Goal: Transaction & Acquisition: Book appointment/travel/reservation

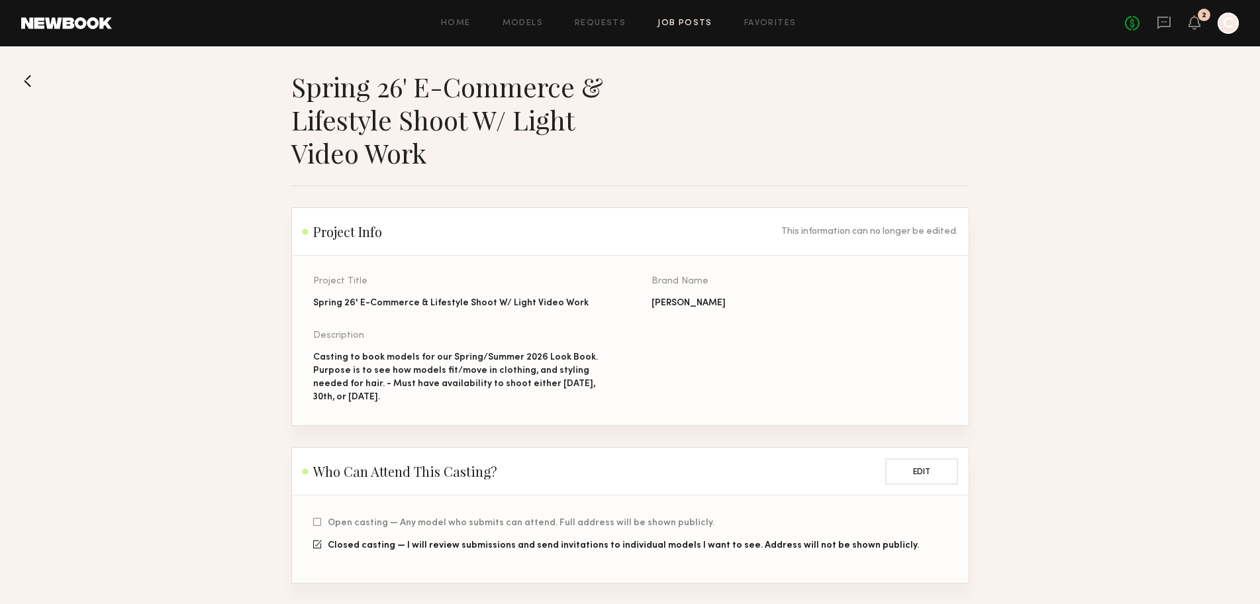
click at [693, 24] on link "Job Posts" at bounding box center [684, 23] width 55 height 9
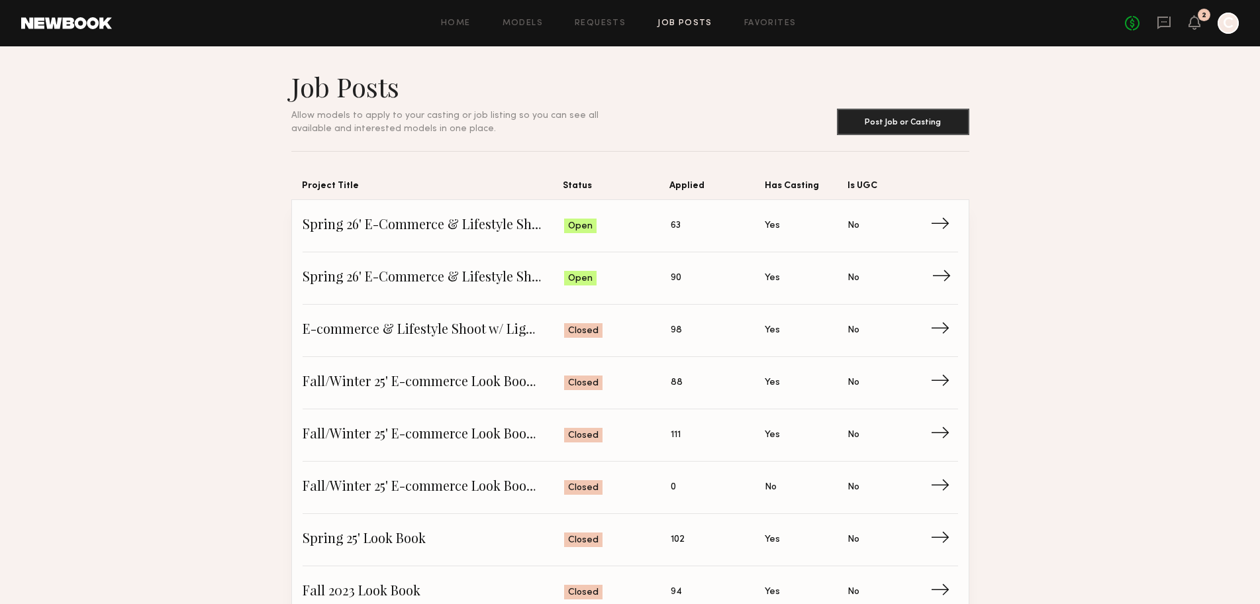
click at [908, 277] on span "Is UGC: No" at bounding box center [888, 278] width 83 height 20
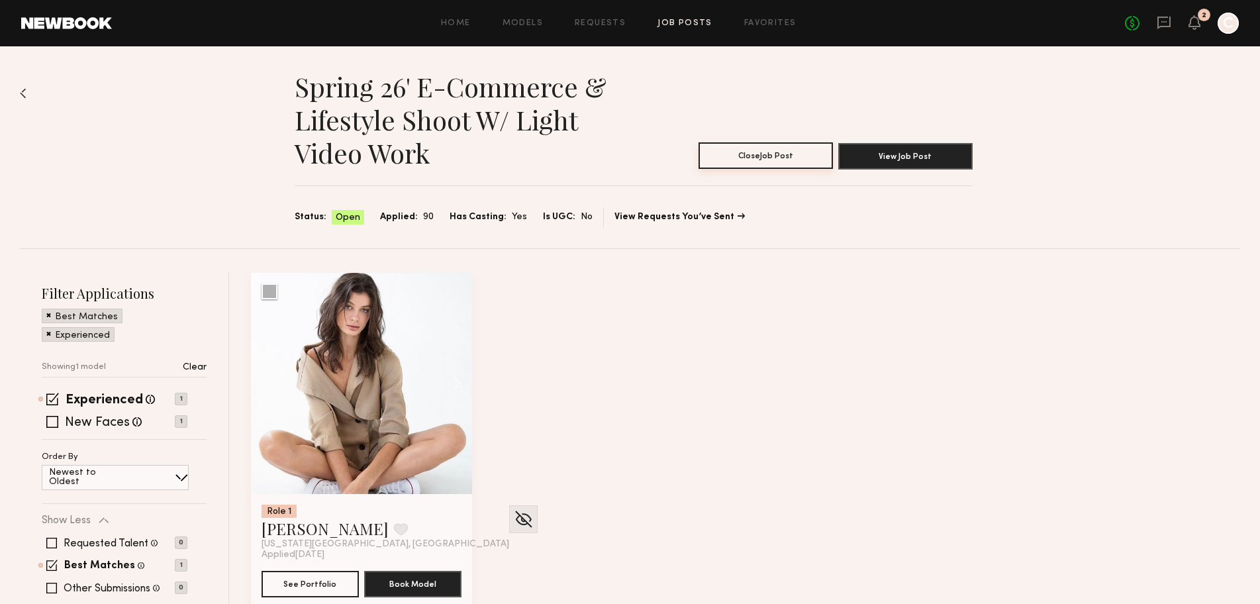
click at [773, 154] on button "Close Job Post" at bounding box center [765, 155] width 134 height 26
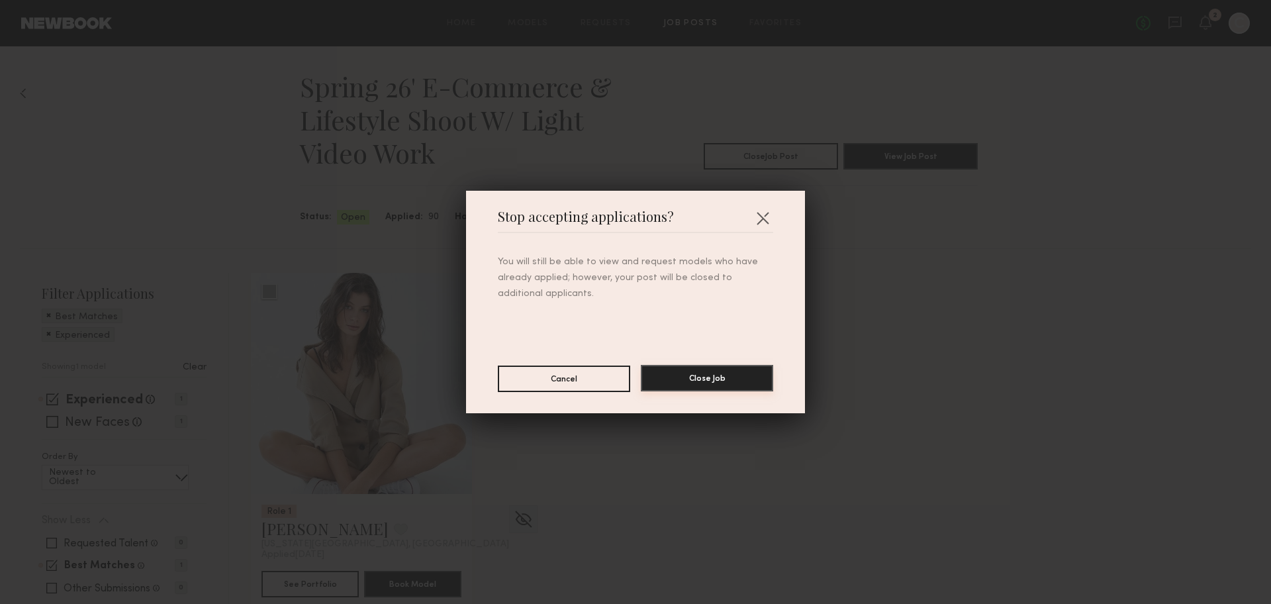
click at [693, 383] on button "Close Job" at bounding box center [707, 378] width 132 height 26
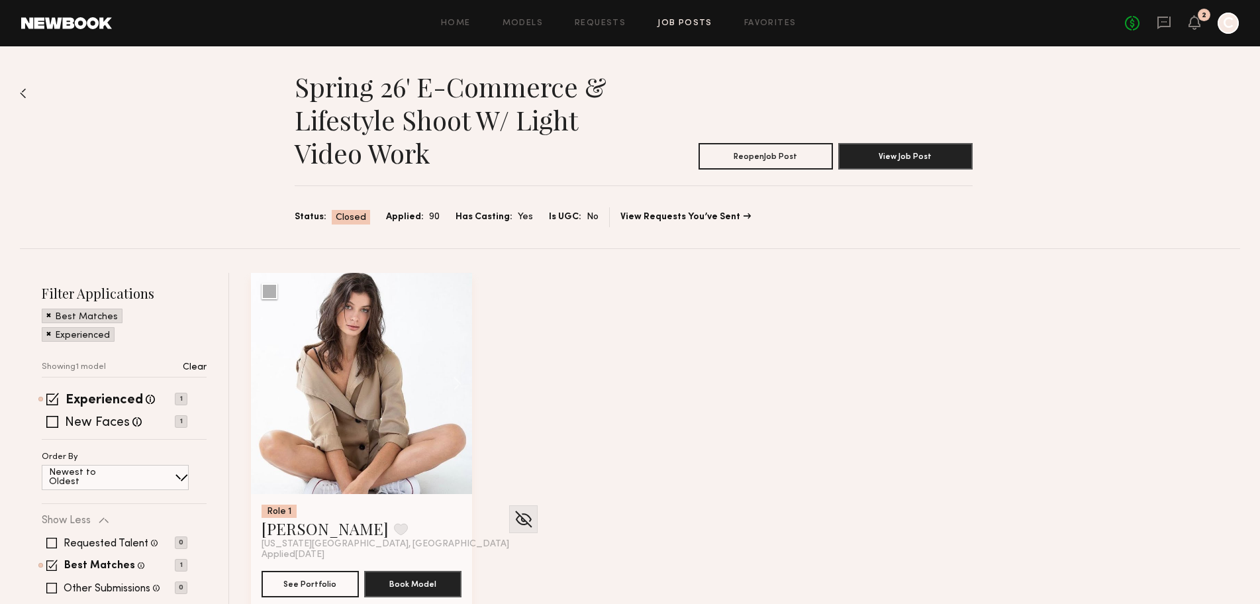
click at [663, 19] on link "Job Posts" at bounding box center [684, 23] width 55 height 9
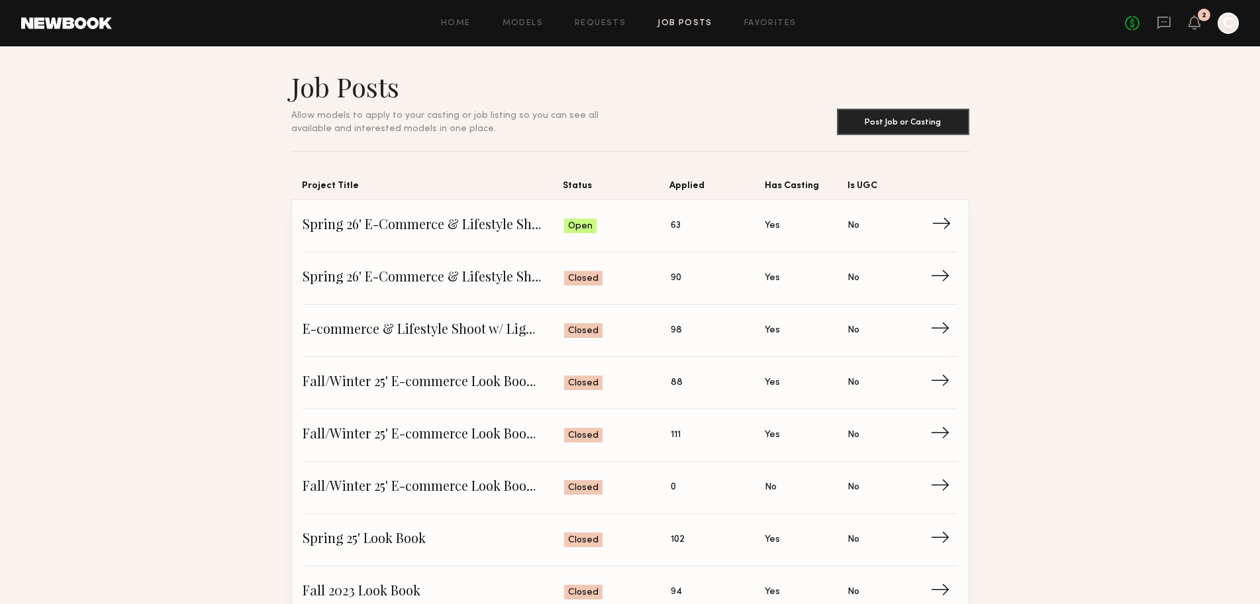
click at [931, 222] on span "→" at bounding box center [944, 226] width 27 height 20
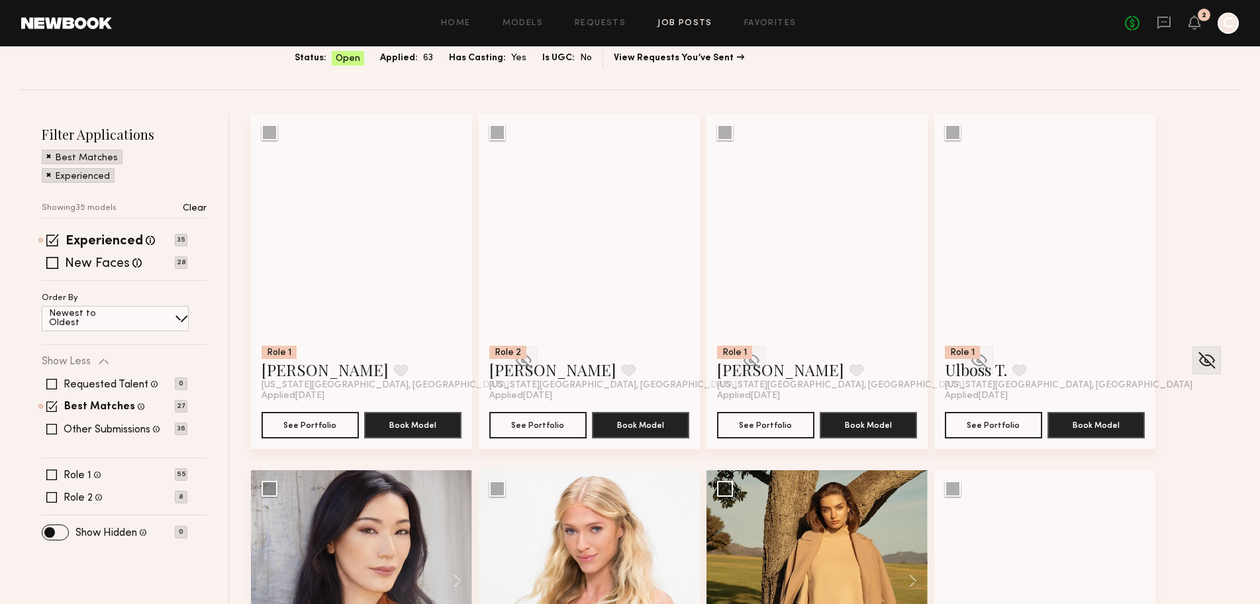
scroll to position [177, 0]
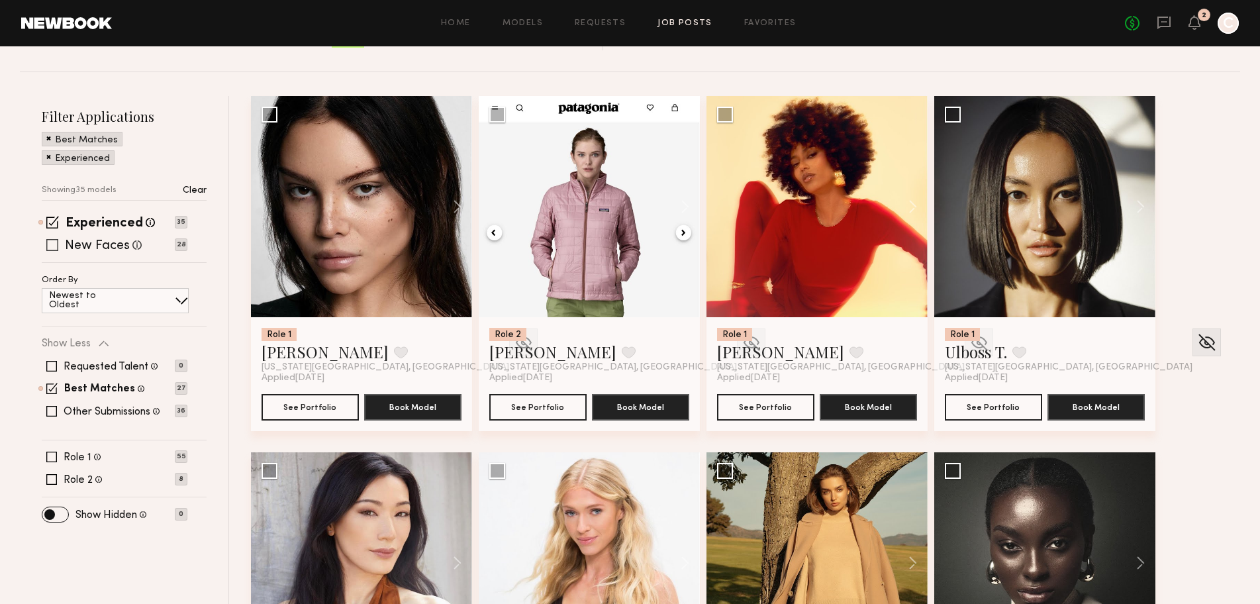
click at [53, 249] on span at bounding box center [52, 245] width 12 height 12
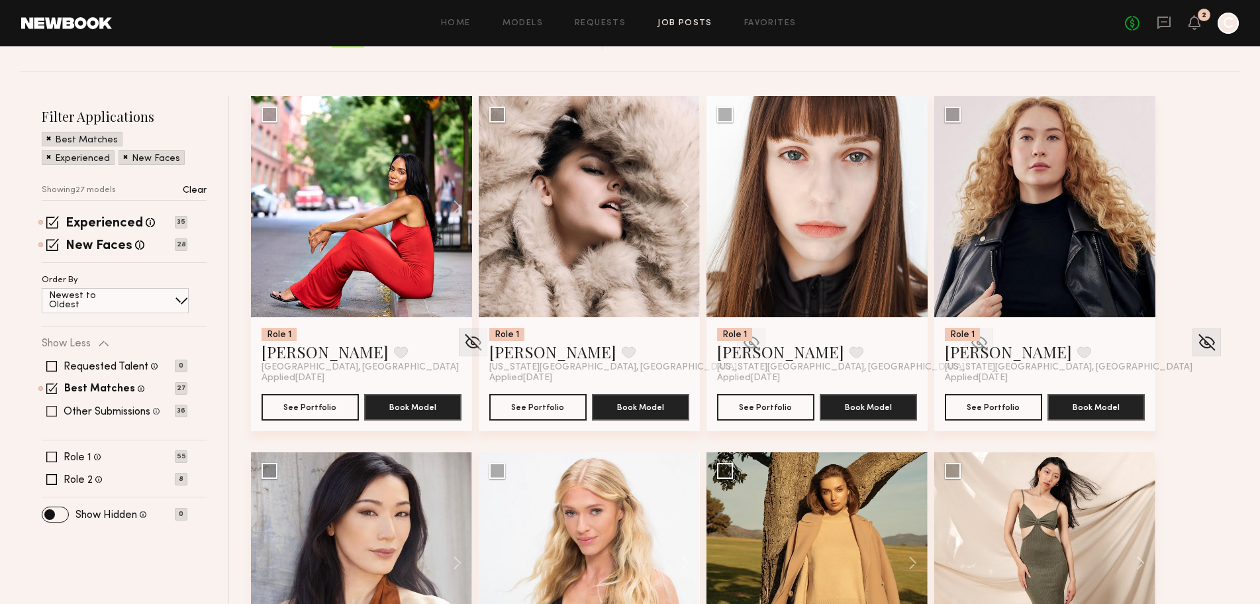
click at [48, 412] on span at bounding box center [51, 411] width 11 height 11
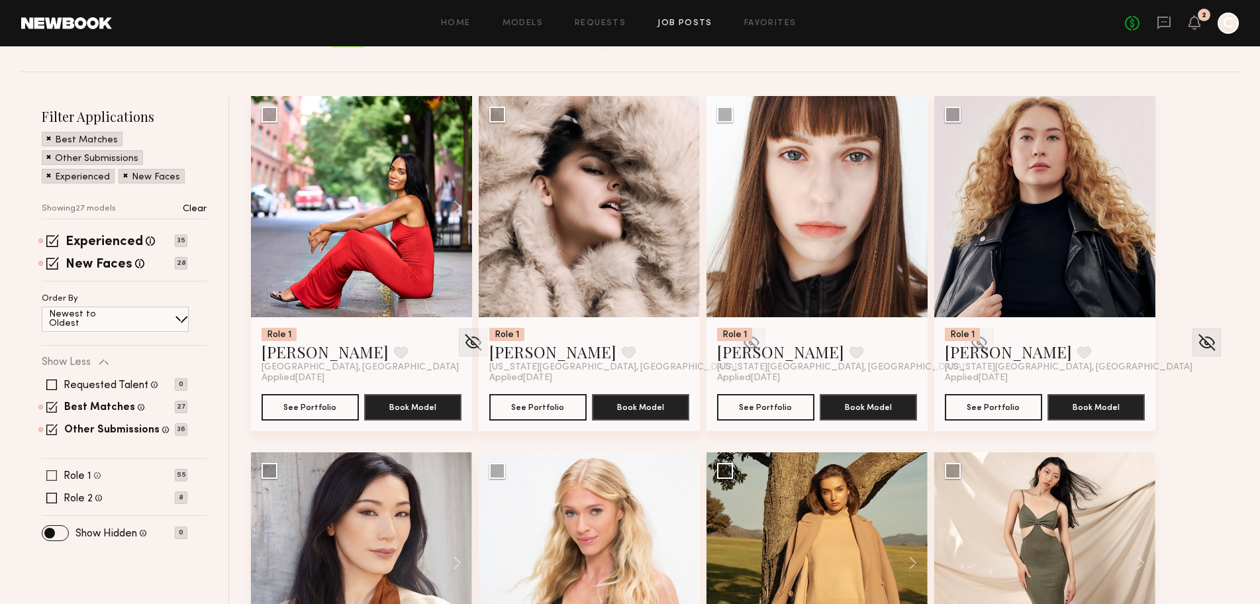
click at [52, 476] on span at bounding box center [51, 475] width 11 height 11
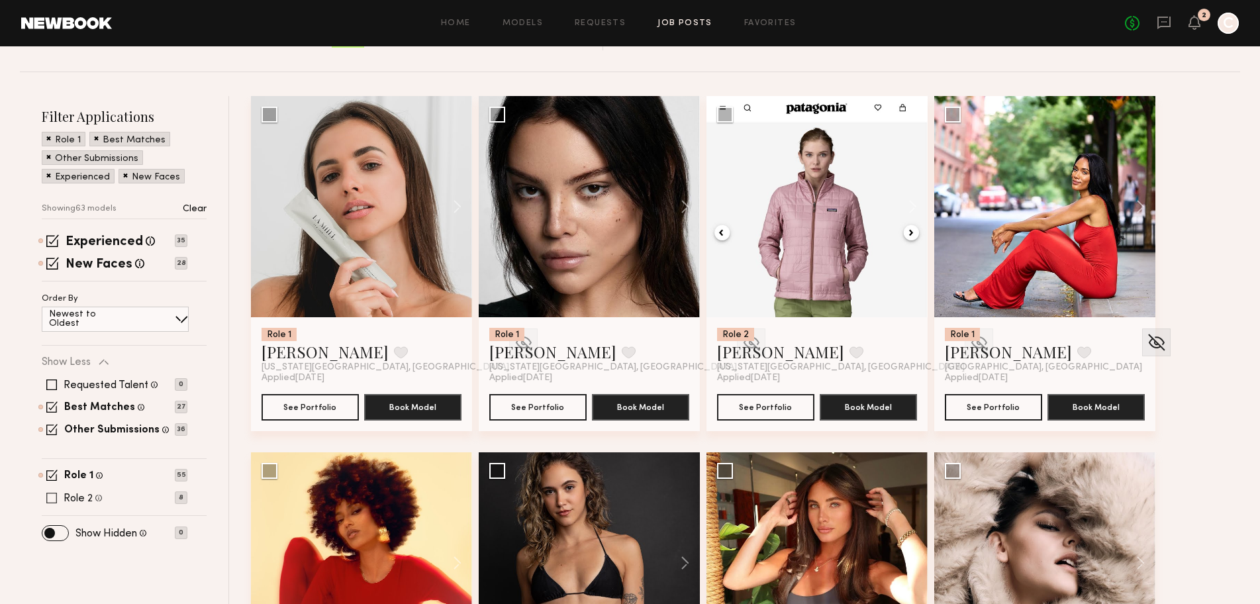
click at [52, 495] on span at bounding box center [51, 498] width 11 height 11
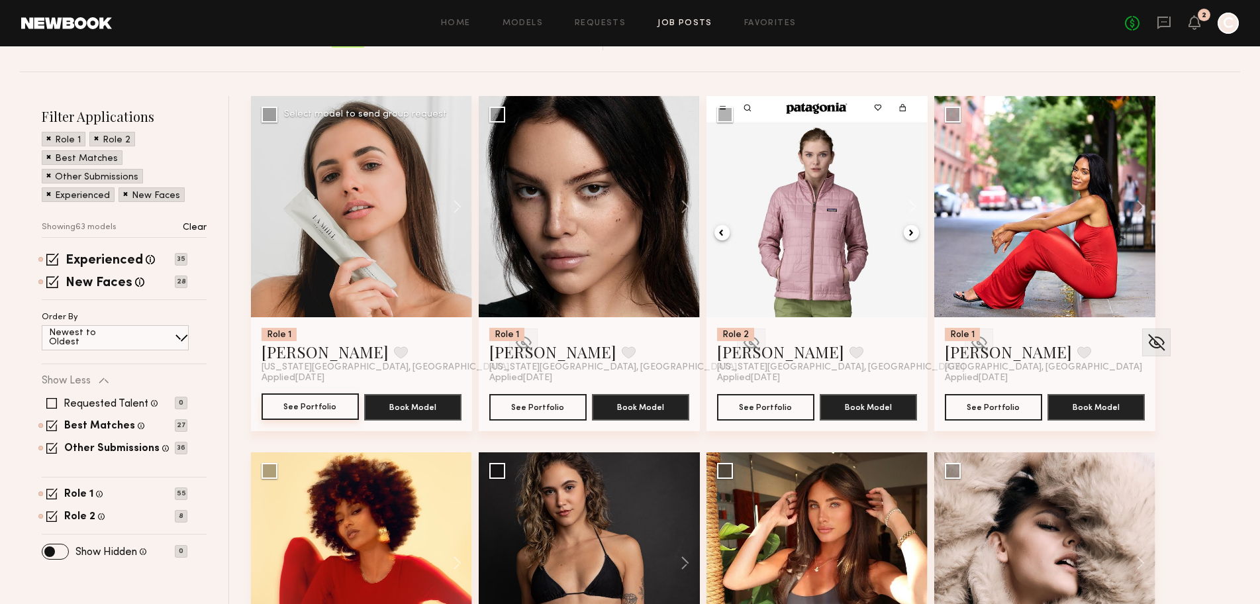
click at [281, 400] on button "See Portfolio" at bounding box center [309, 406] width 97 height 26
click at [513, 333] on img at bounding box center [523, 342] width 21 height 20
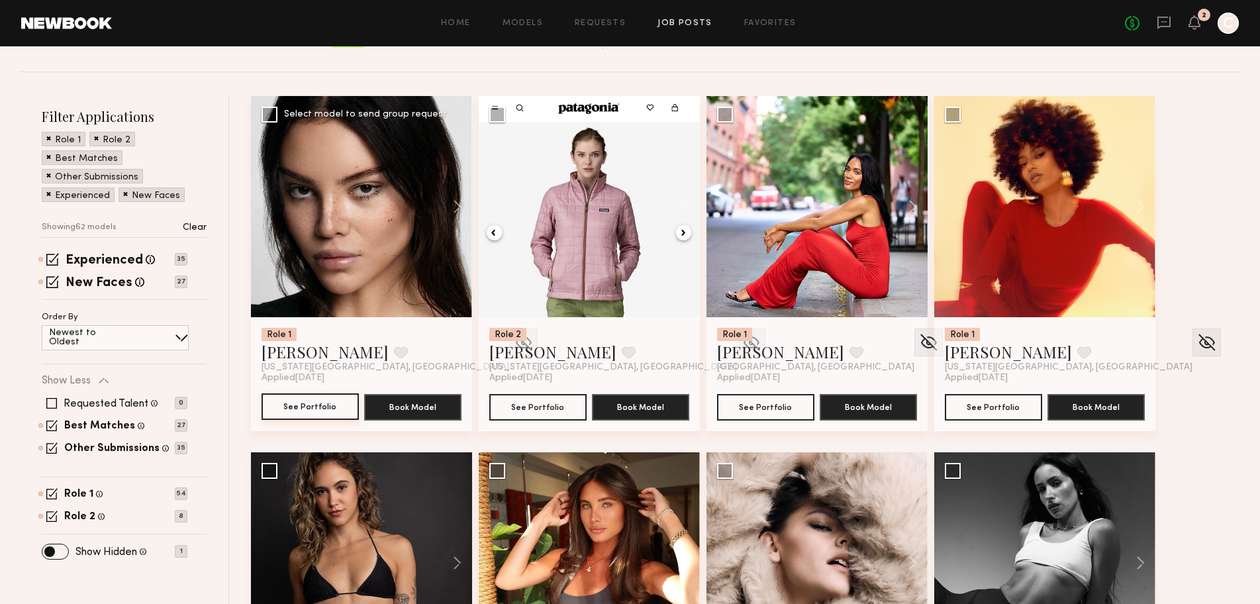
click at [326, 406] on button "See Portfolio" at bounding box center [309, 406] width 97 height 26
click at [513, 344] on img at bounding box center [523, 342] width 21 height 20
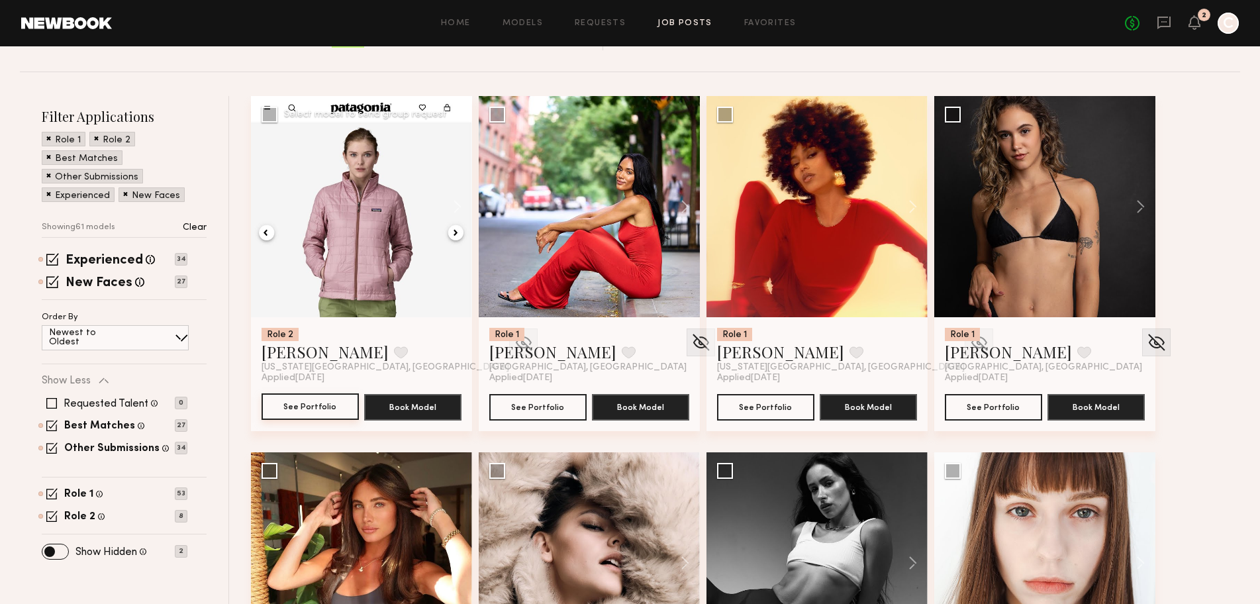
click at [328, 406] on button "See Portfolio" at bounding box center [309, 406] width 97 height 26
click at [513, 339] on img at bounding box center [523, 342] width 21 height 20
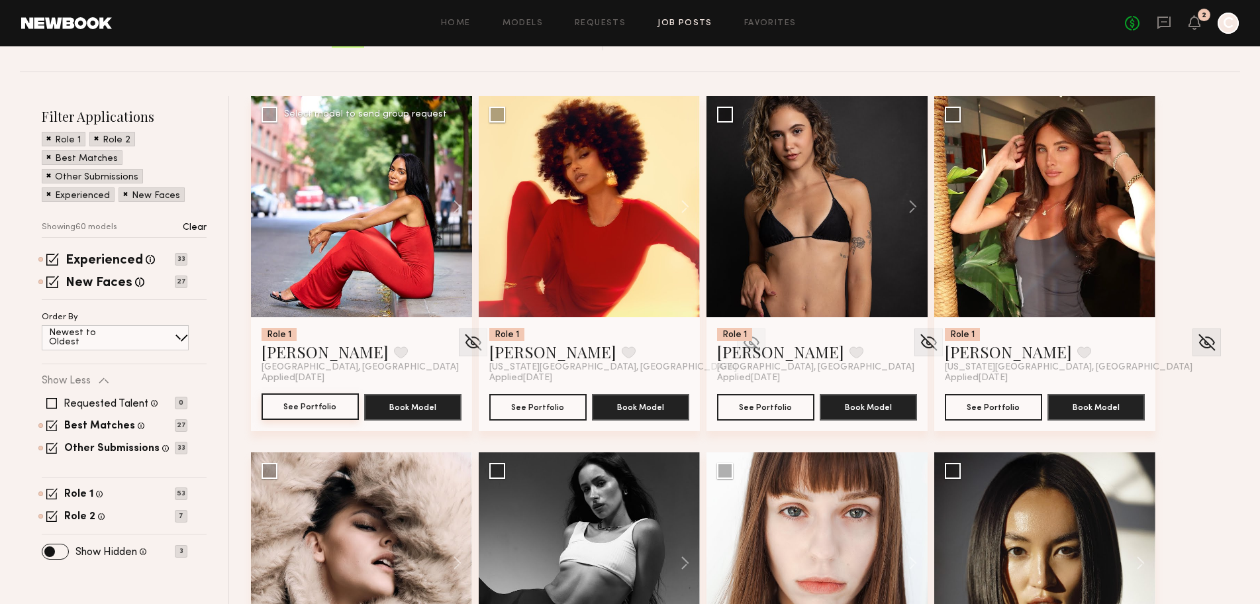
click at [299, 403] on button "See Portfolio" at bounding box center [309, 406] width 97 height 26
click at [463, 344] on img at bounding box center [473, 342] width 21 height 20
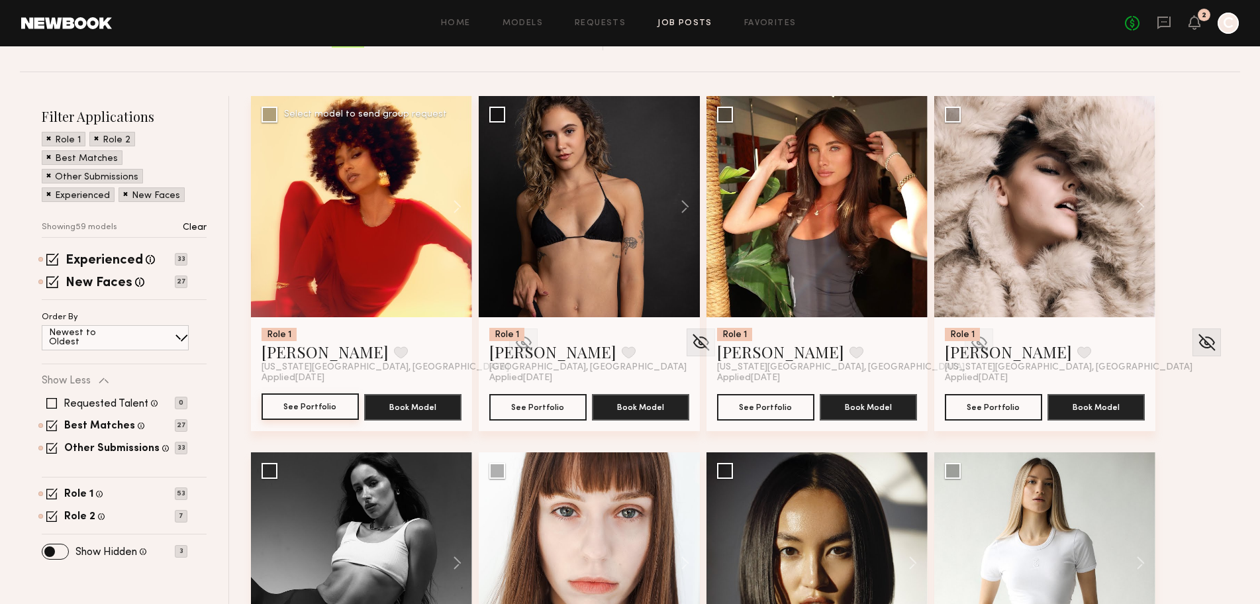
click at [301, 413] on button "See Portfolio" at bounding box center [309, 406] width 97 height 26
click at [513, 338] on img at bounding box center [523, 342] width 21 height 20
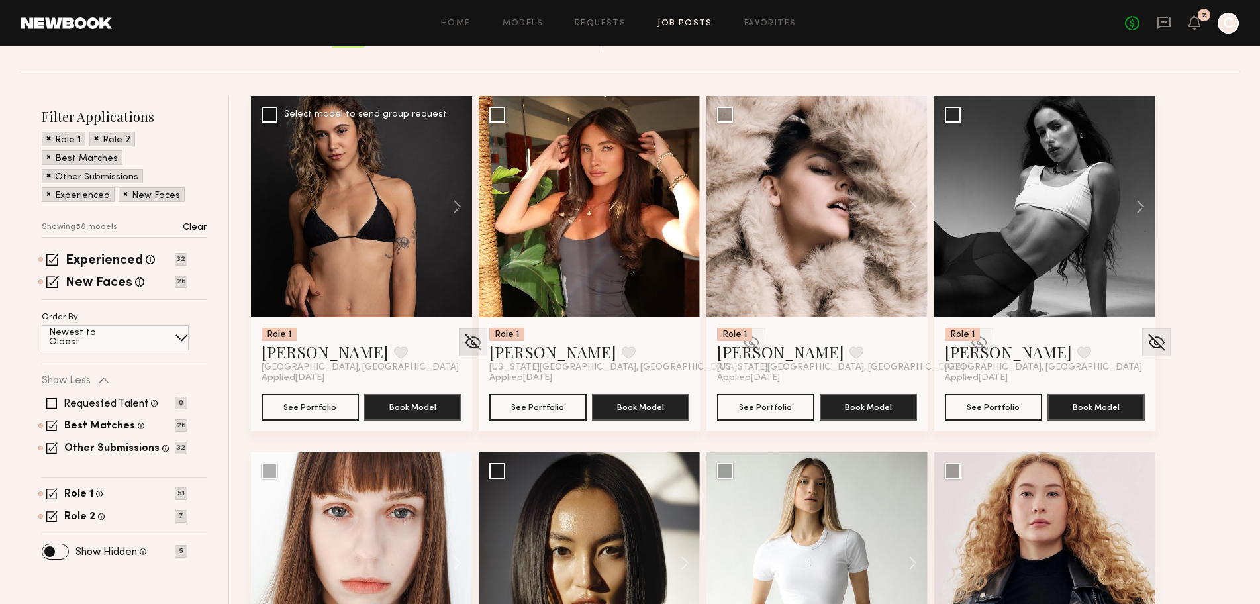
click at [463, 338] on img at bounding box center [473, 342] width 21 height 20
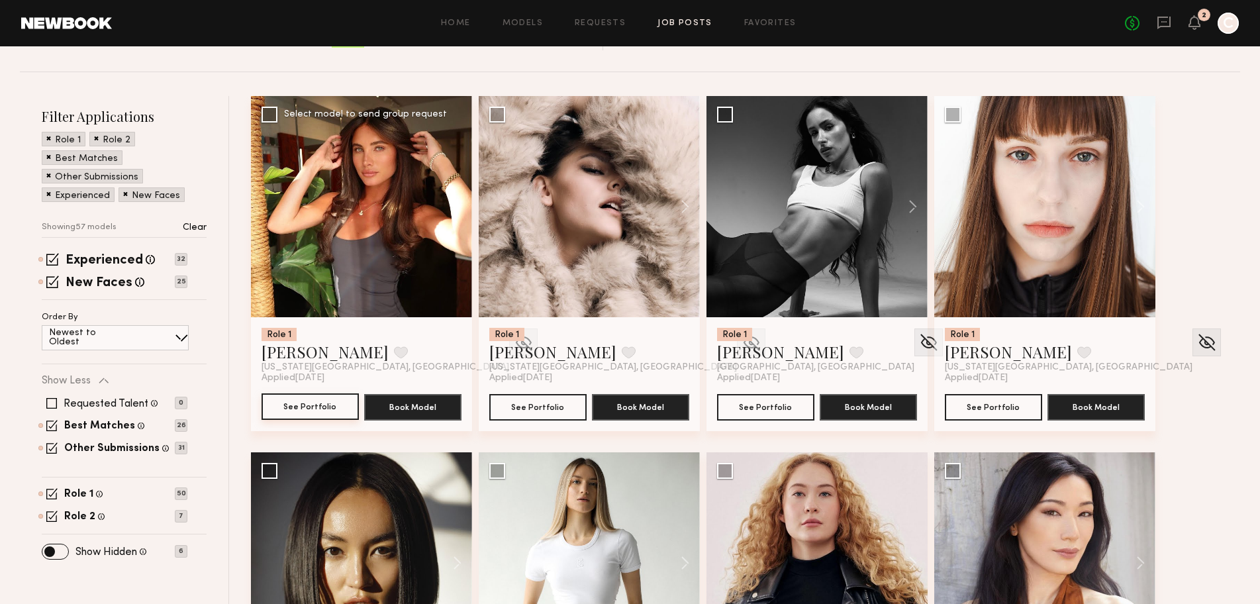
click at [334, 403] on button "See Portfolio" at bounding box center [309, 406] width 97 height 26
click at [513, 344] on img at bounding box center [523, 342] width 21 height 20
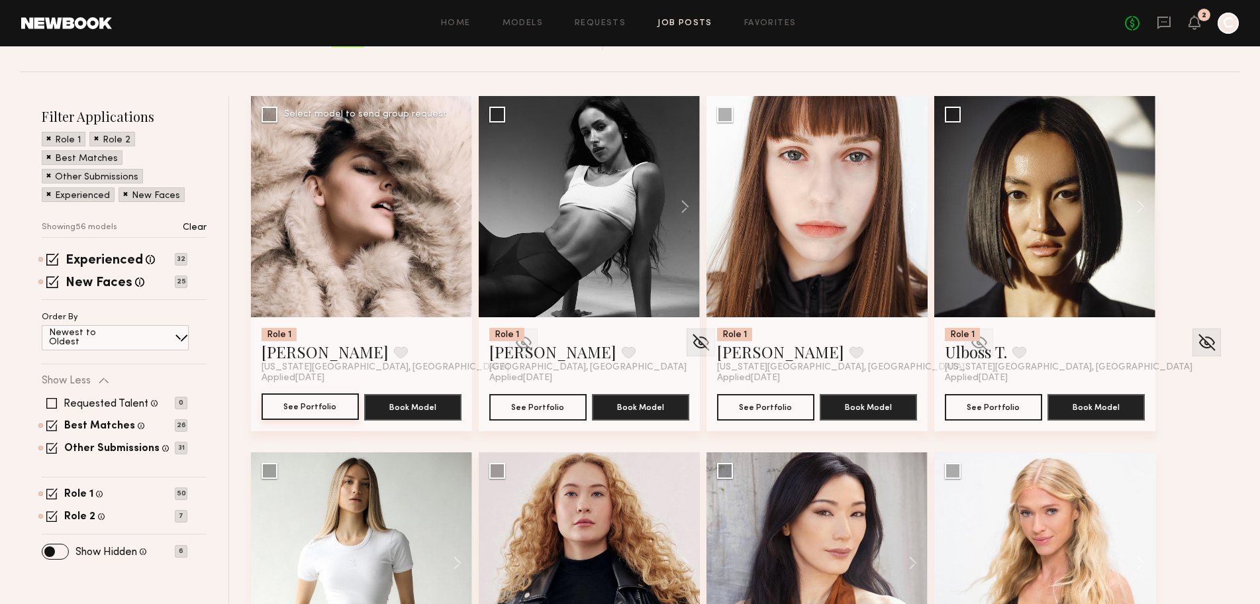
click at [283, 410] on button "See Portfolio" at bounding box center [309, 406] width 97 height 26
click at [513, 339] on img at bounding box center [523, 342] width 21 height 20
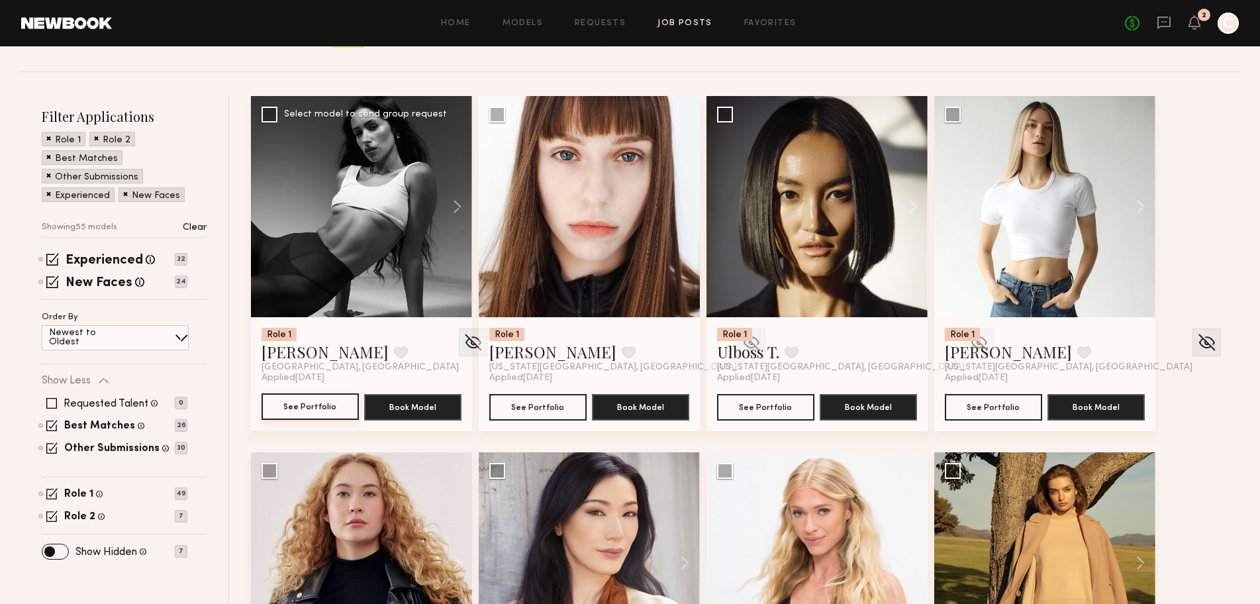
click at [308, 404] on button "See Portfolio" at bounding box center [309, 406] width 97 height 26
click at [463, 338] on img at bounding box center [473, 342] width 21 height 20
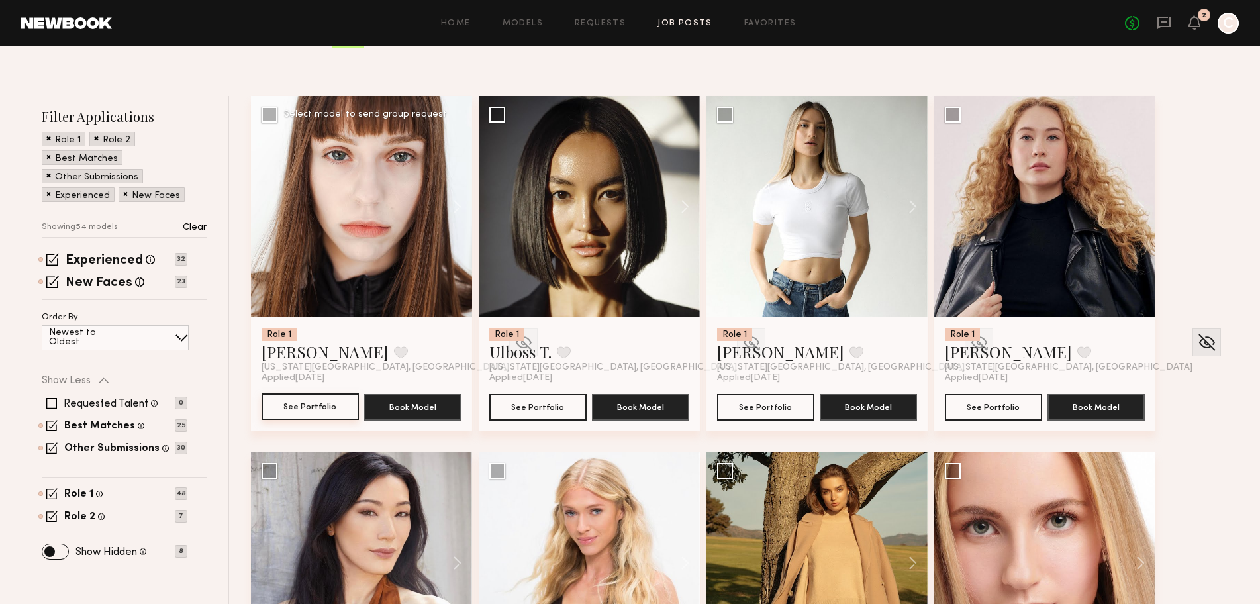
click at [295, 403] on button "See Portfolio" at bounding box center [309, 406] width 97 height 26
click at [513, 342] on img at bounding box center [523, 342] width 21 height 20
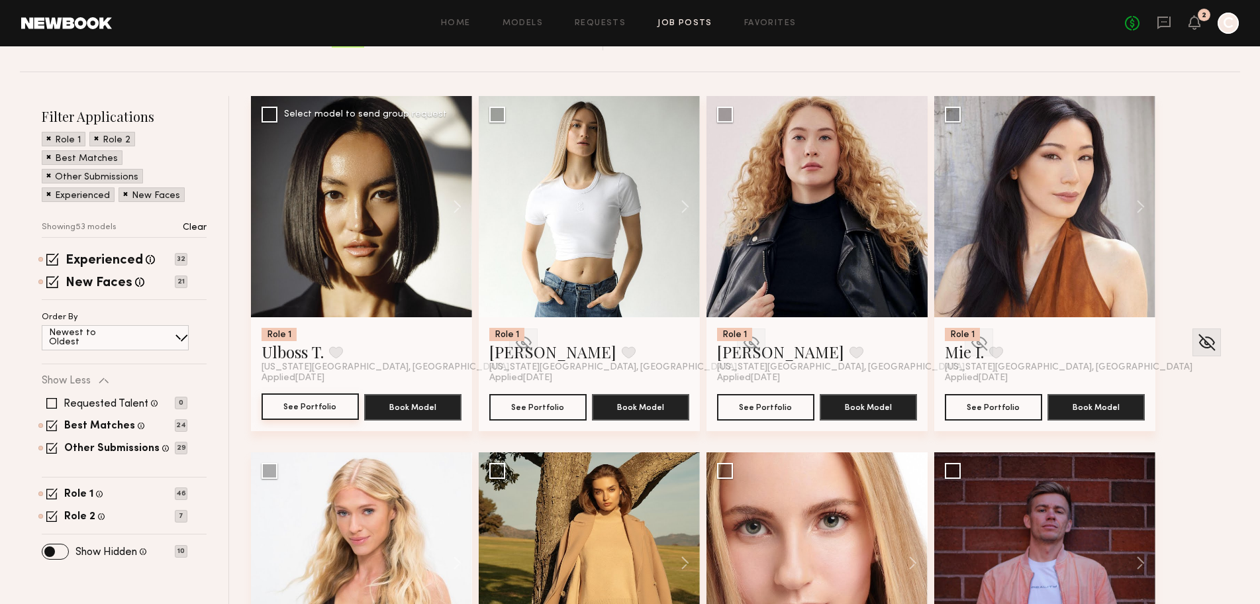
click at [318, 412] on button "See Portfolio" at bounding box center [309, 406] width 97 height 26
click at [513, 350] on img at bounding box center [523, 342] width 21 height 20
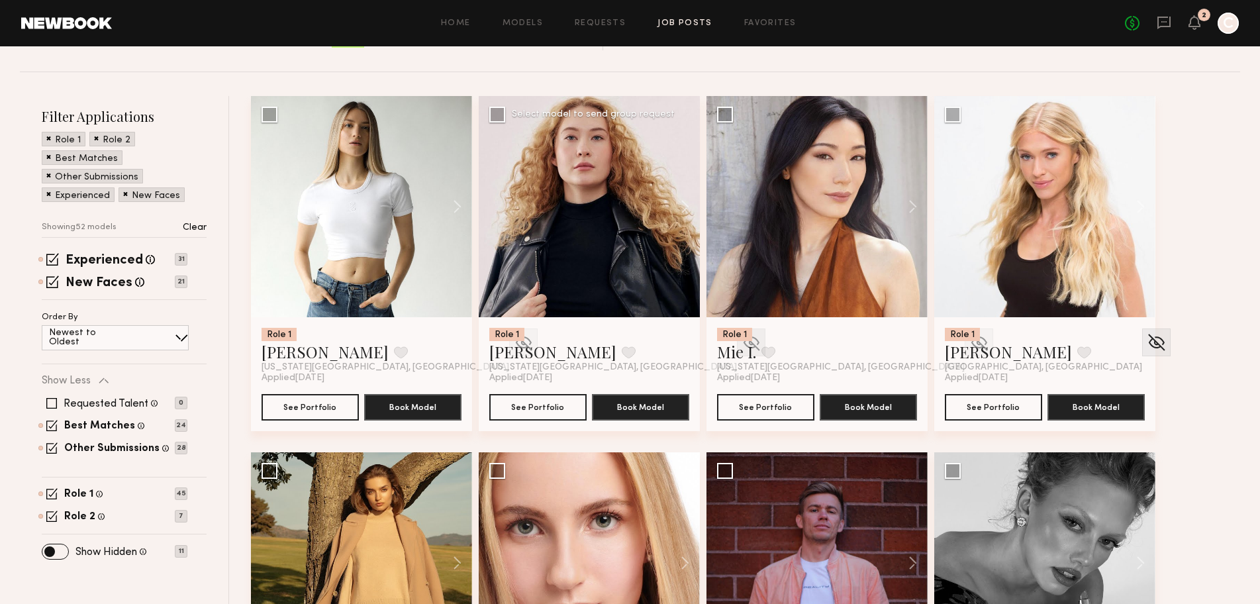
click at [741, 340] on img at bounding box center [751, 342] width 21 height 20
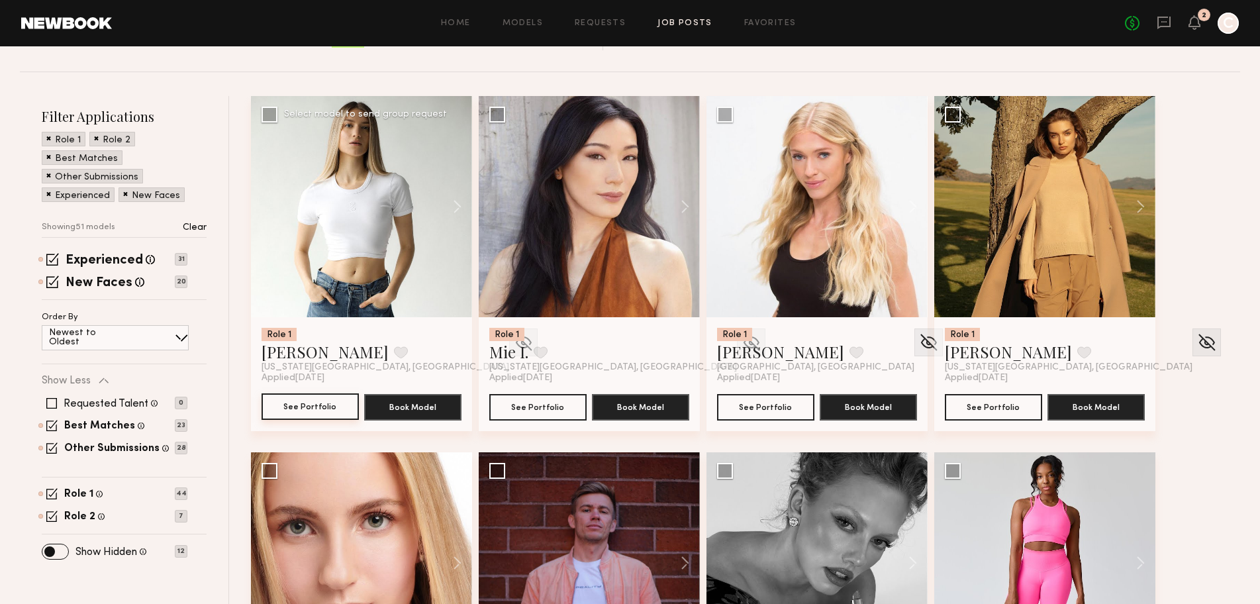
click at [328, 408] on button "See Portfolio" at bounding box center [309, 406] width 97 height 26
click at [513, 348] on img at bounding box center [523, 342] width 21 height 20
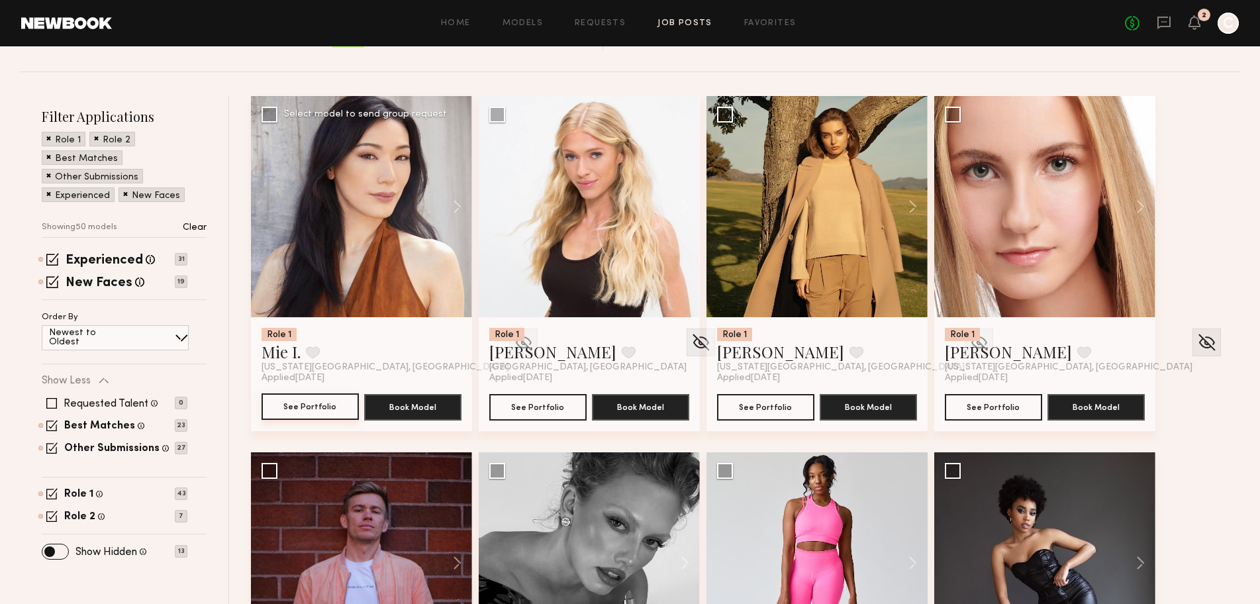
click at [319, 410] on button "See Portfolio" at bounding box center [309, 406] width 97 height 26
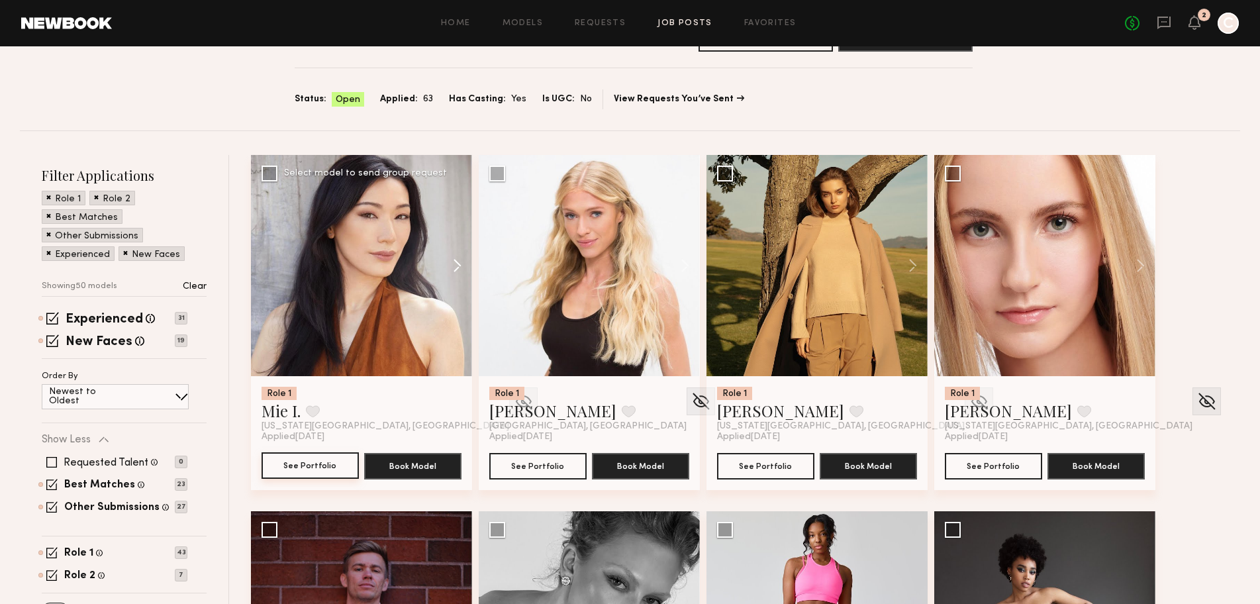
scroll to position [88, 0]
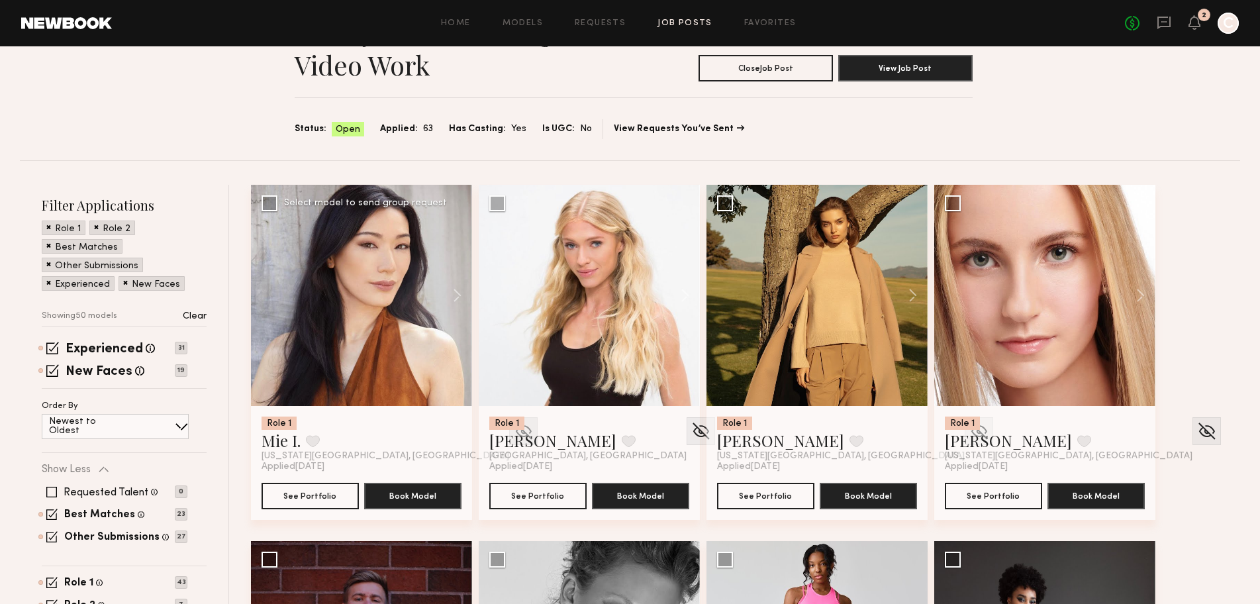
click at [513, 433] on img at bounding box center [523, 431] width 21 height 20
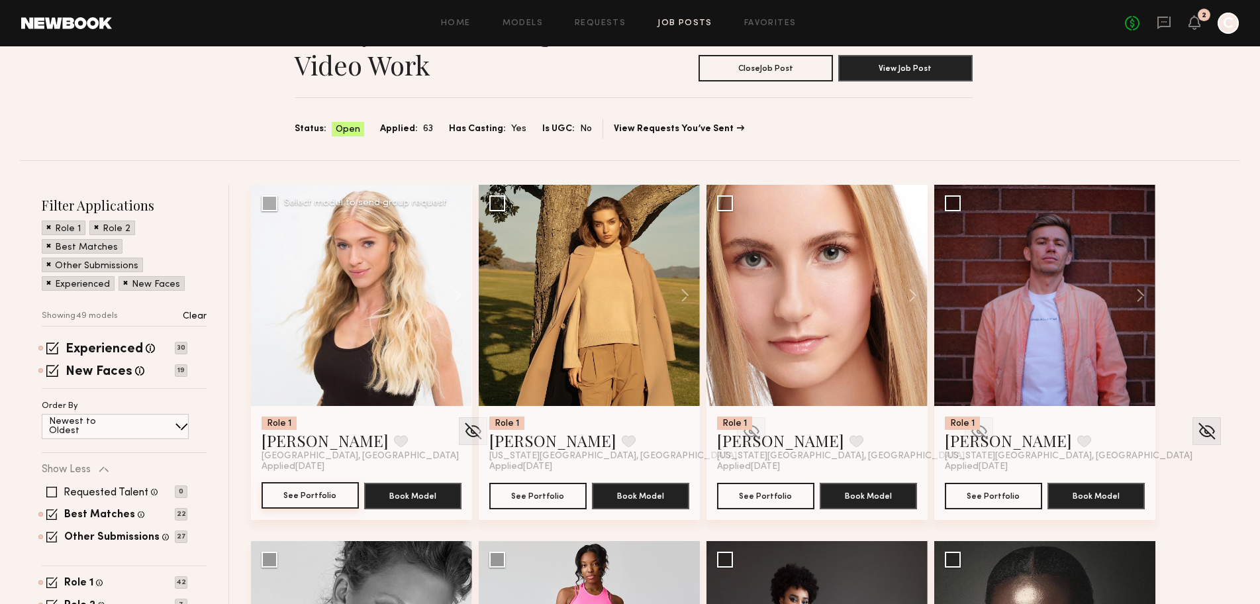
click at [322, 495] on button "See Portfolio" at bounding box center [309, 495] width 97 height 26
click at [463, 428] on img at bounding box center [473, 431] width 21 height 20
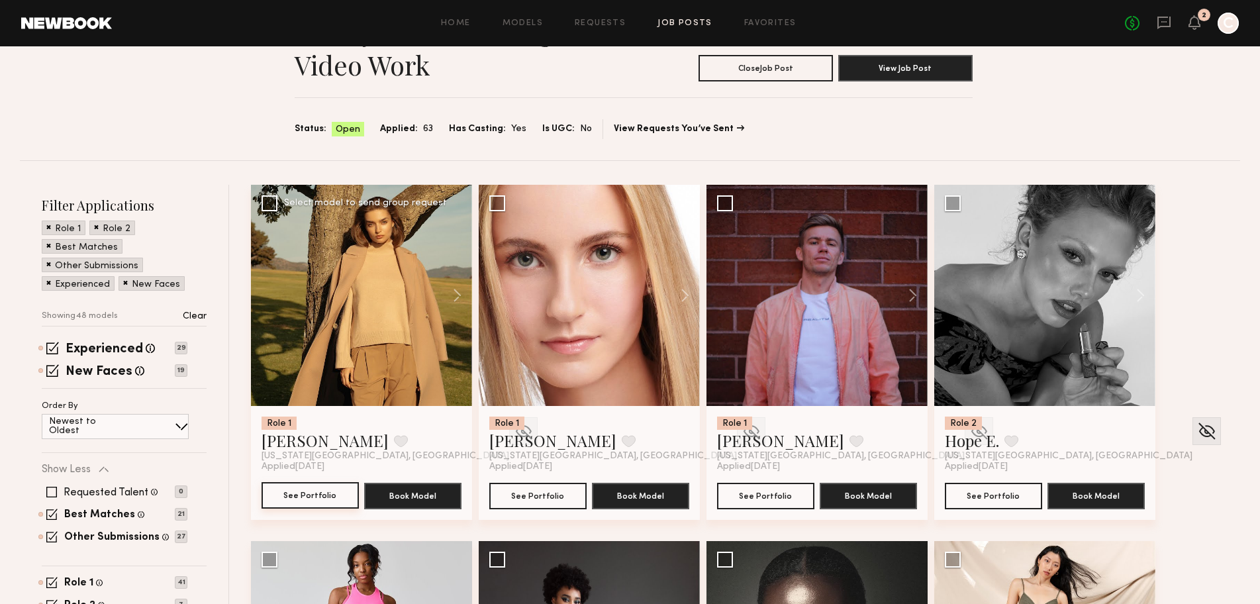
click at [316, 499] on button "See Portfolio" at bounding box center [309, 495] width 97 height 26
click at [513, 438] on img at bounding box center [523, 431] width 21 height 20
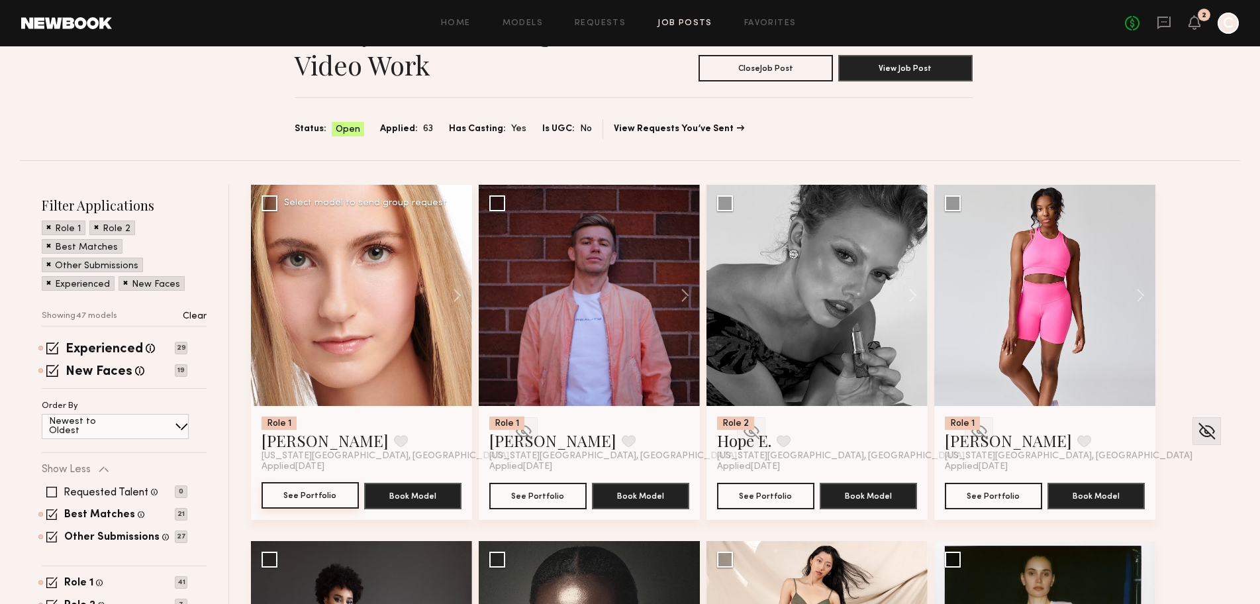
click at [286, 504] on button "See Portfolio" at bounding box center [309, 495] width 97 height 26
click at [513, 429] on img at bounding box center [523, 431] width 21 height 20
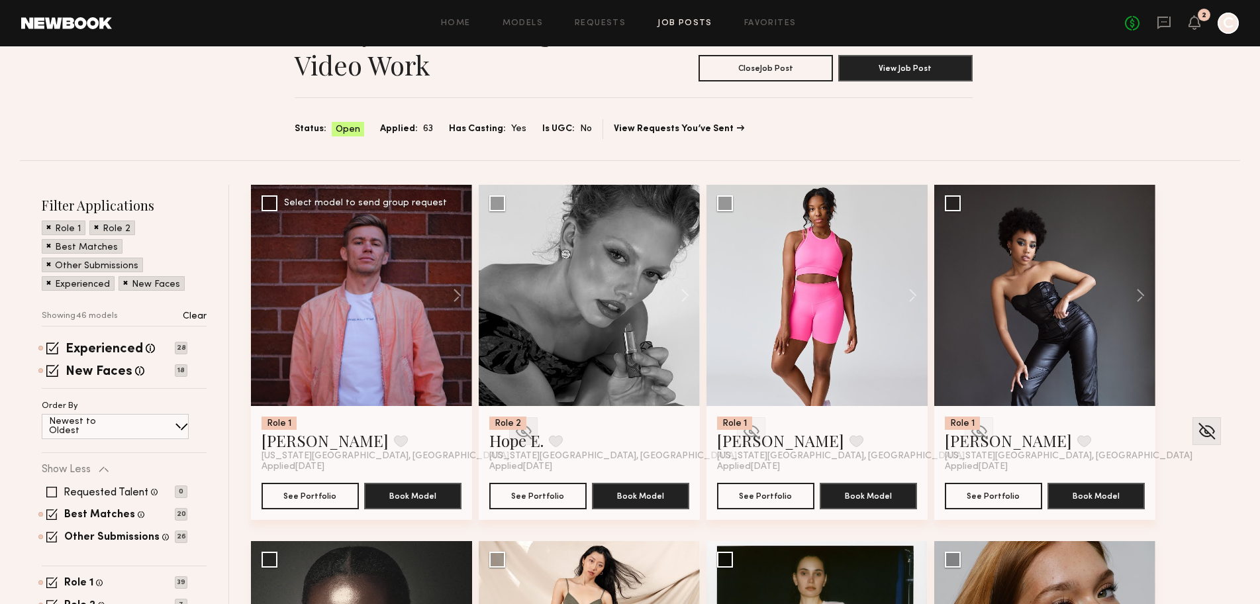
click at [513, 428] on img at bounding box center [523, 431] width 21 height 20
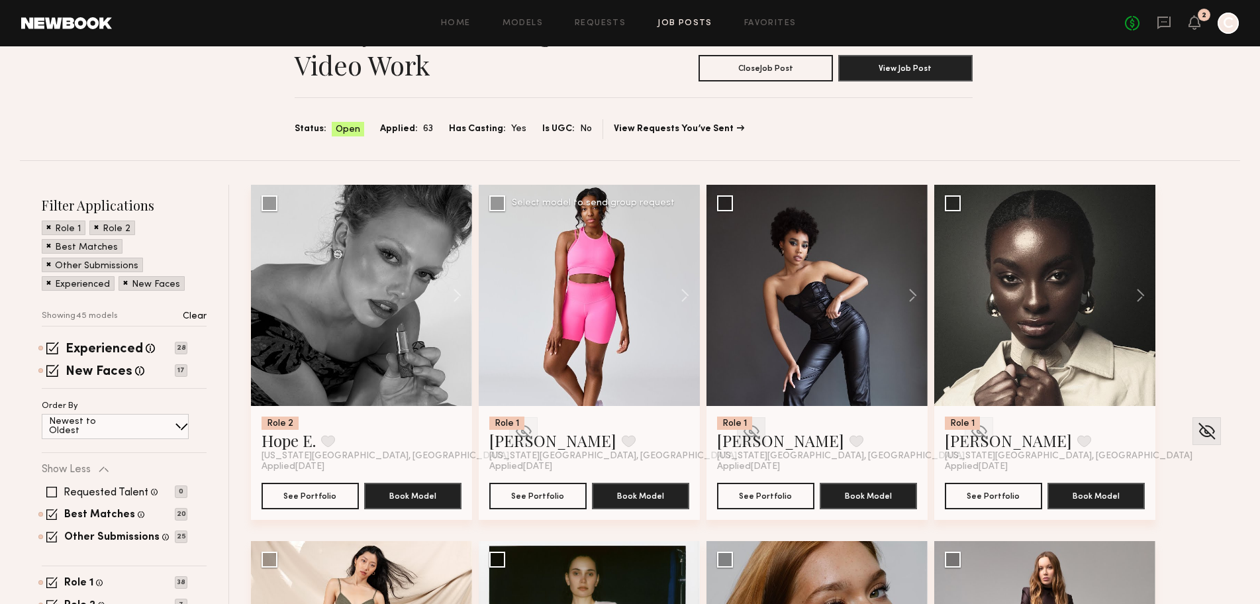
click at [741, 431] on img at bounding box center [751, 431] width 21 height 20
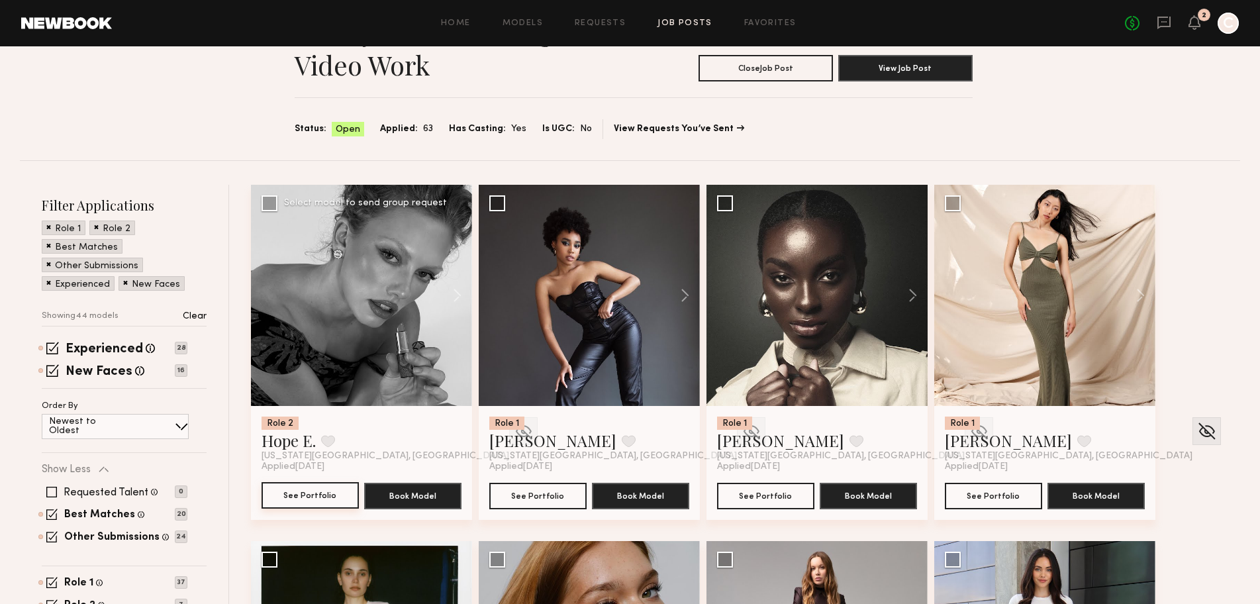
click at [286, 506] on button "See Portfolio" at bounding box center [309, 495] width 97 height 26
click at [513, 431] on img at bounding box center [523, 431] width 21 height 20
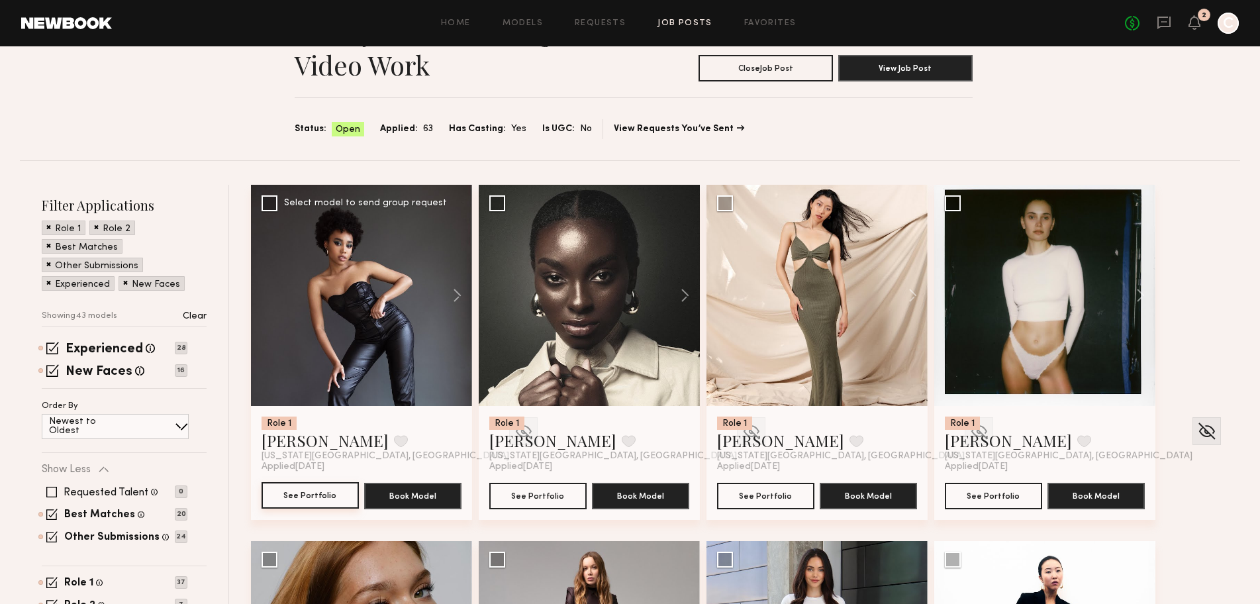
click at [312, 491] on button "See Portfolio" at bounding box center [309, 495] width 97 height 26
click at [513, 430] on img at bounding box center [523, 431] width 21 height 20
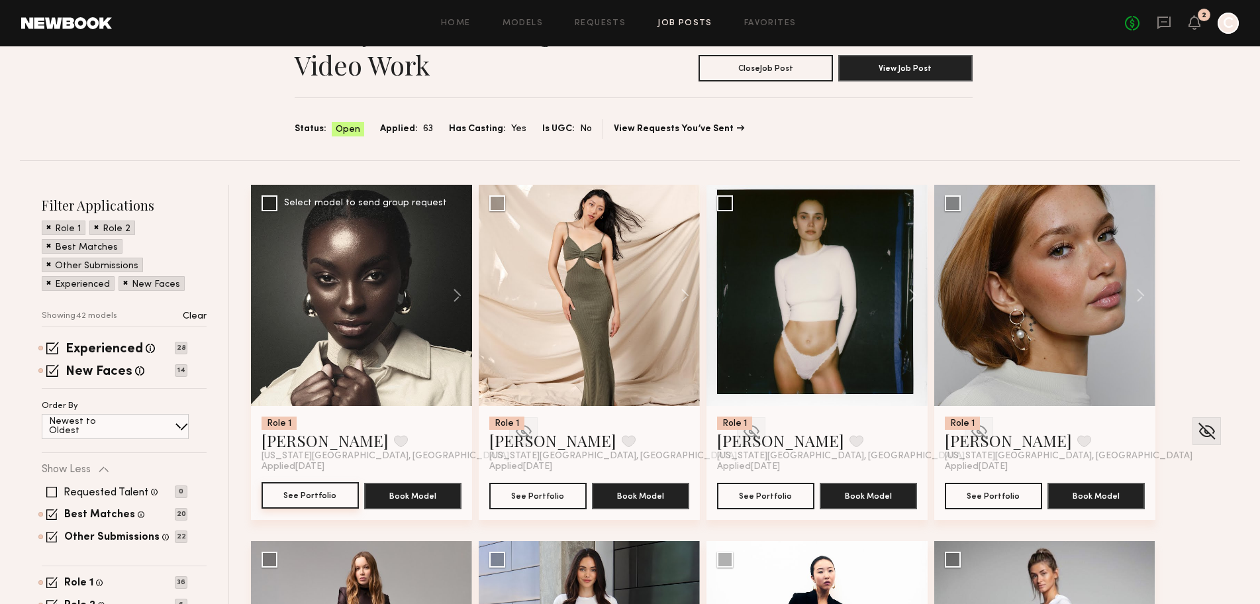
click at [303, 502] on button "See Portfolio" at bounding box center [309, 495] width 97 height 26
click at [513, 431] on img at bounding box center [523, 431] width 21 height 20
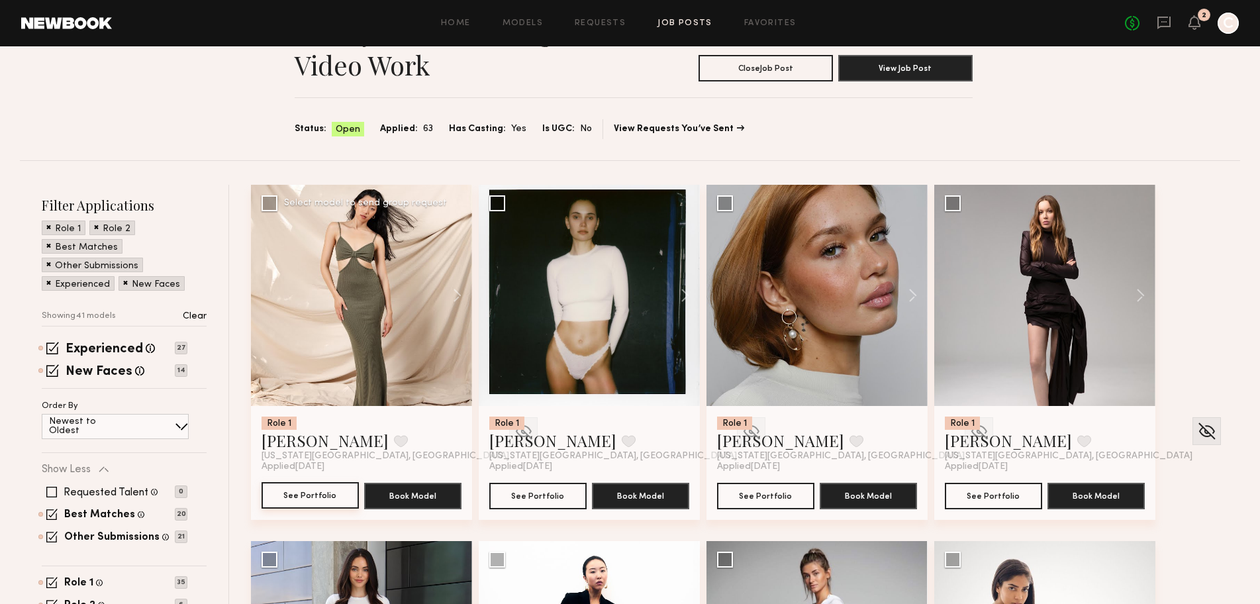
click at [285, 500] on button "See Portfolio" at bounding box center [309, 495] width 97 height 26
click at [513, 435] on img at bounding box center [523, 431] width 21 height 20
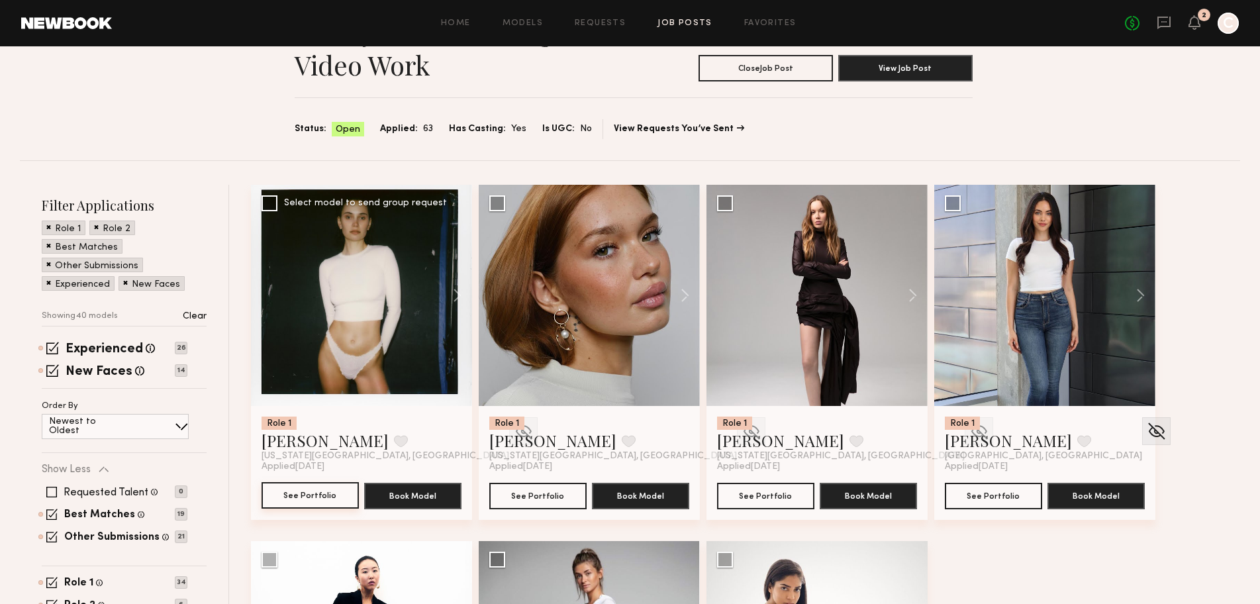
click at [318, 491] on button "See Portfolio" at bounding box center [309, 495] width 97 height 26
click at [513, 431] on img at bounding box center [523, 431] width 21 height 20
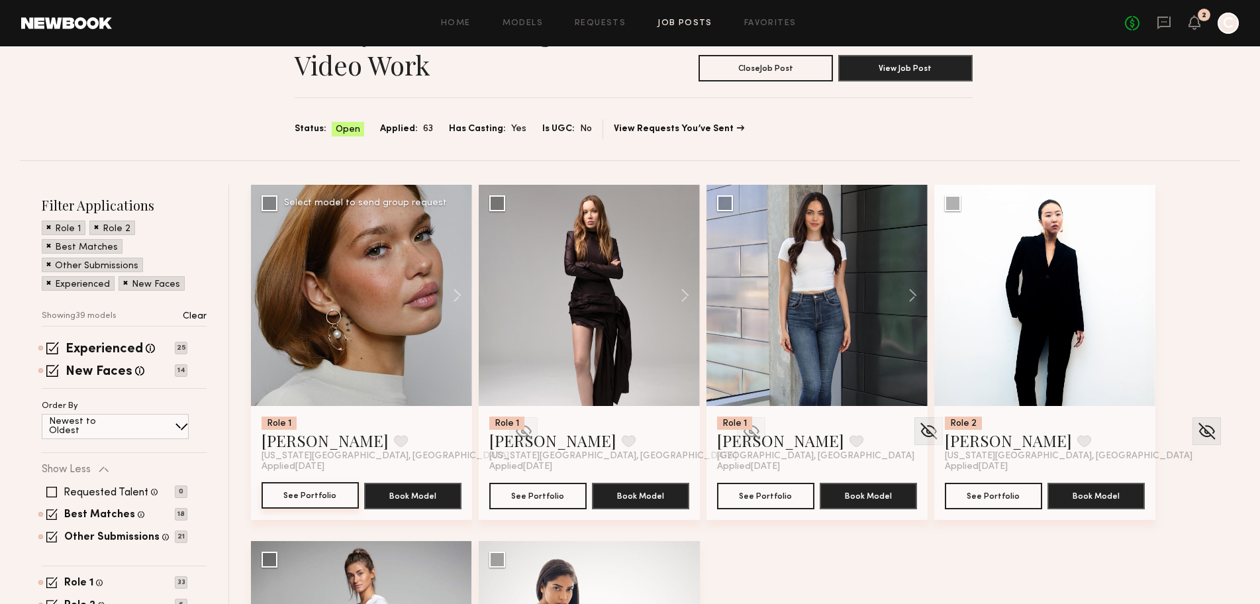
click at [283, 499] on button "See Portfolio" at bounding box center [309, 495] width 97 height 26
click at [513, 428] on img at bounding box center [523, 431] width 21 height 20
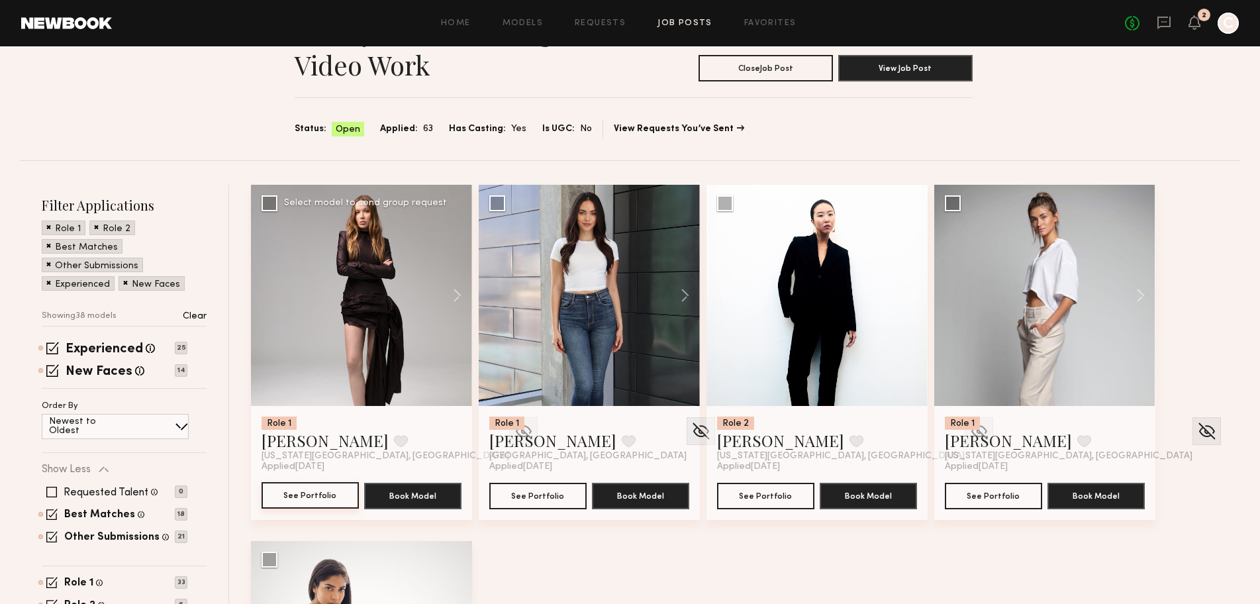
click at [287, 499] on button "See Portfolio" at bounding box center [309, 495] width 97 height 26
click at [513, 428] on img at bounding box center [523, 431] width 21 height 20
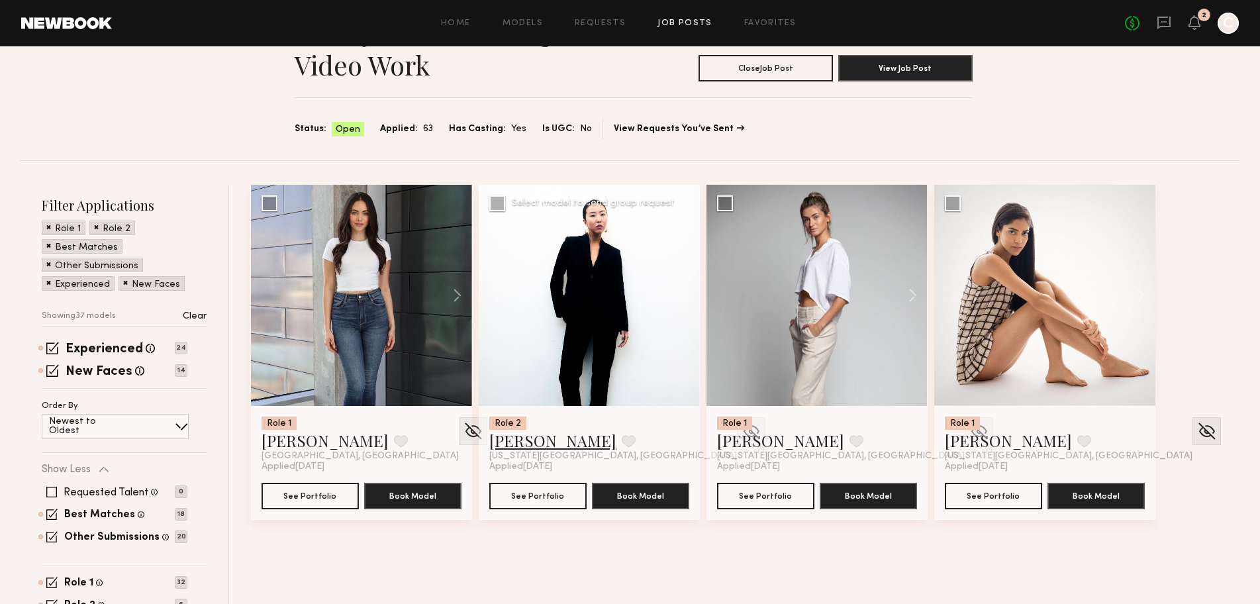
scroll to position [142, 0]
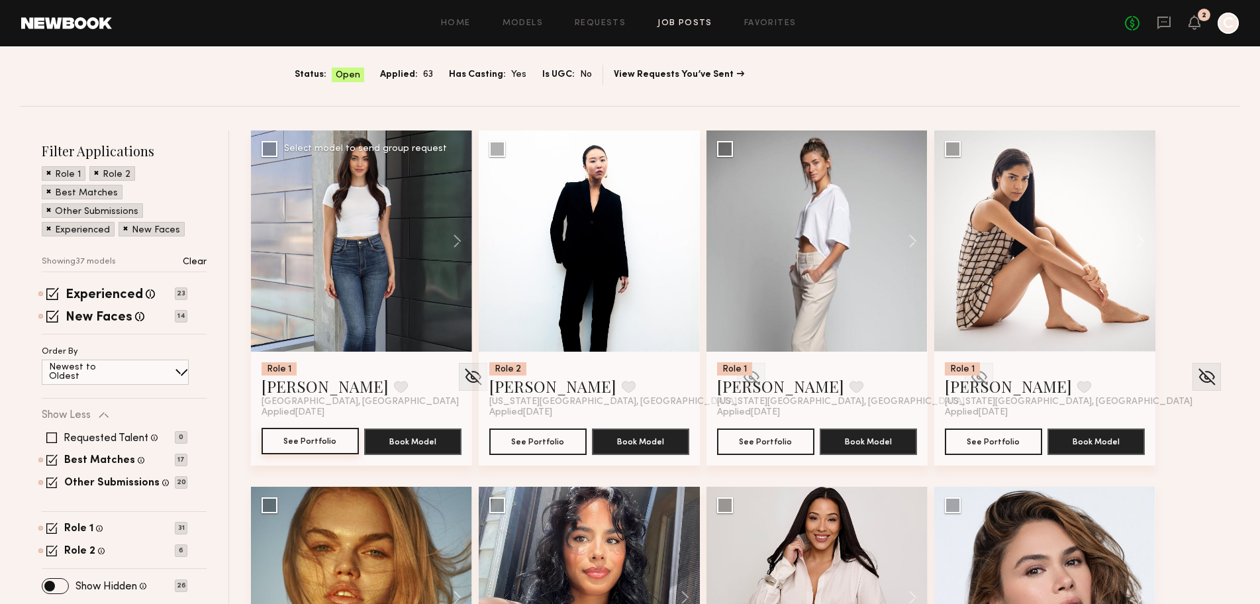
click at [318, 446] on button "See Portfolio" at bounding box center [309, 441] width 97 height 26
click at [463, 380] on img at bounding box center [473, 377] width 21 height 20
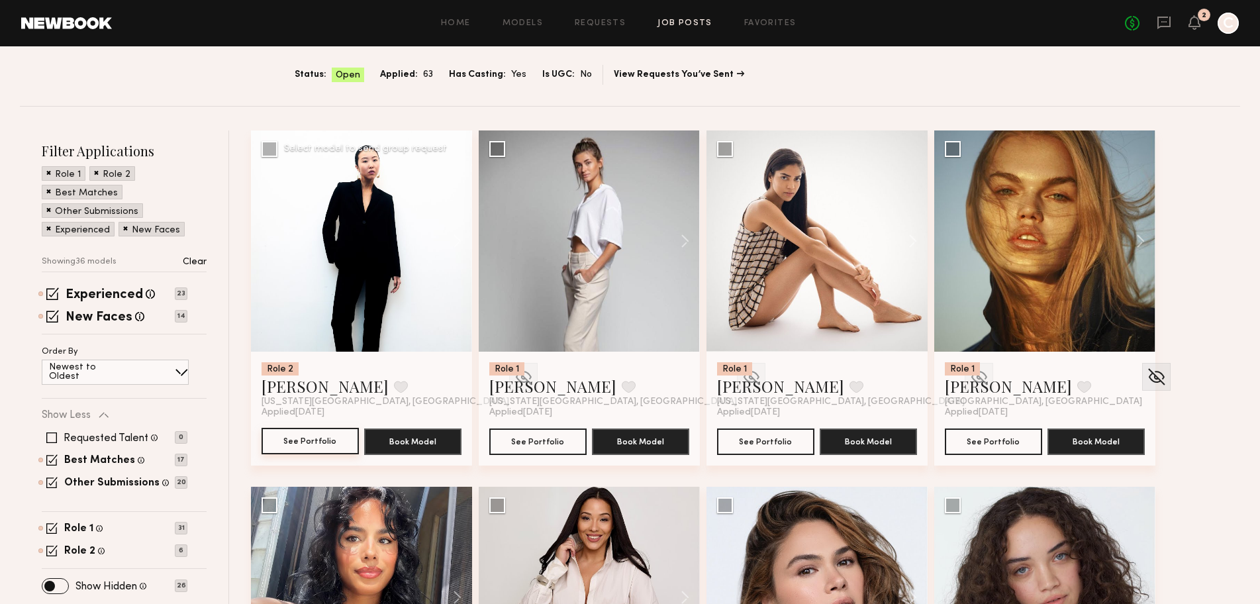
click at [328, 444] on button "See Portfolio" at bounding box center [309, 441] width 97 height 26
click at [513, 380] on img at bounding box center [523, 377] width 21 height 20
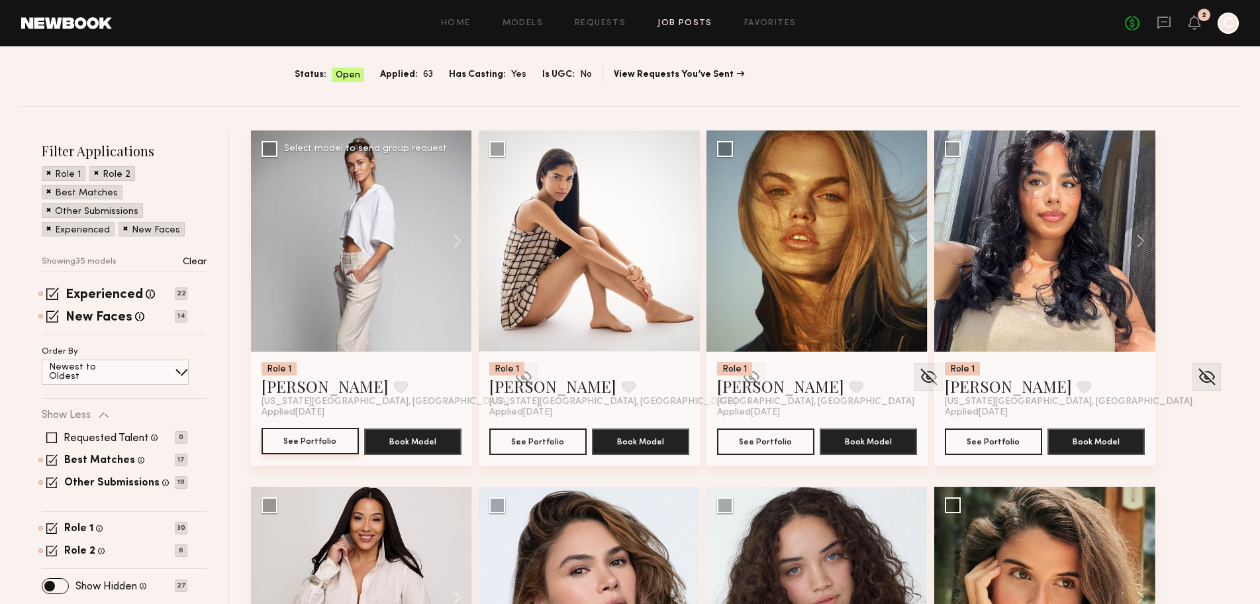
click at [289, 445] on button "See Portfolio" at bounding box center [309, 441] width 97 height 26
click at [513, 375] on img at bounding box center [523, 377] width 21 height 20
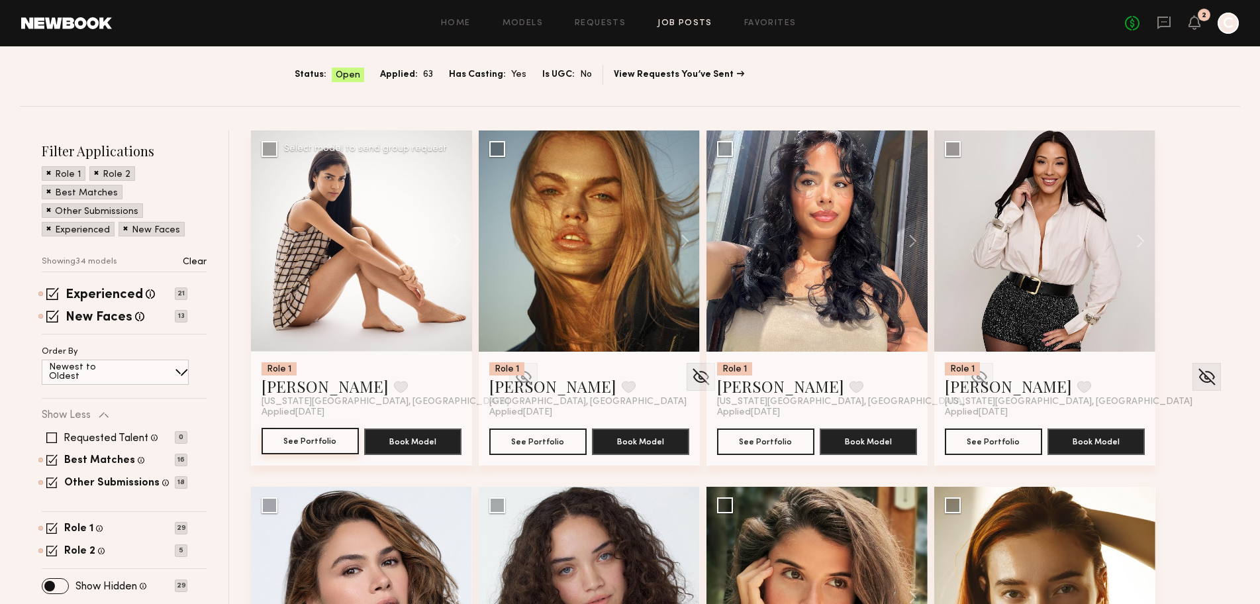
click at [329, 438] on button "See Portfolio" at bounding box center [309, 441] width 97 height 26
click at [513, 376] on img at bounding box center [523, 377] width 21 height 20
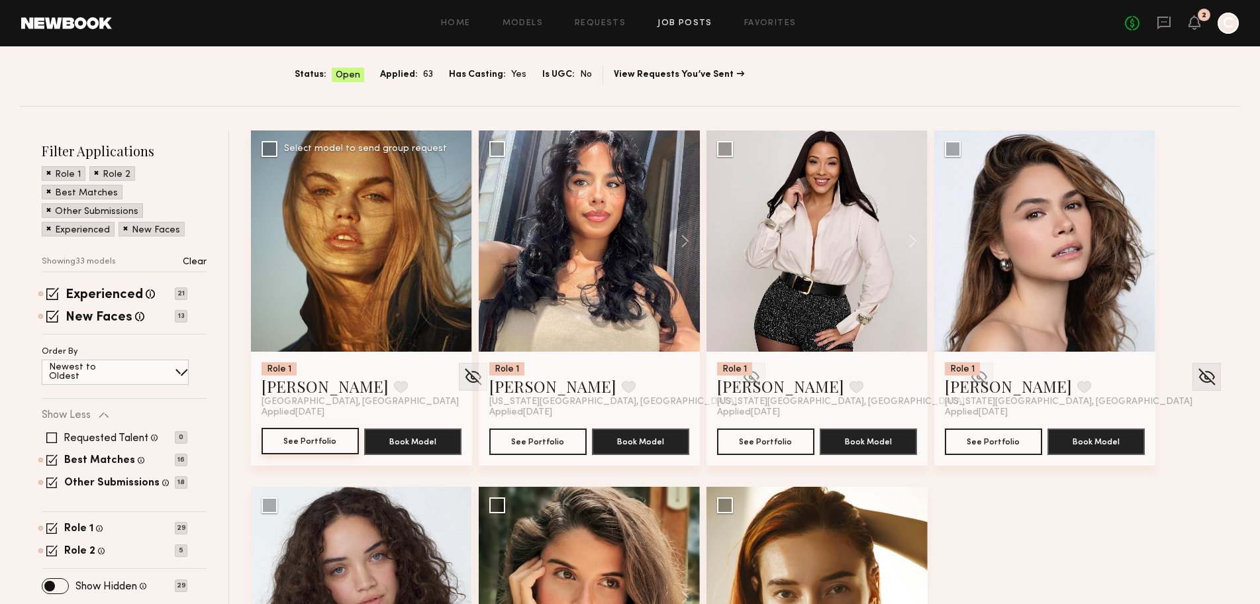
click at [304, 450] on button "See Portfolio" at bounding box center [309, 441] width 97 height 26
click at [463, 380] on img at bounding box center [473, 377] width 21 height 20
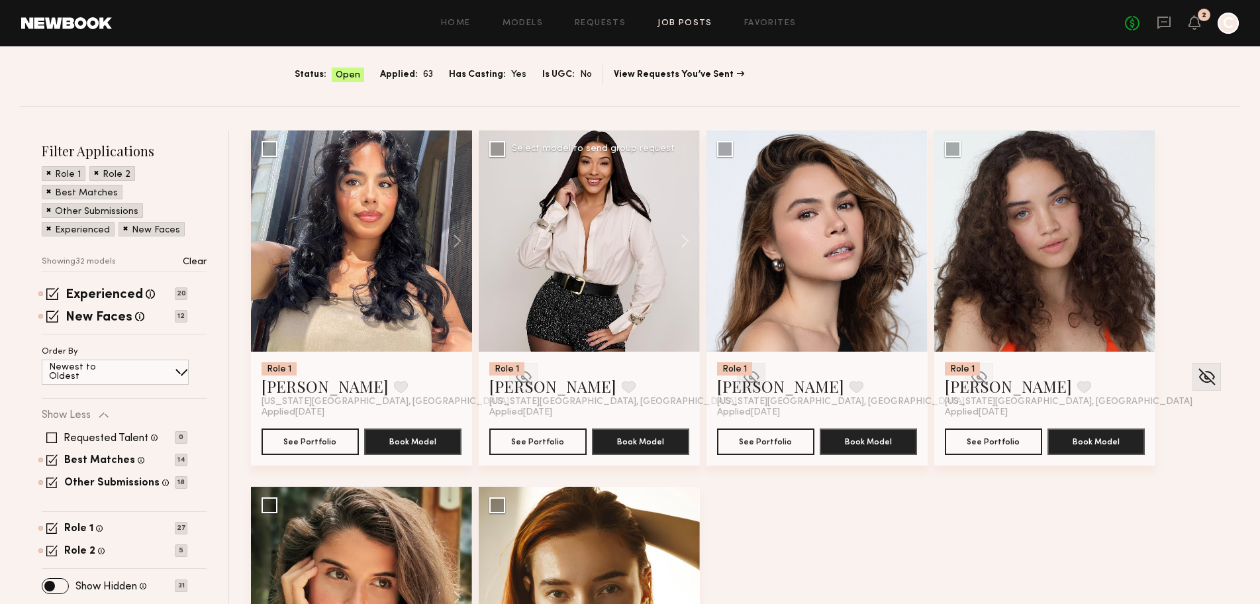
click at [741, 373] on img at bounding box center [751, 377] width 21 height 20
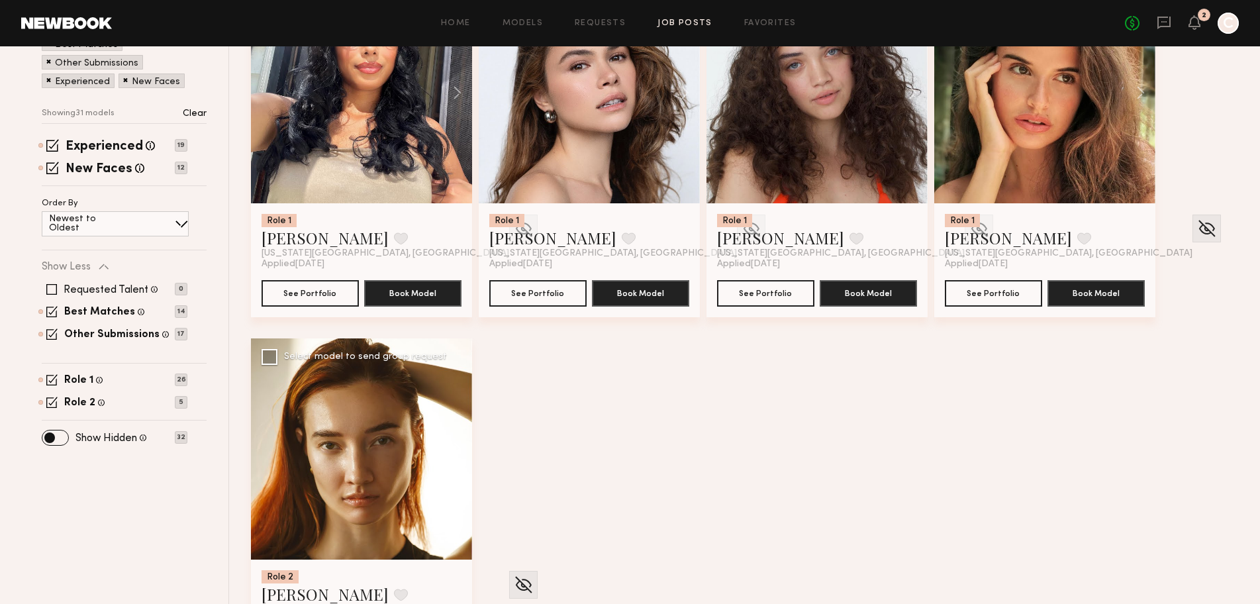
scroll to position [293, 0]
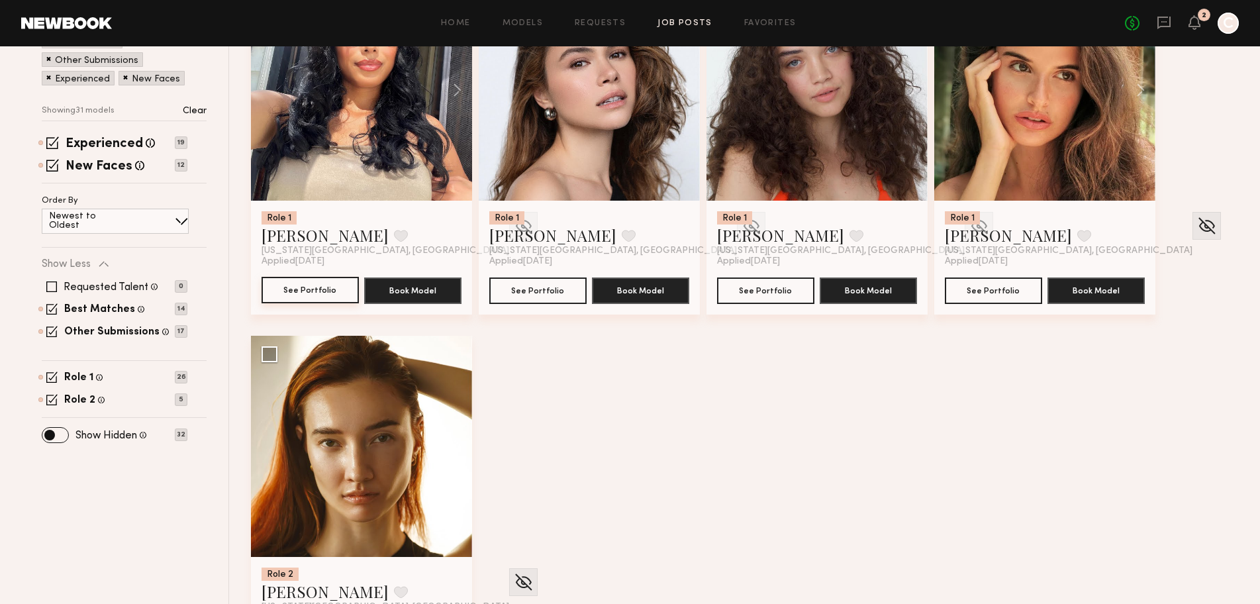
click at [312, 297] on button "See Portfolio" at bounding box center [309, 290] width 97 height 26
click at [513, 226] on img at bounding box center [523, 226] width 21 height 20
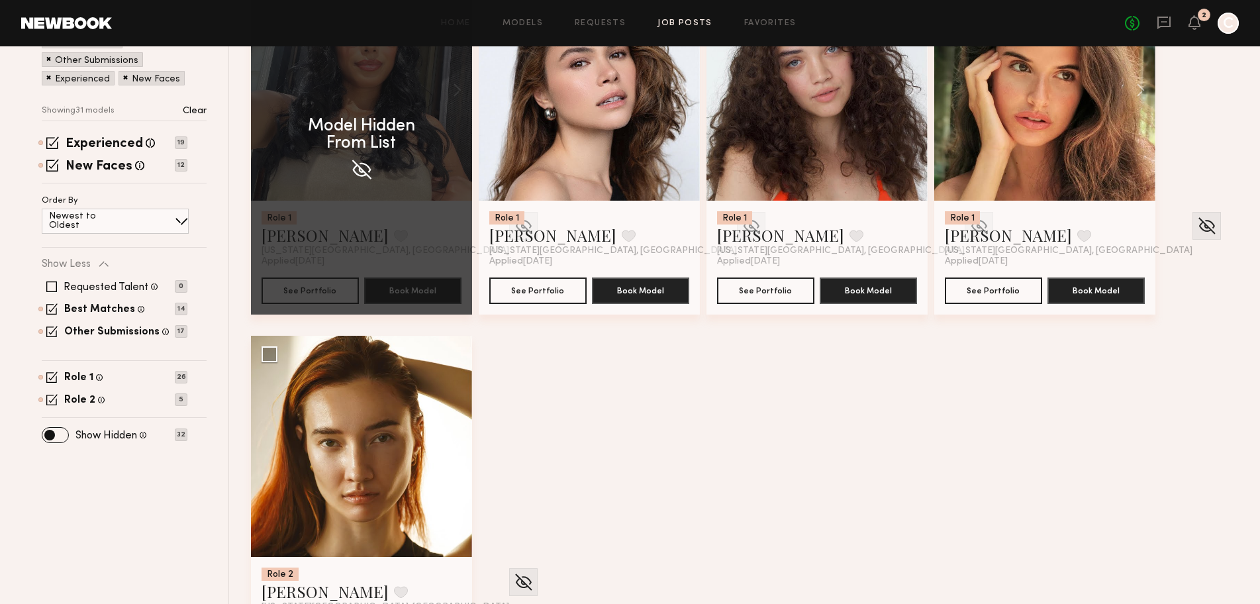
scroll to position [142, 0]
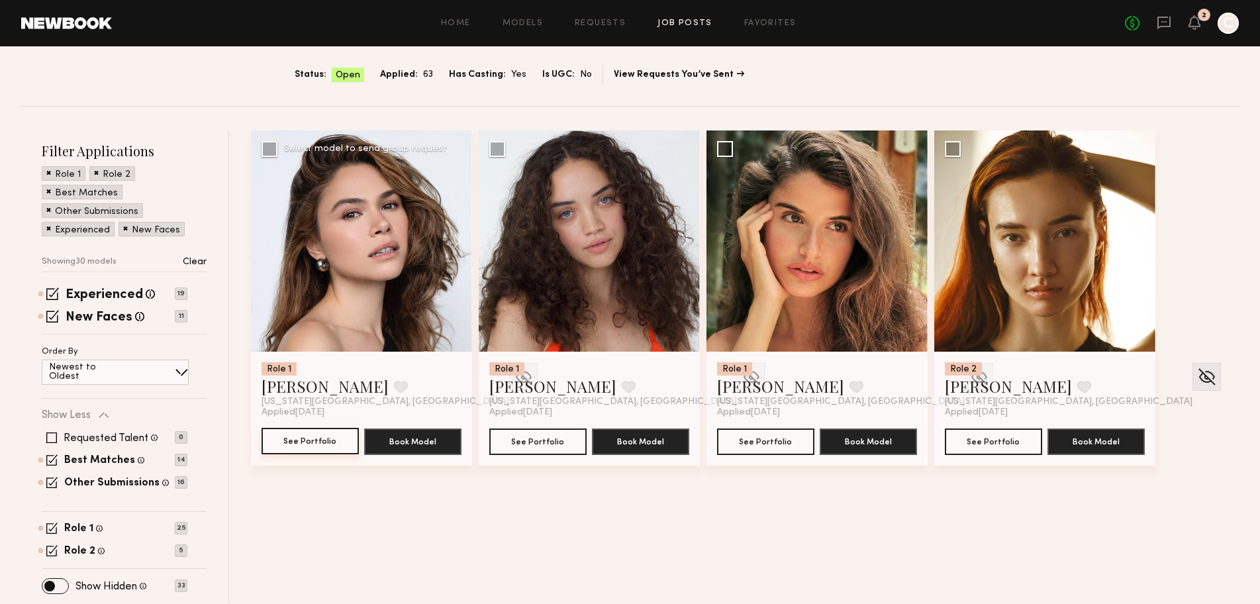
click at [321, 451] on button "See Portfolio" at bounding box center [309, 441] width 97 height 26
click at [513, 383] on img at bounding box center [523, 377] width 21 height 20
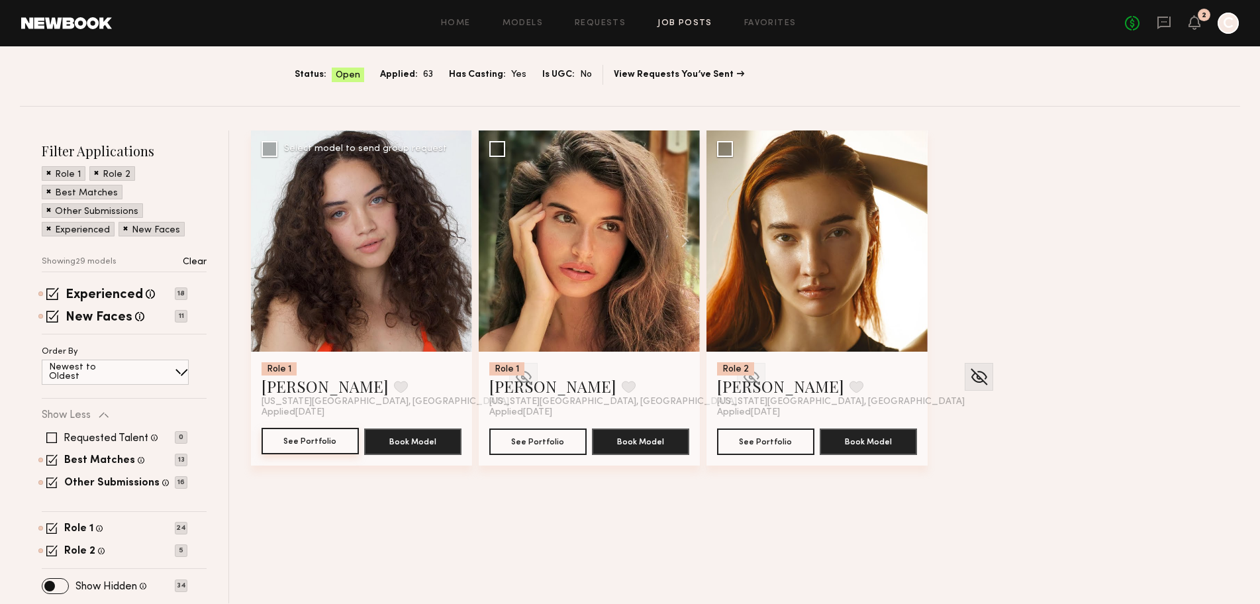
click at [314, 446] on button "See Portfolio" at bounding box center [309, 441] width 97 height 26
click at [513, 378] on img at bounding box center [523, 377] width 21 height 20
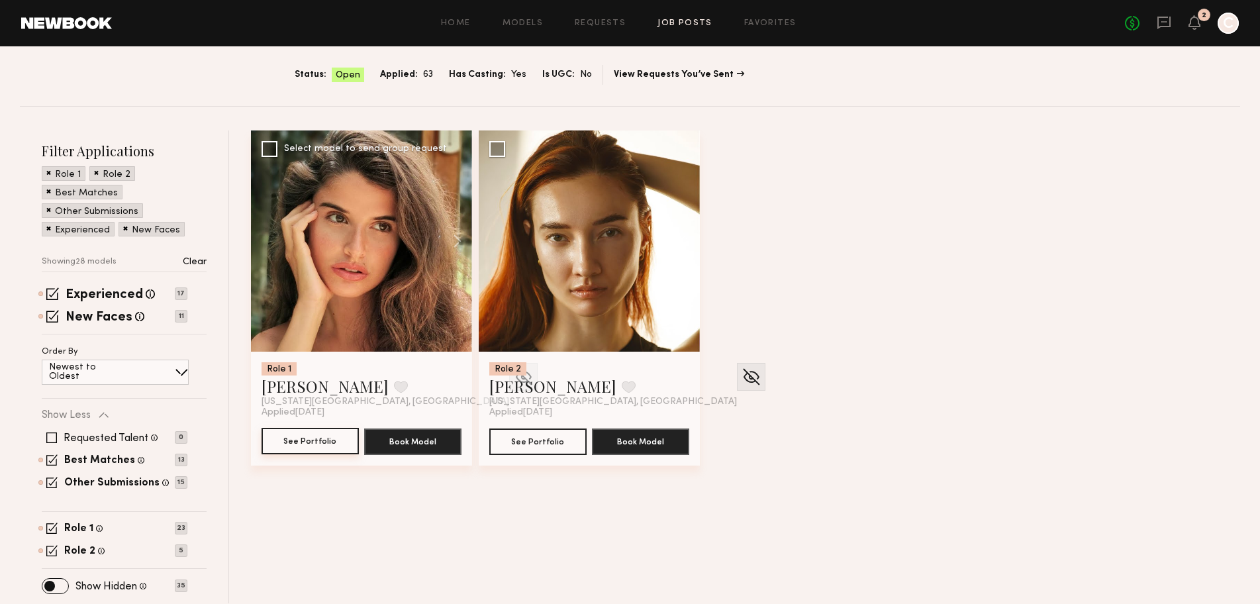
click at [304, 451] on button "See Portfolio" at bounding box center [309, 441] width 97 height 26
click at [509, 373] on div at bounding box center [523, 377] width 28 height 28
click at [513, 375] on img at bounding box center [523, 377] width 21 height 20
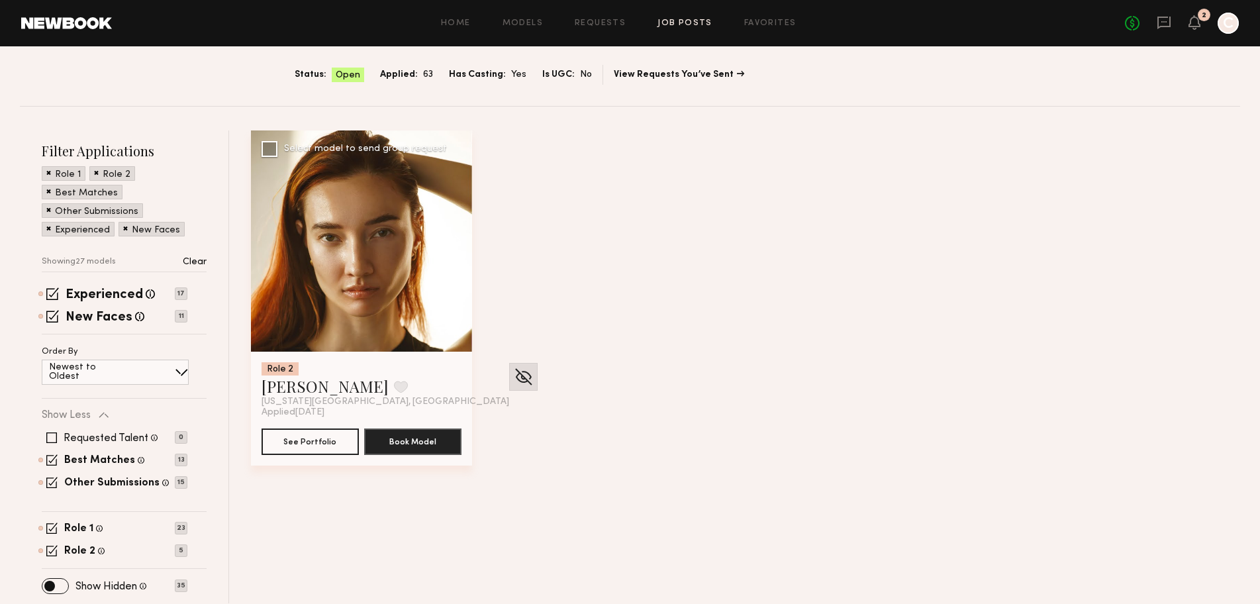
click at [513, 378] on img at bounding box center [523, 377] width 21 height 20
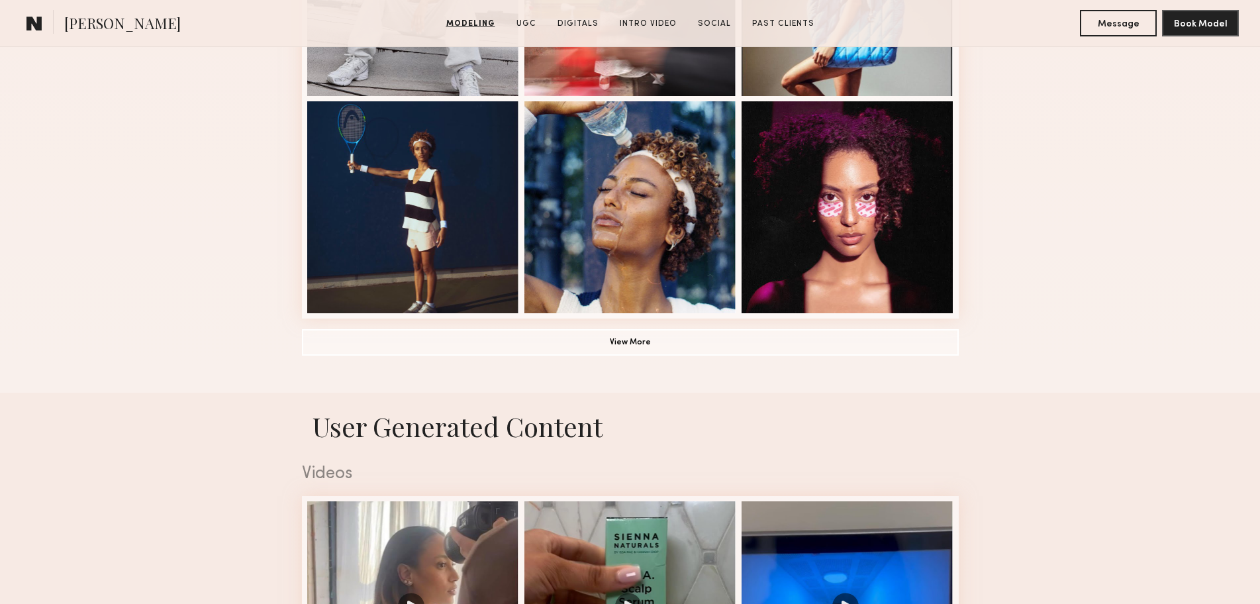
scroll to position [971, 0]
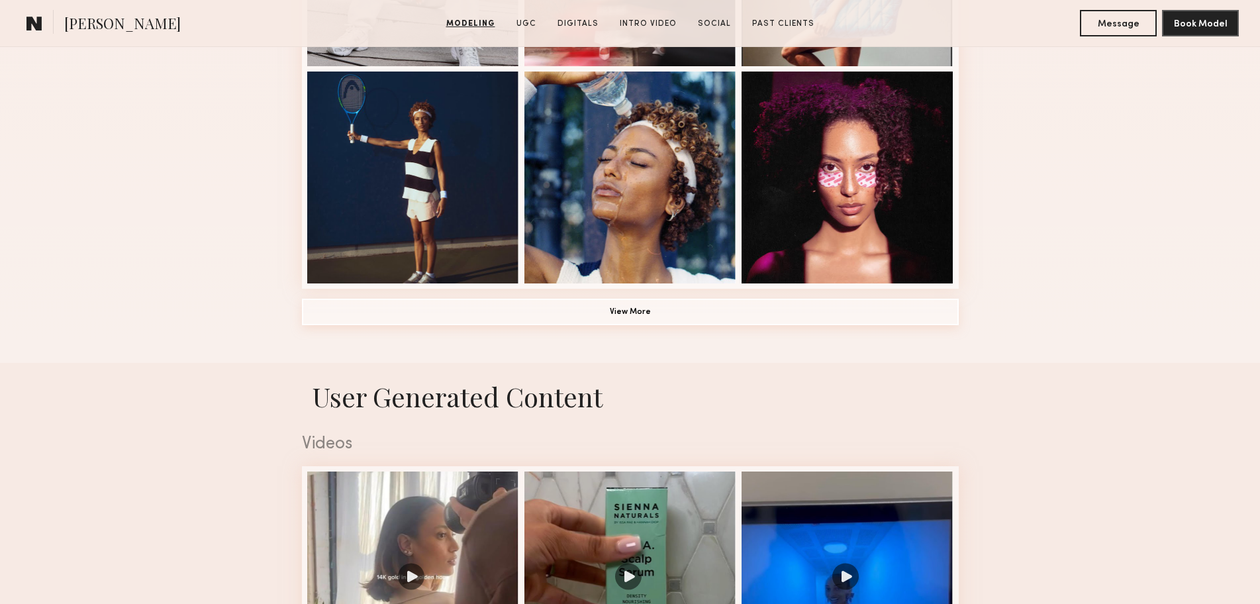
click at [645, 314] on button "View More" at bounding box center [630, 312] width 657 height 26
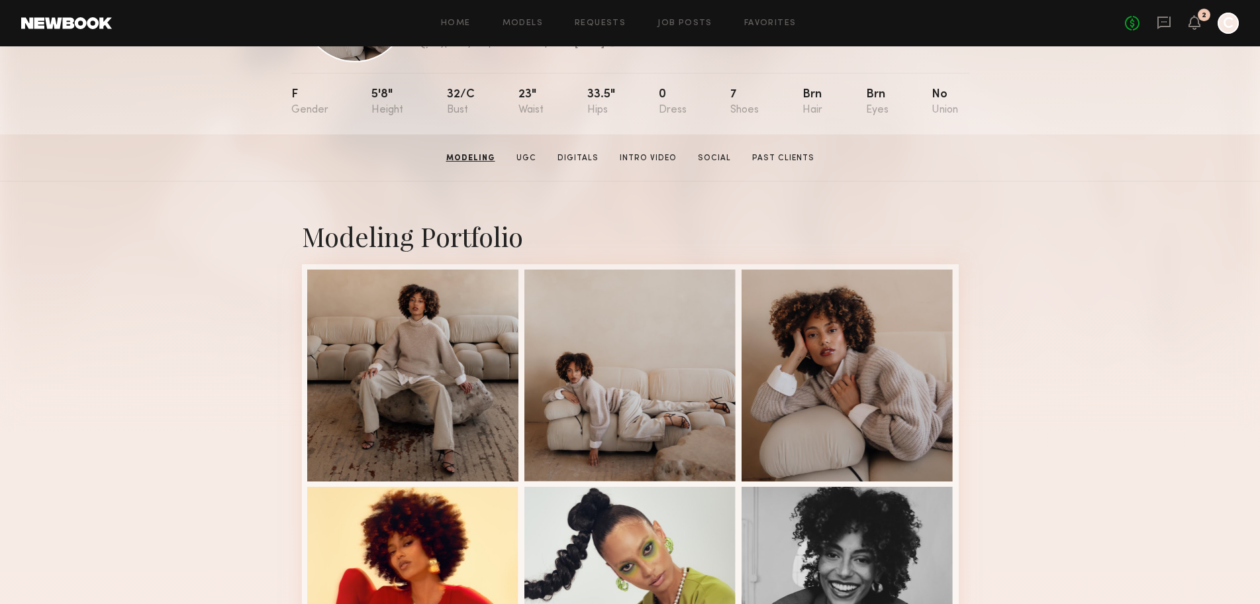
scroll to position [0, 0]
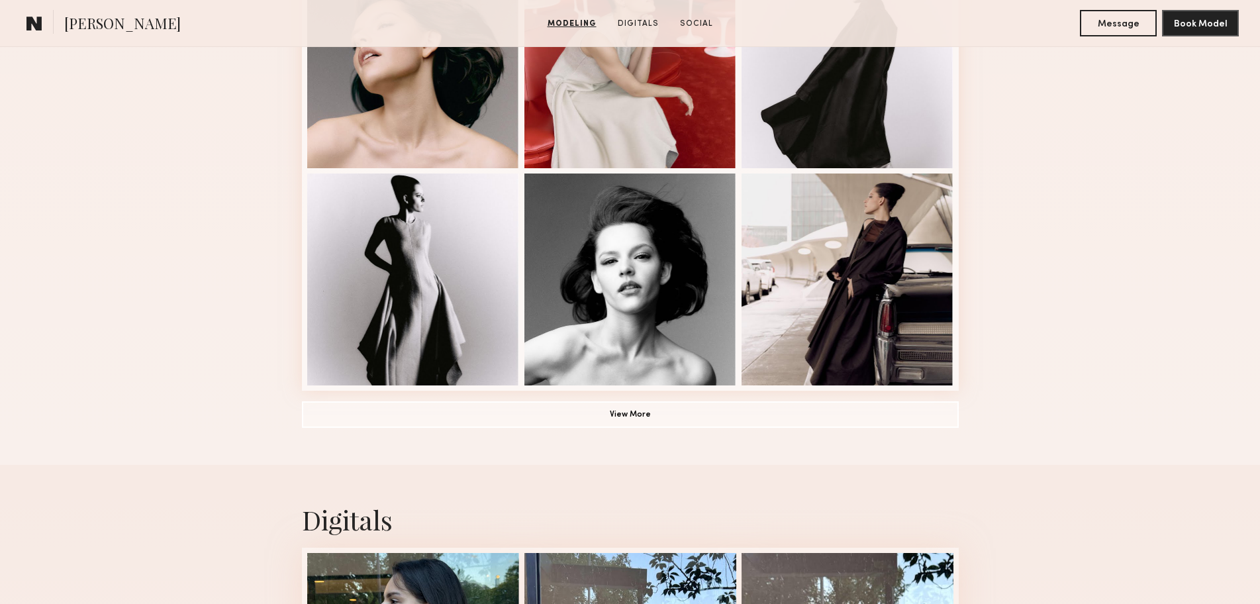
scroll to position [957, 0]
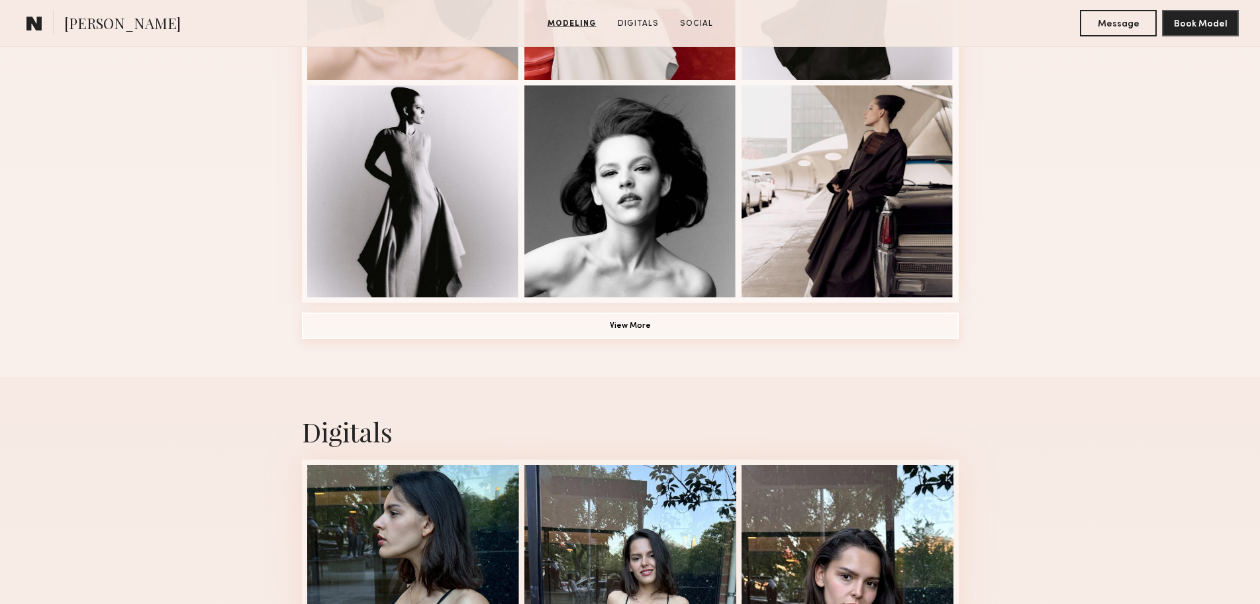
click at [703, 339] on button "View More" at bounding box center [630, 325] width 657 height 26
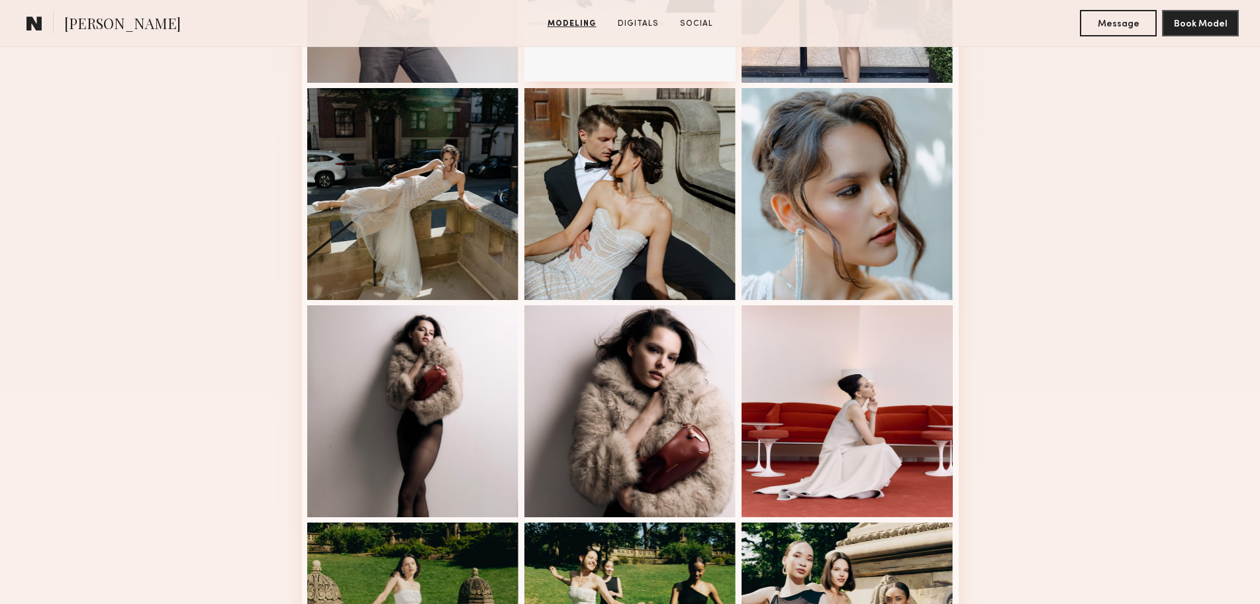
scroll to position [1399, 0]
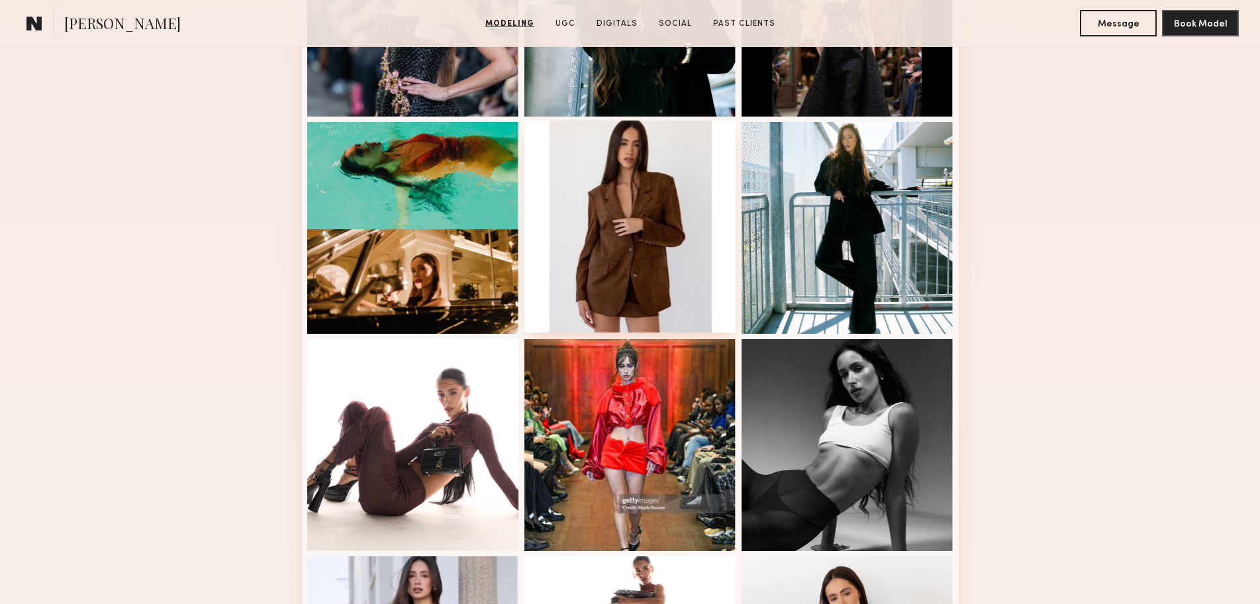
scroll to position [706, 0]
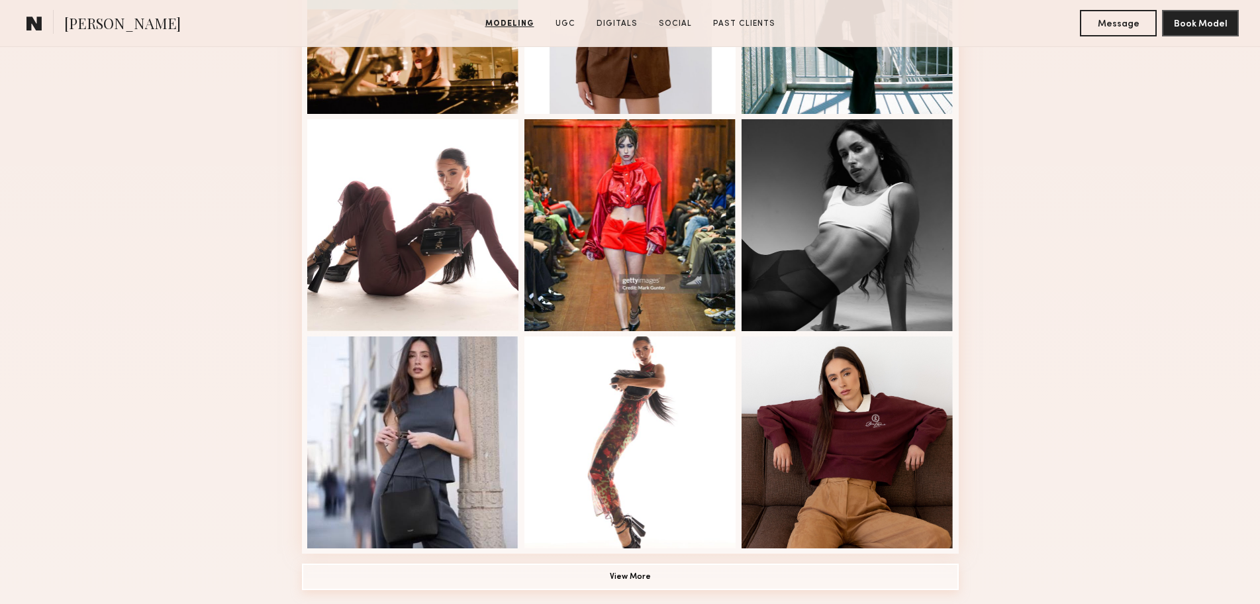
click at [637, 580] on button "View More" at bounding box center [630, 576] width 657 height 26
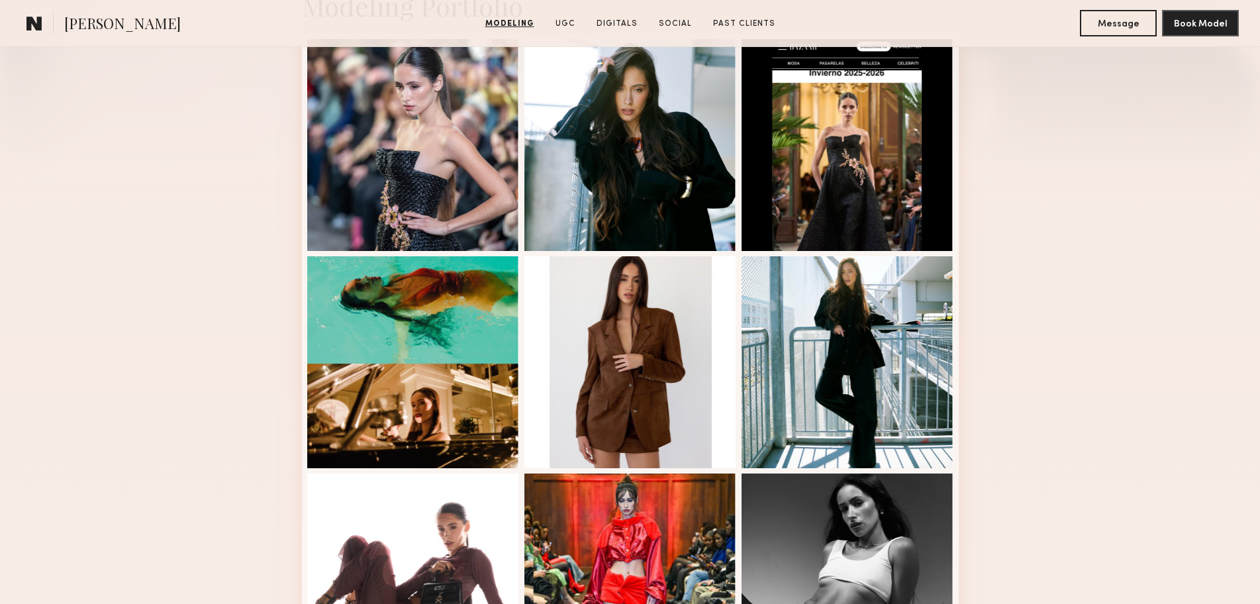
scroll to position [353, 0]
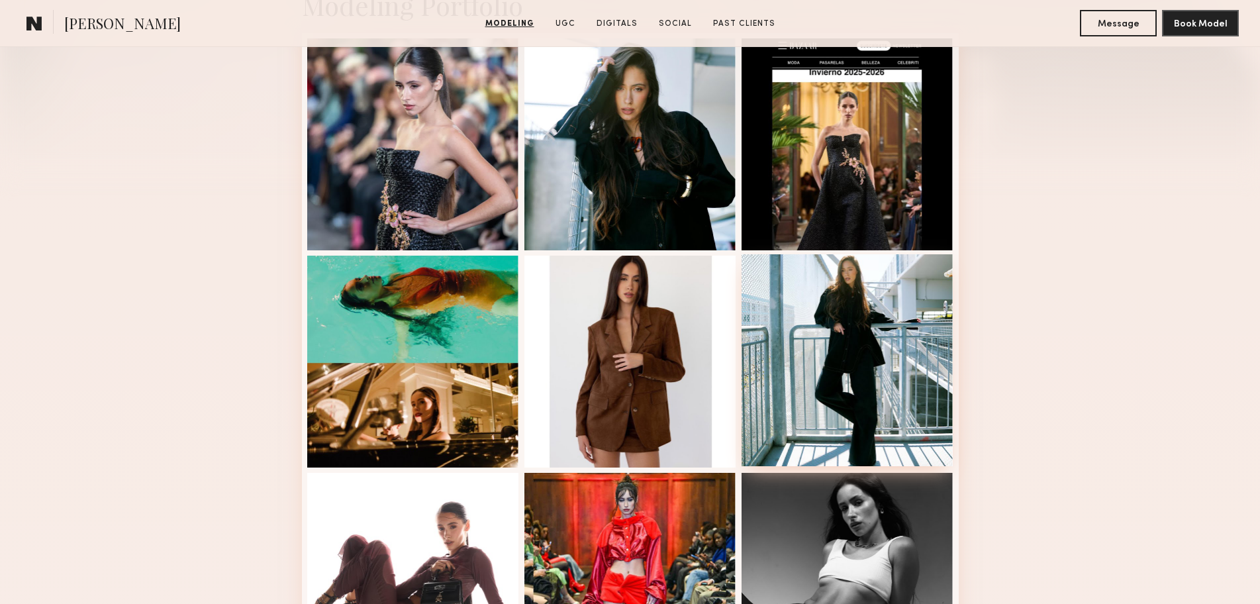
click at [852, 310] on div at bounding box center [847, 360] width 212 height 212
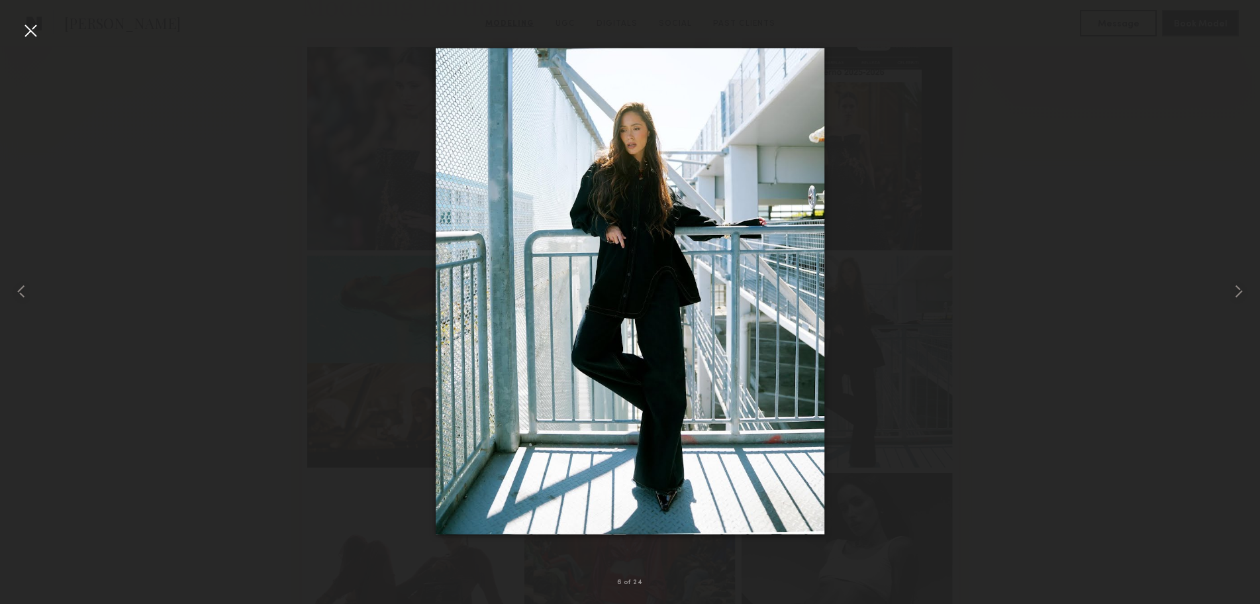
click at [31, 26] on div at bounding box center [30, 30] width 21 height 21
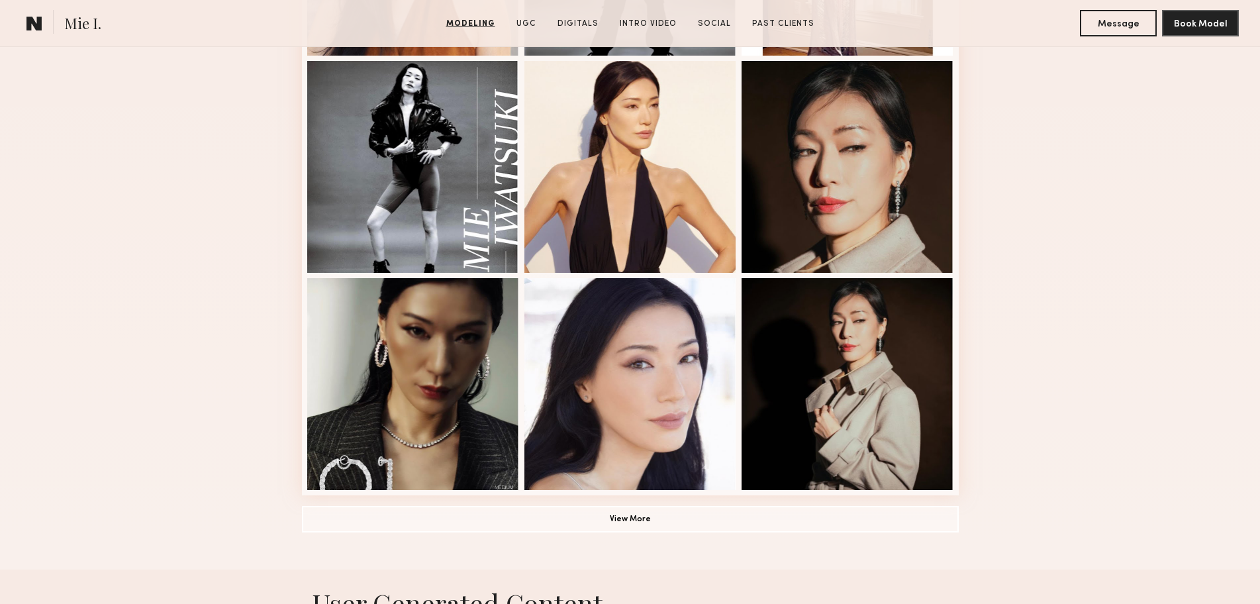
scroll to position [794, 0]
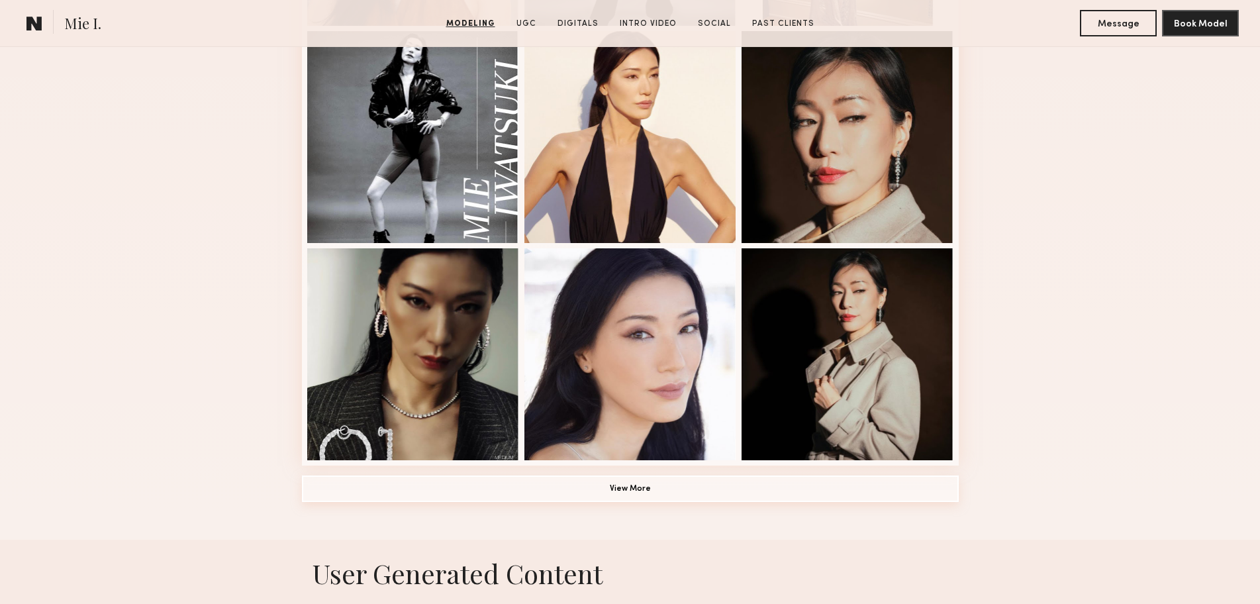
click at [648, 491] on button "View More" at bounding box center [630, 488] width 657 height 26
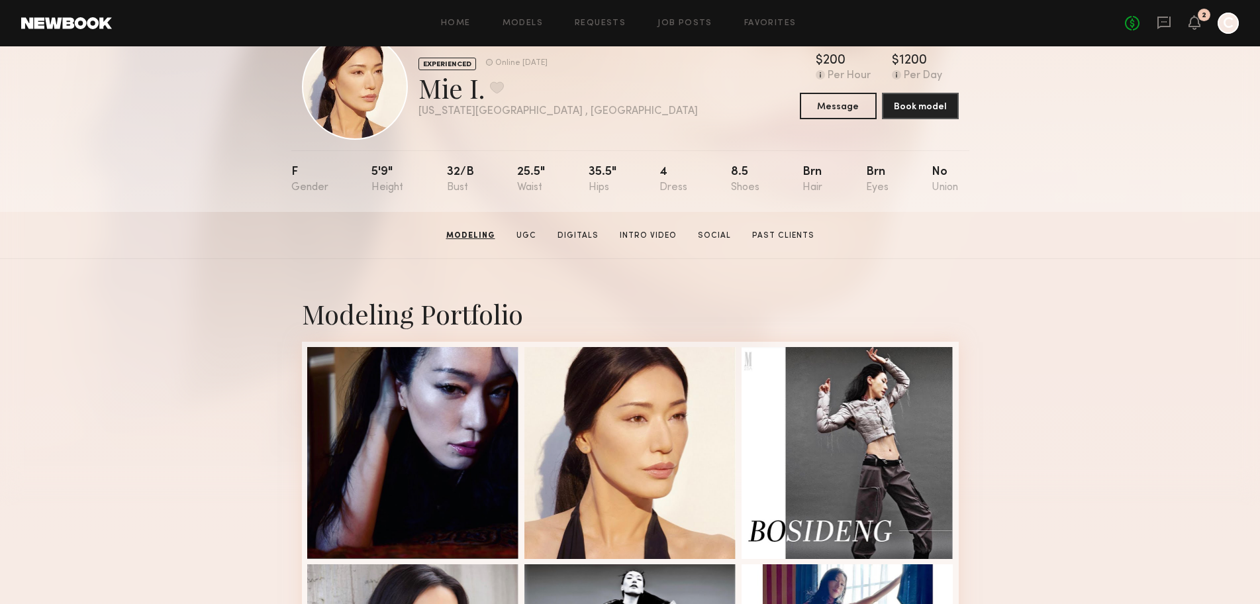
scroll to position [0, 0]
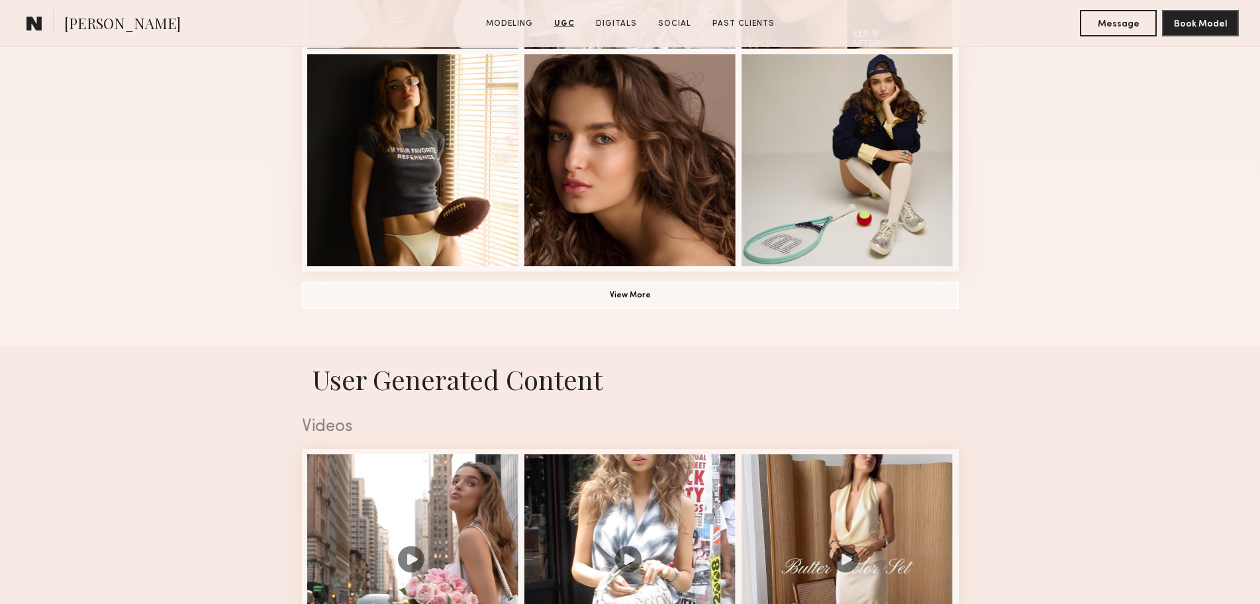
scroll to position [794, 0]
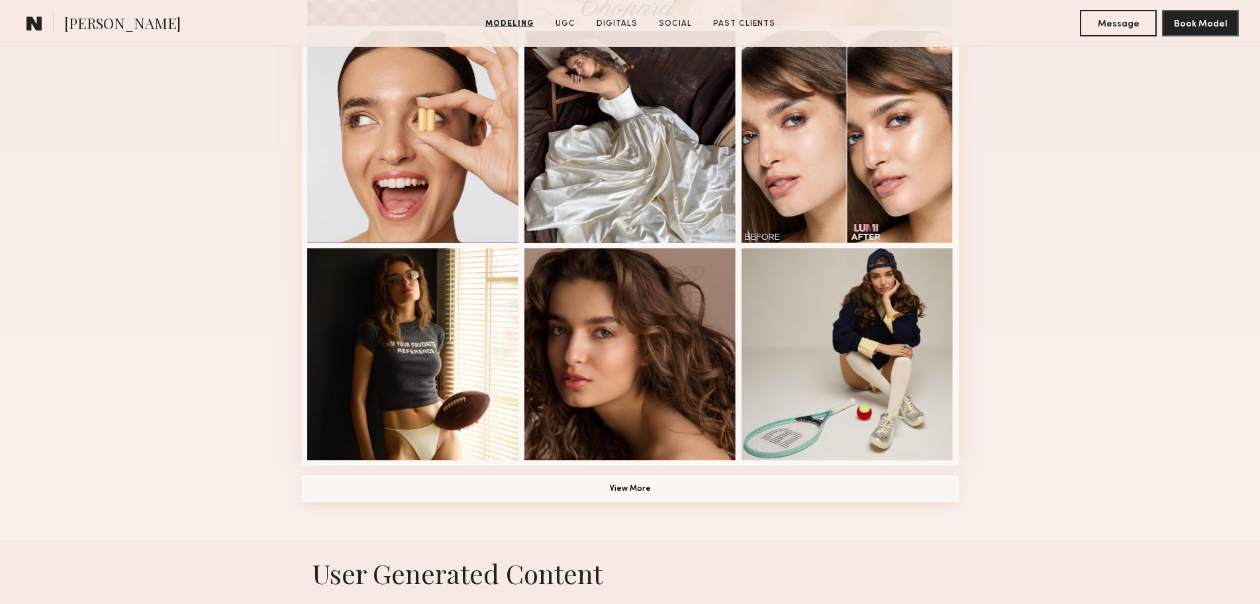
click at [665, 497] on button "View More" at bounding box center [630, 488] width 657 height 26
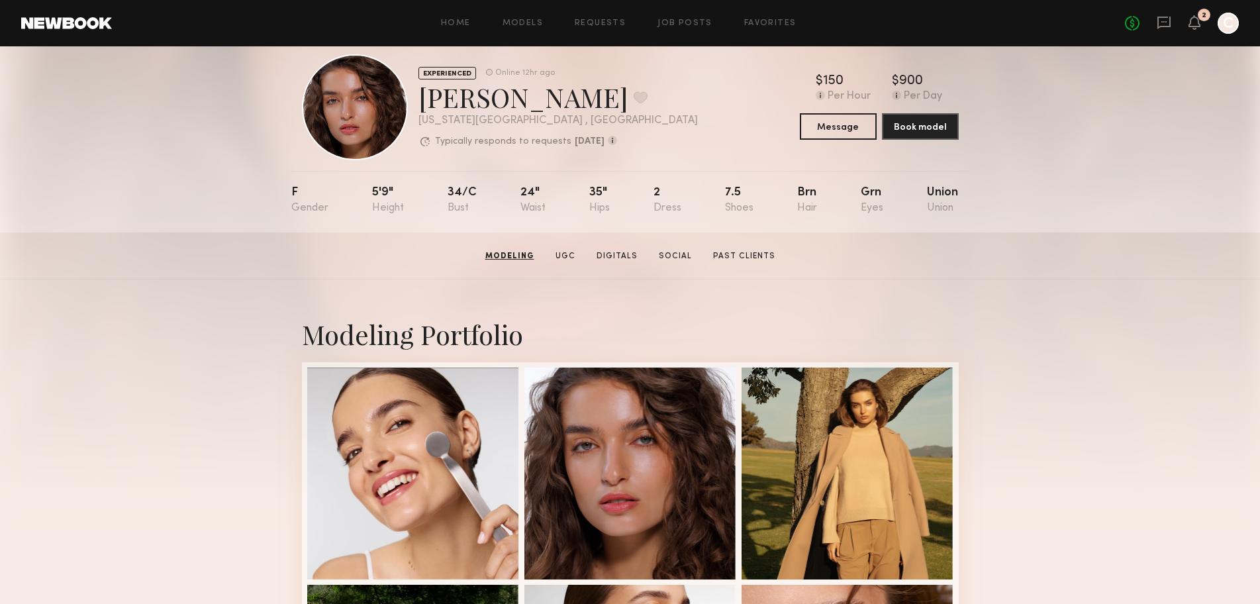
scroll to position [0, 0]
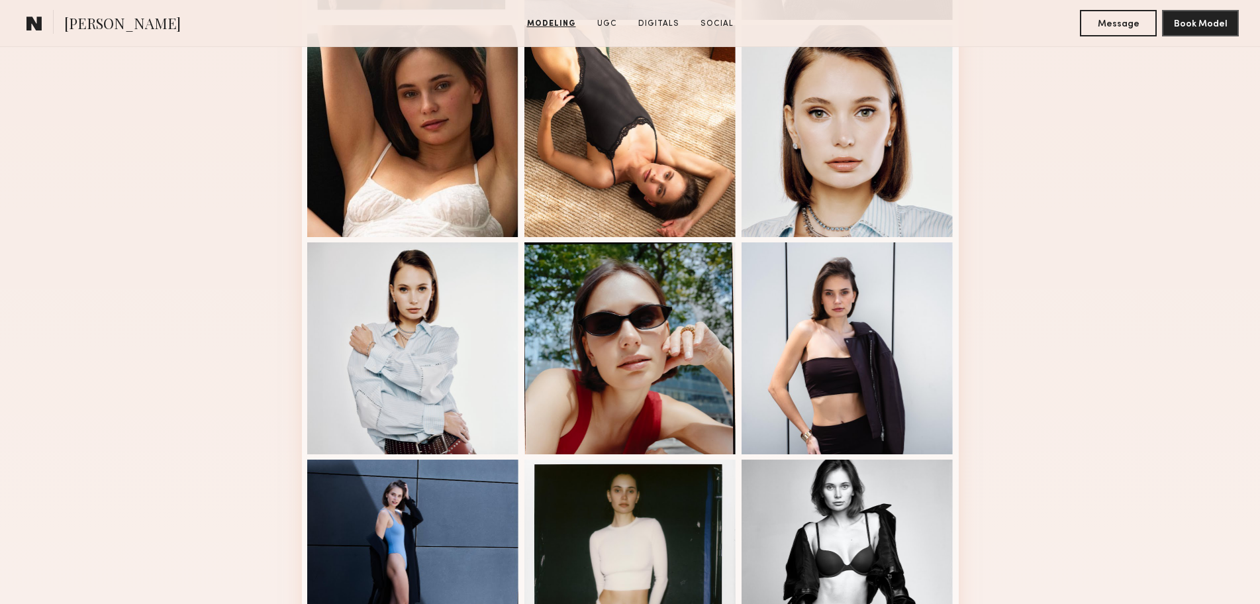
scroll to position [971, 0]
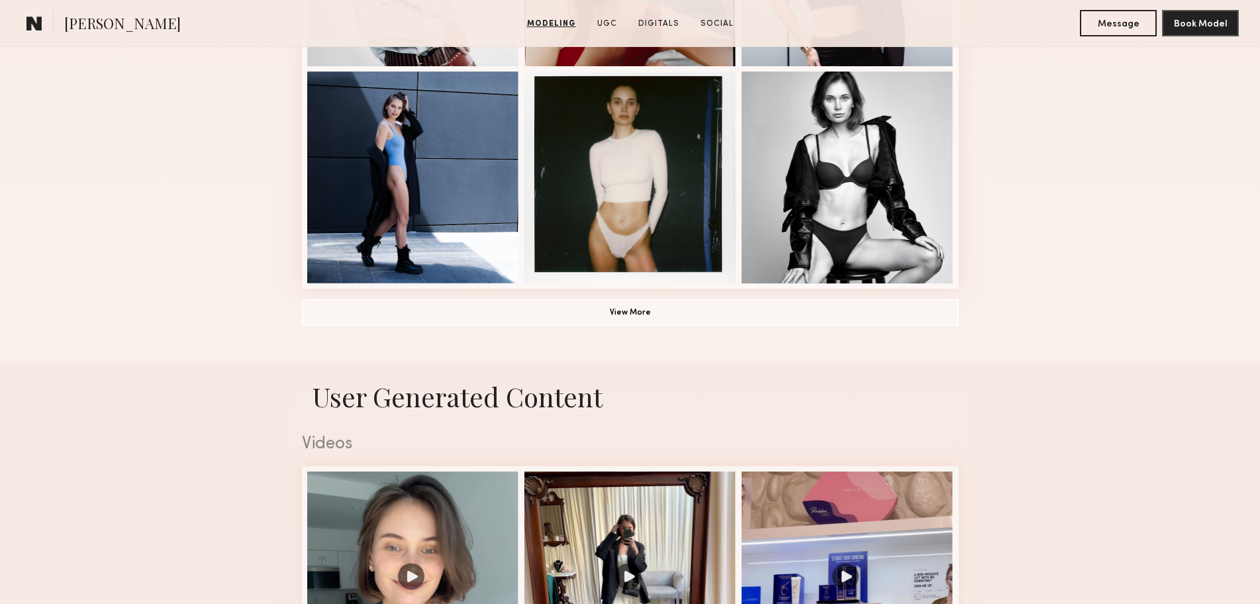
click at [653, 325] on button "View More" at bounding box center [630, 312] width 657 height 26
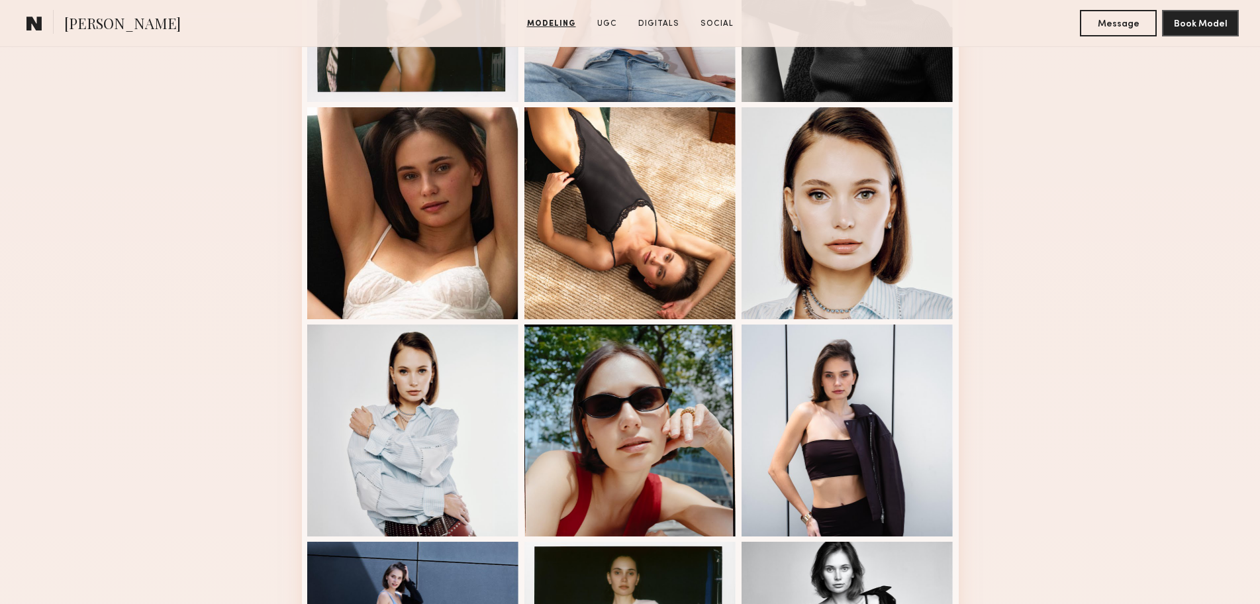
scroll to position [530, 0]
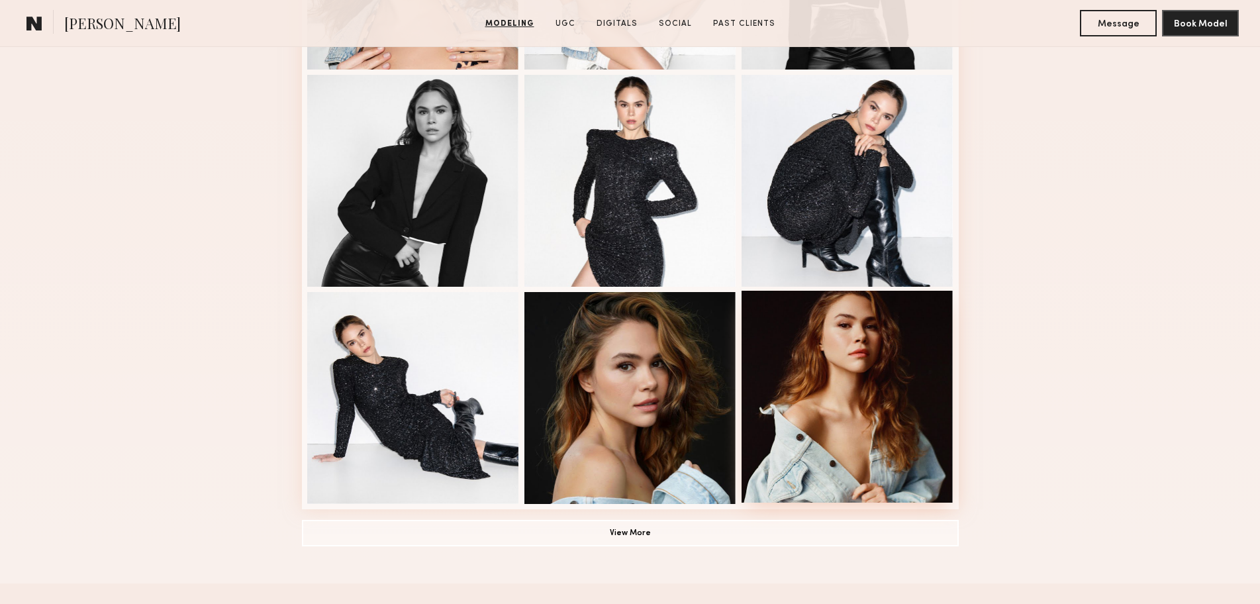
scroll to position [794, 0]
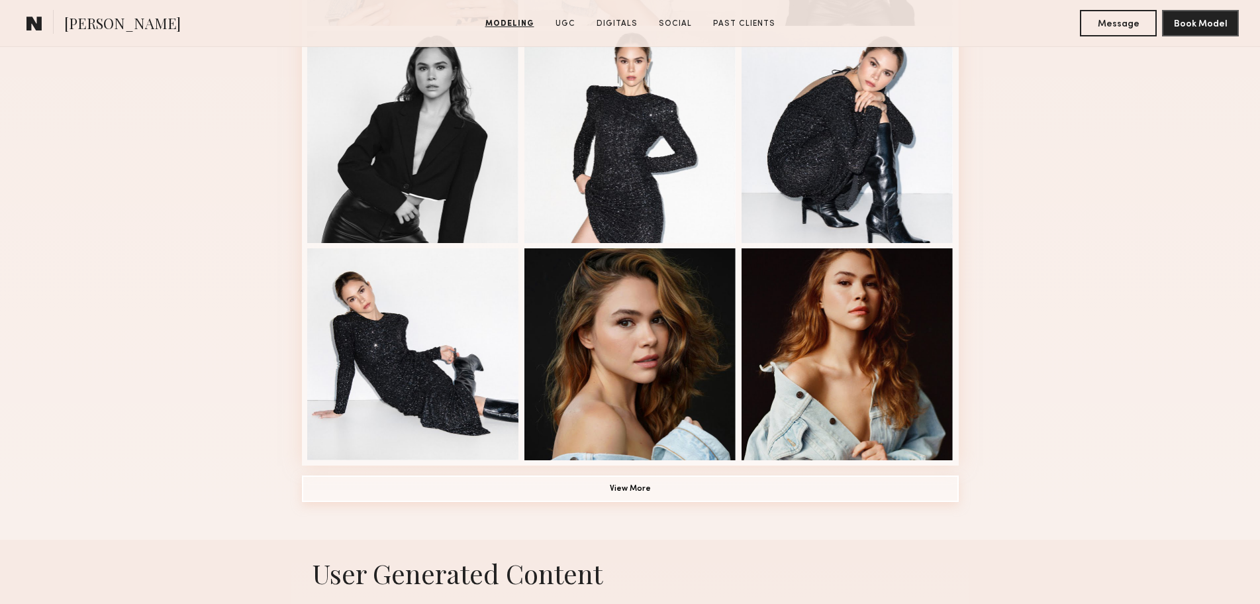
click at [608, 497] on button "View More" at bounding box center [630, 488] width 657 height 26
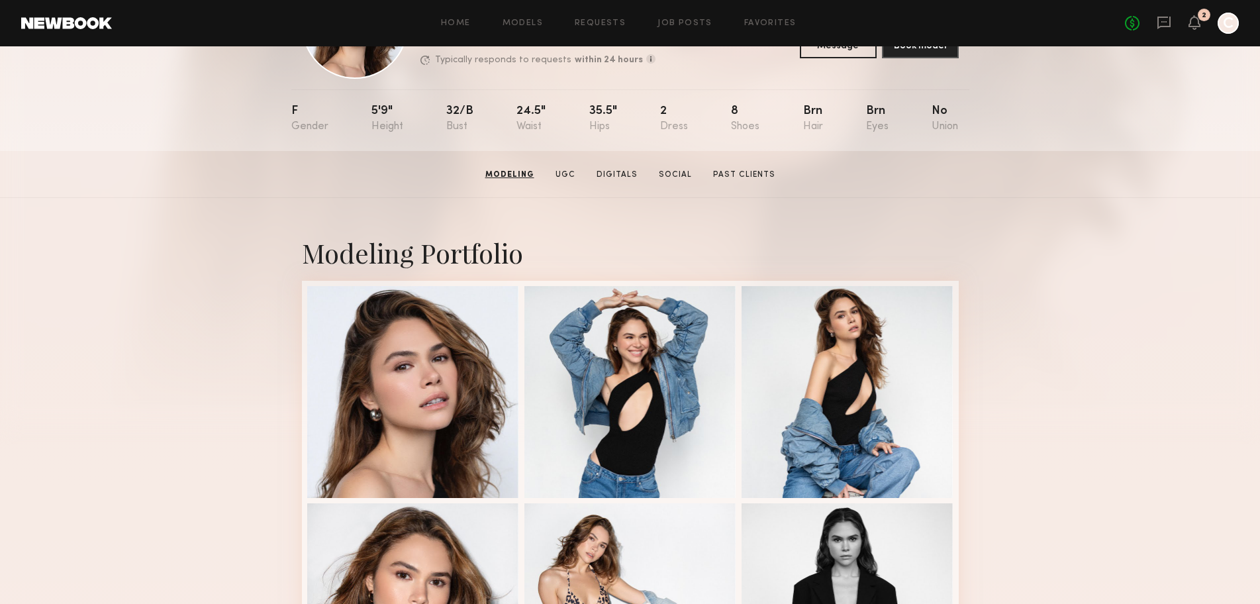
scroll to position [0, 0]
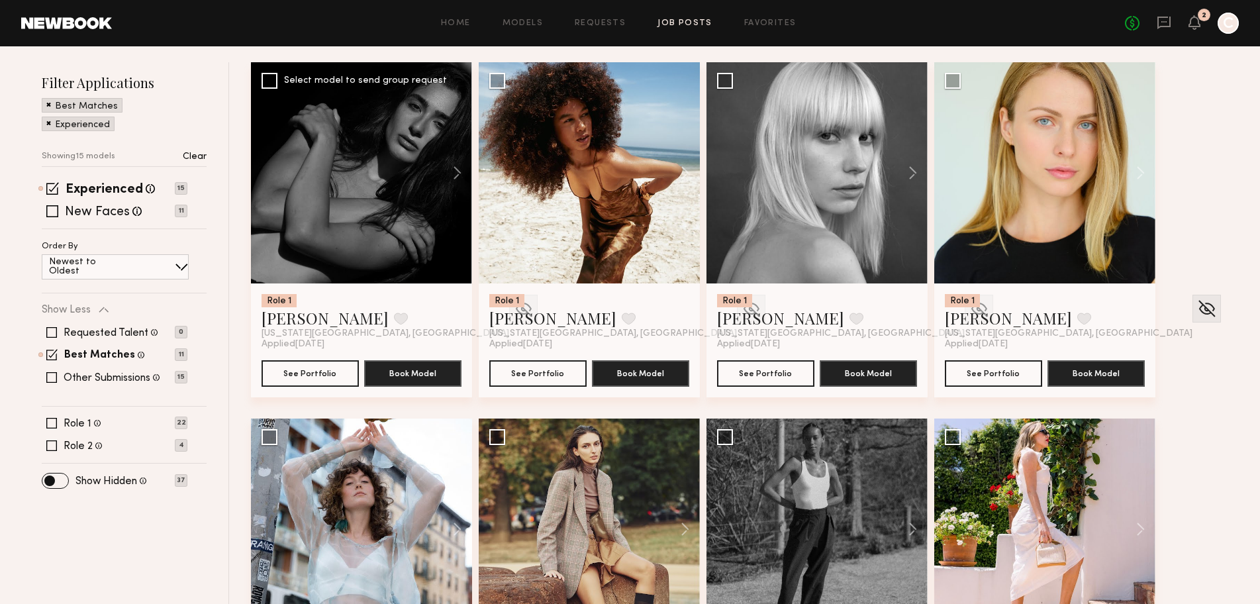
scroll to position [211, 0]
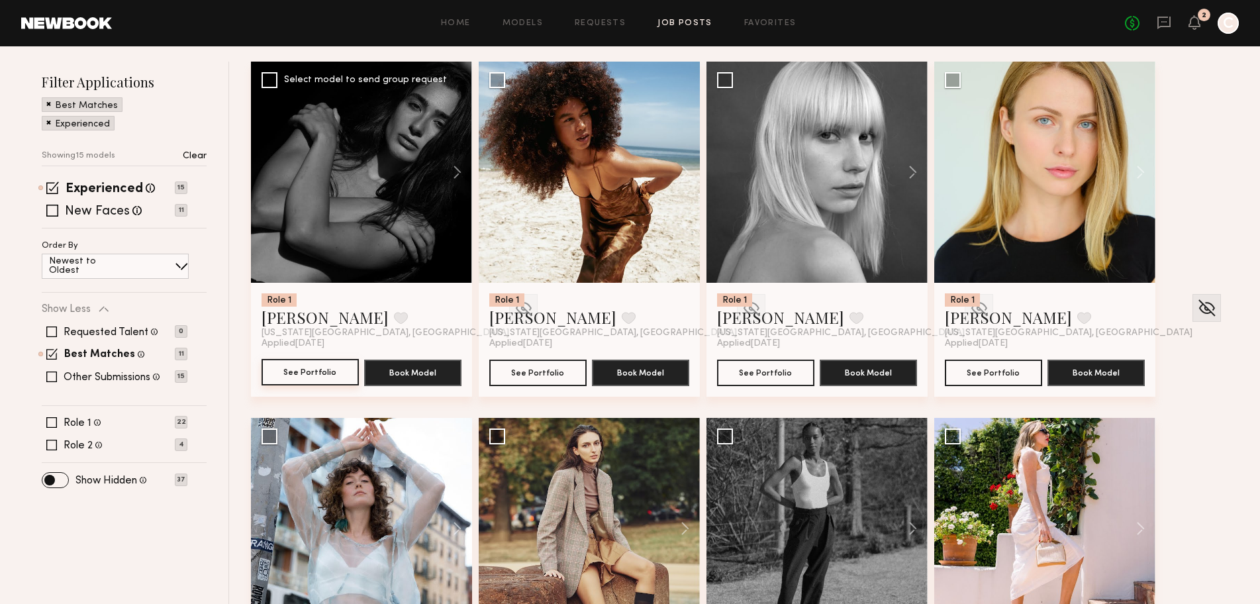
click at [305, 373] on button "See Portfolio" at bounding box center [309, 372] width 97 height 26
click at [513, 309] on img at bounding box center [523, 308] width 21 height 20
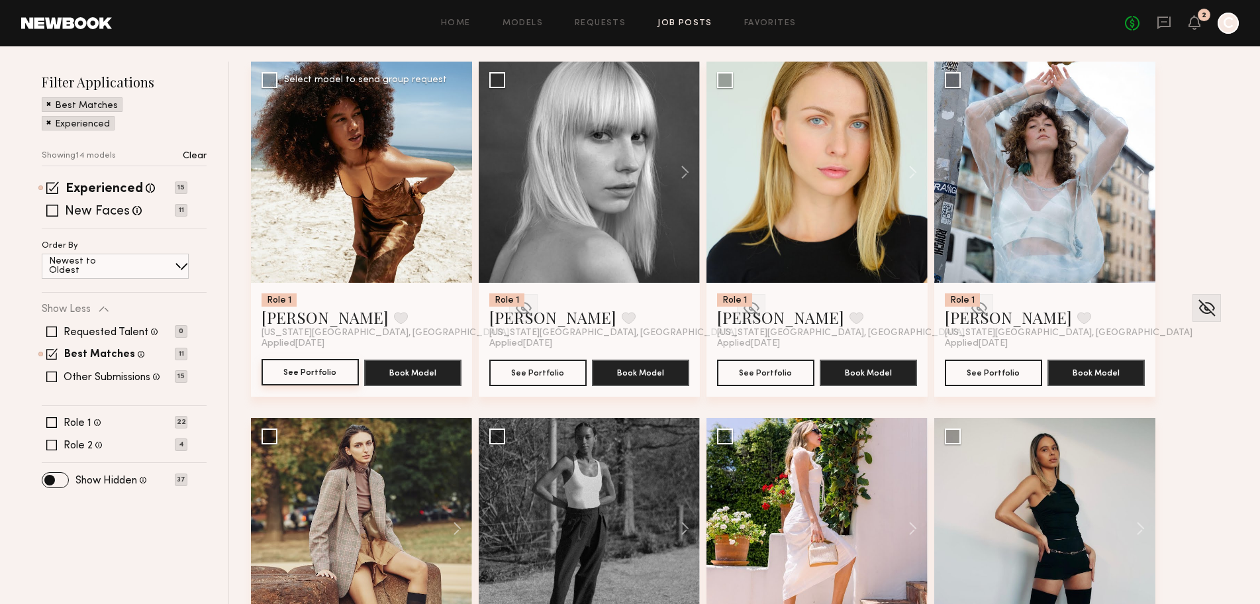
click at [332, 375] on button "See Portfolio" at bounding box center [309, 372] width 97 height 26
click at [513, 305] on img at bounding box center [523, 308] width 21 height 20
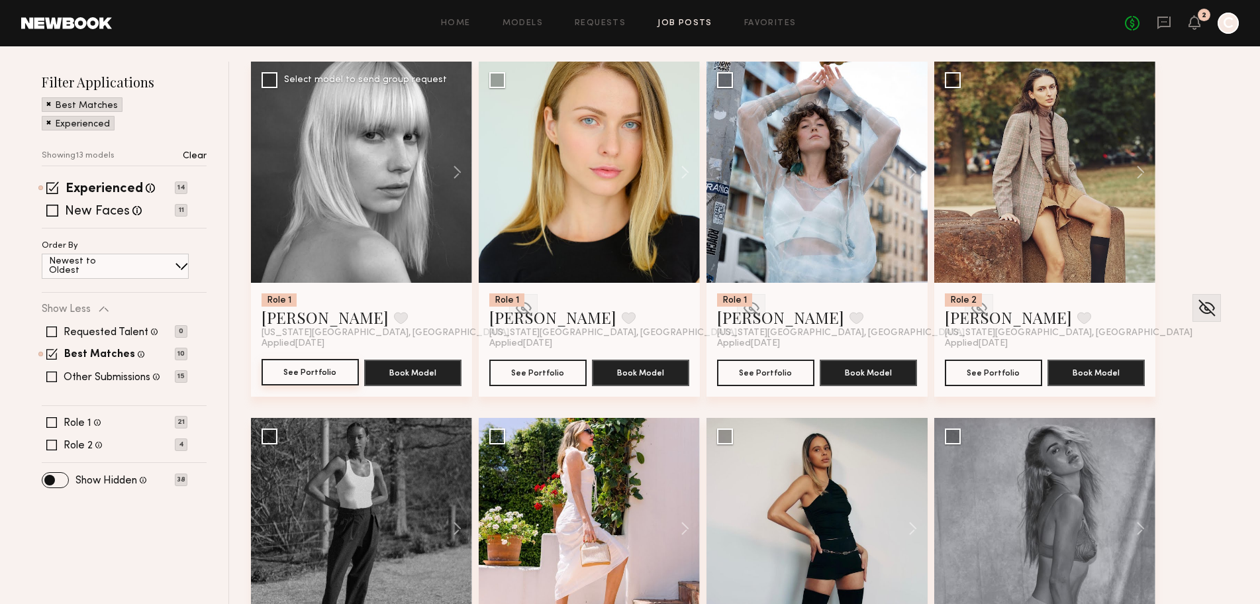
click at [310, 383] on button "See Portfolio" at bounding box center [309, 372] width 97 height 26
click at [513, 305] on img at bounding box center [523, 308] width 21 height 20
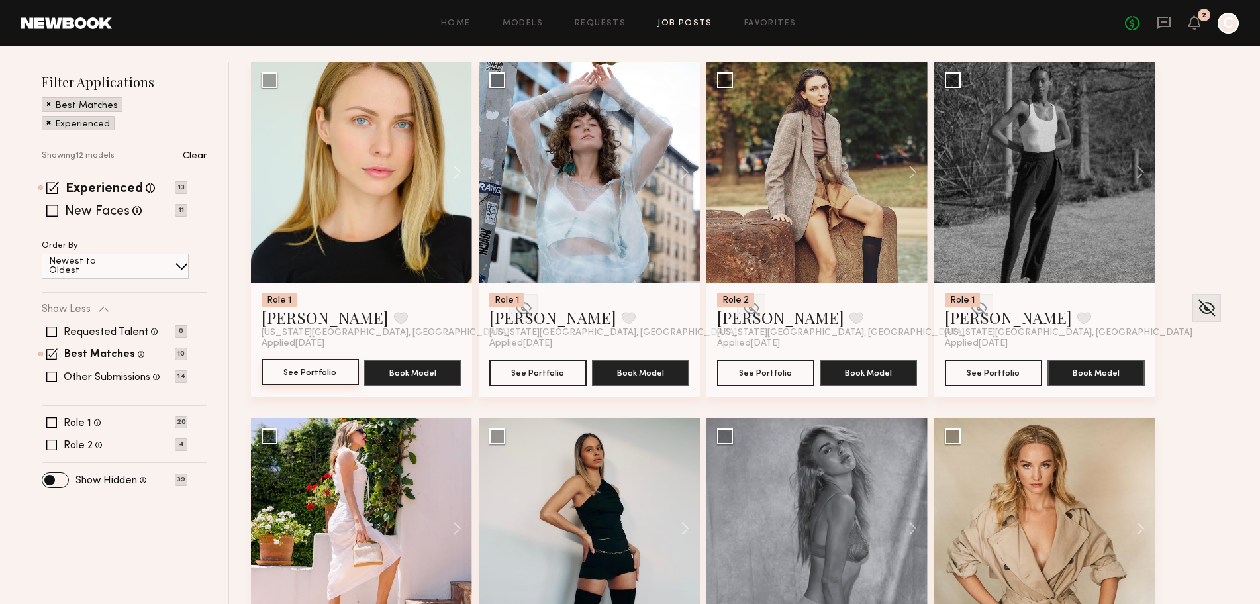
click at [291, 378] on button "See Portfolio" at bounding box center [309, 372] width 97 height 26
click at [513, 308] on img at bounding box center [523, 308] width 21 height 20
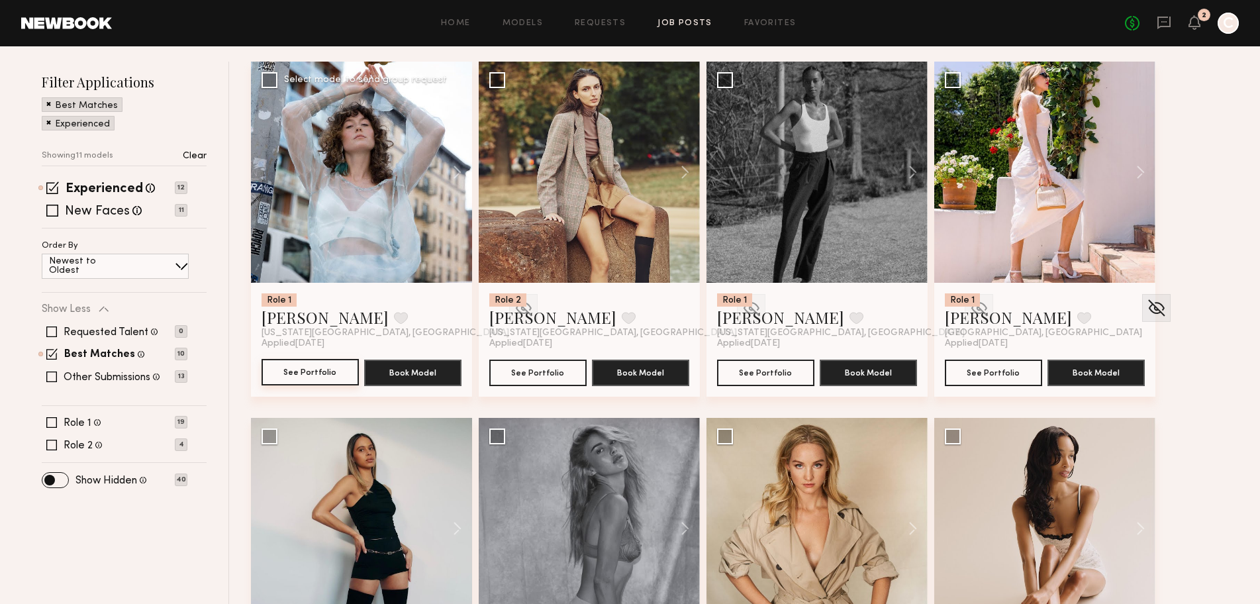
click at [301, 380] on button "See Portfolio" at bounding box center [309, 372] width 97 height 26
click at [513, 308] on img at bounding box center [523, 308] width 21 height 20
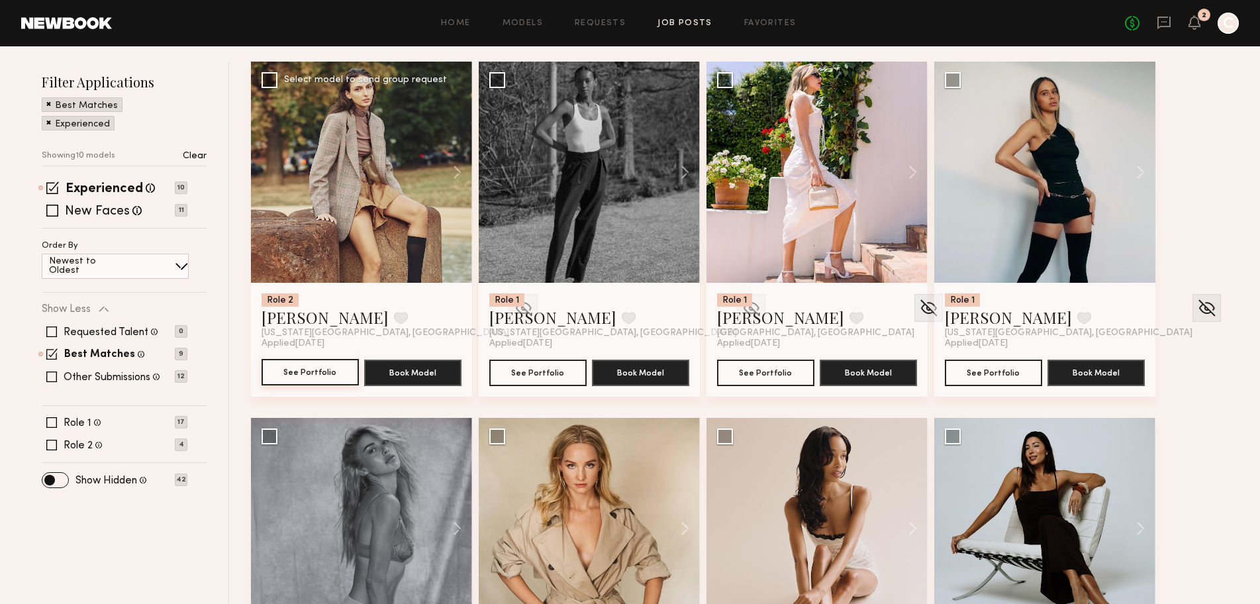
click at [283, 380] on button "See Portfolio" at bounding box center [309, 372] width 97 height 26
click at [513, 312] on img at bounding box center [523, 308] width 21 height 20
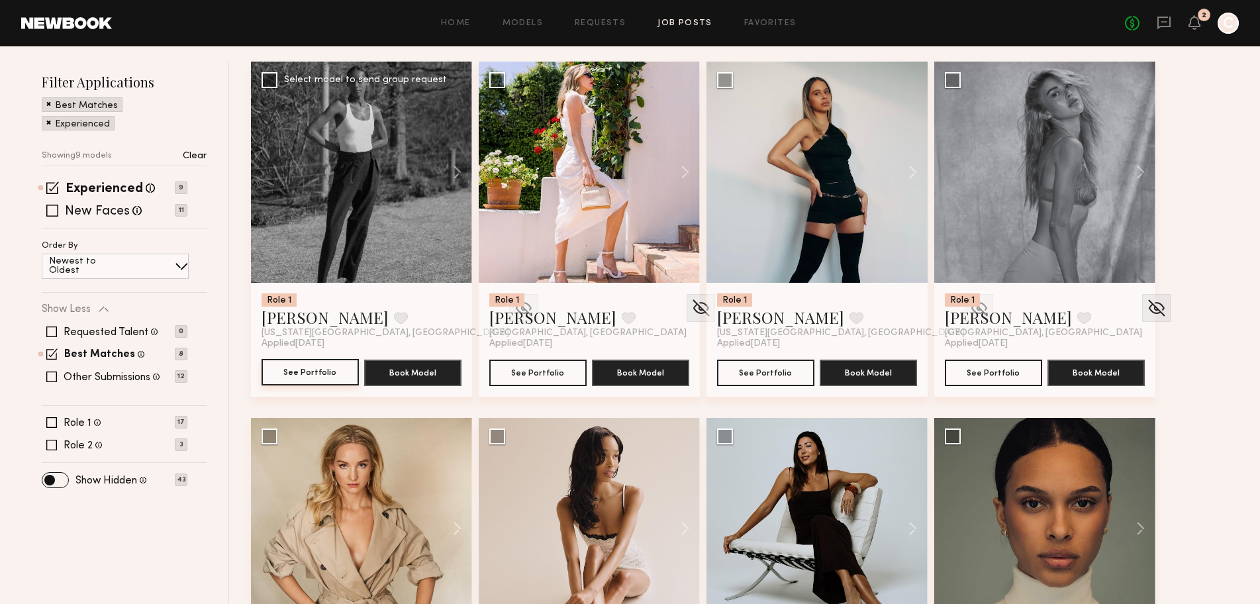
click at [319, 371] on button "See Portfolio" at bounding box center [309, 372] width 97 height 26
click at [513, 305] on img at bounding box center [523, 308] width 21 height 20
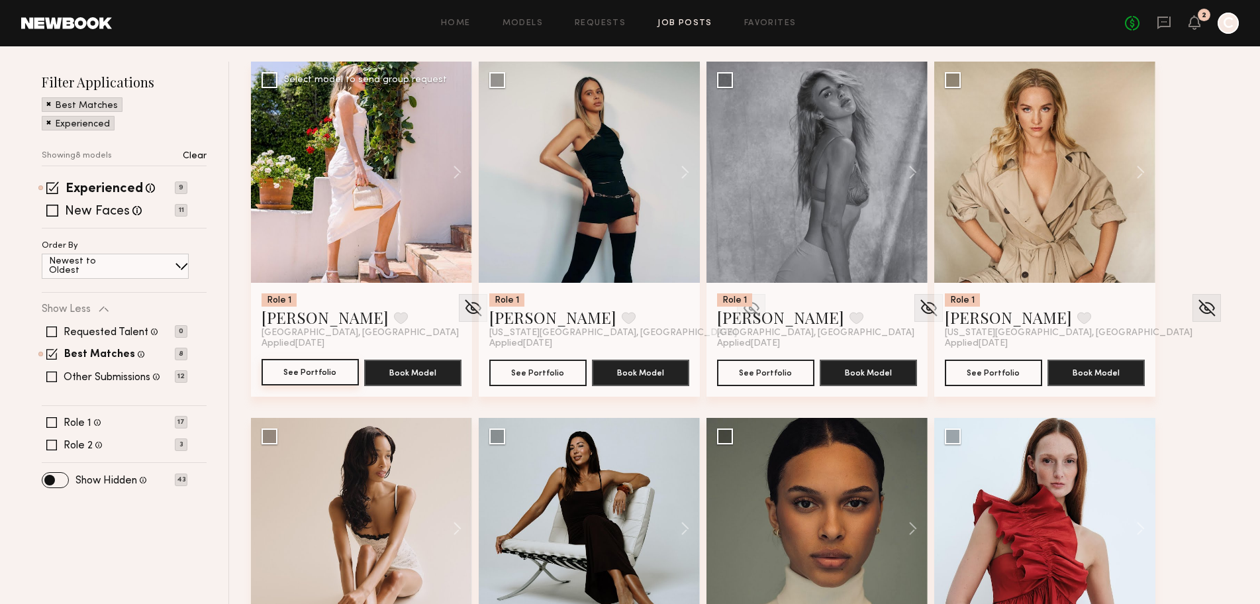
click at [328, 381] on button "See Portfolio" at bounding box center [309, 372] width 97 height 26
click at [463, 307] on img at bounding box center [473, 308] width 21 height 20
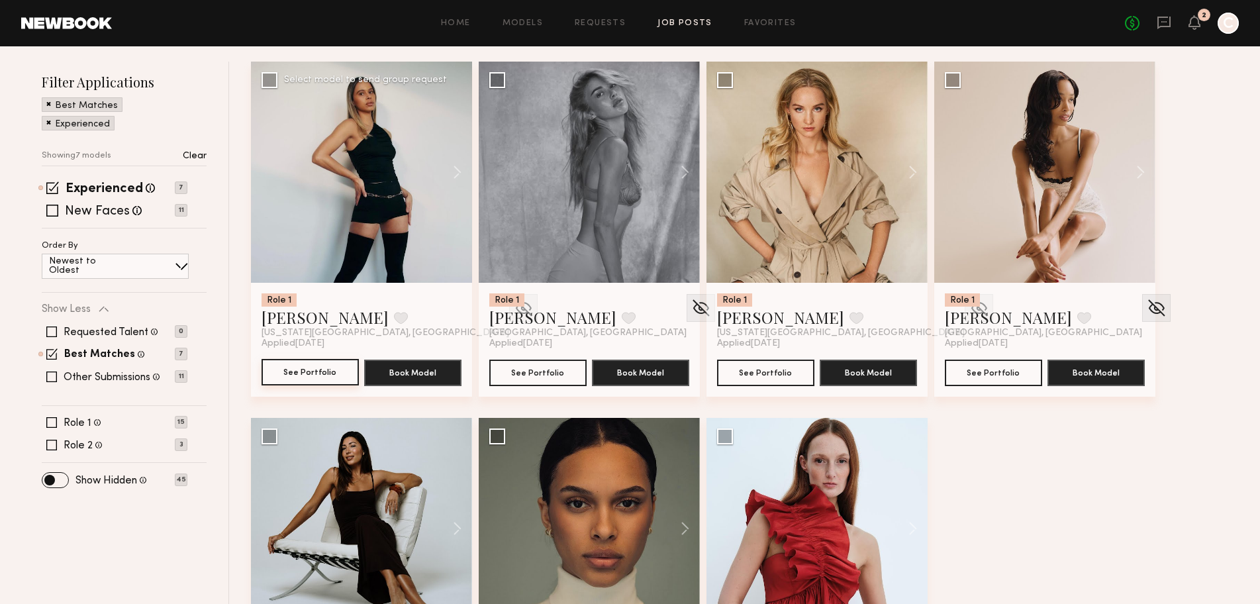
click at [291, 373] on button "See Portfolio" at bounding box center [309, 372] width 97 height 26
click at [513, 307] on img at bounding box center [523, 308] width 21 height 20
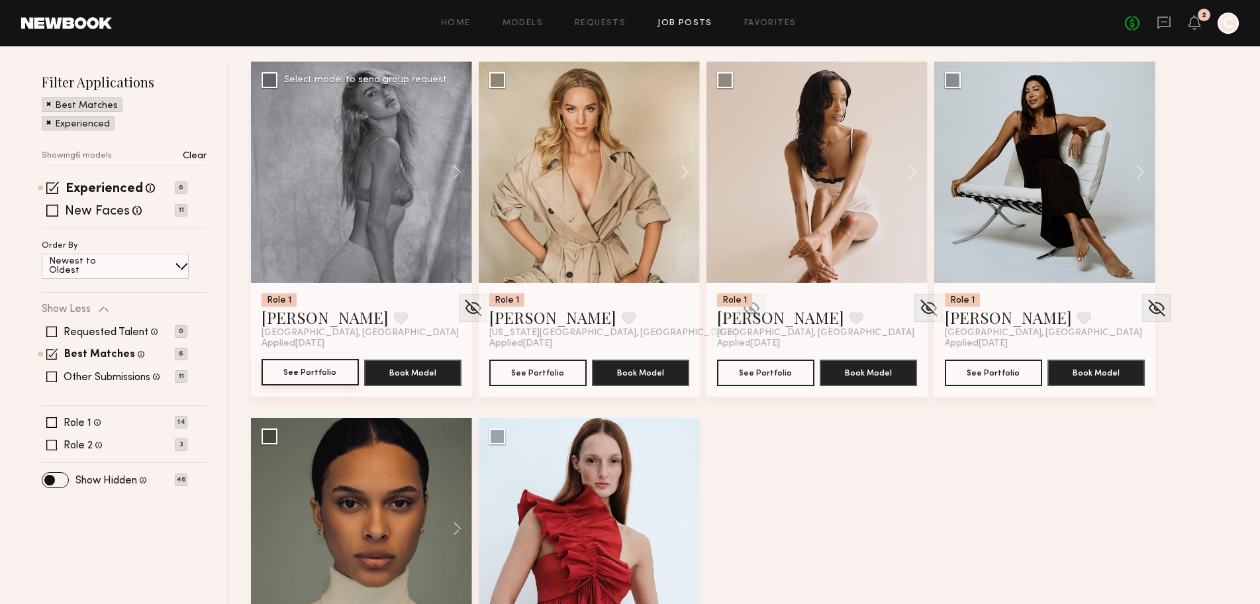
click at [308, 371] on button "See Portfolio" at bounding box center [309, 372] width 97 height 26
click at [463, 312] on img at bounding box center [473, 308] width 21 height 20
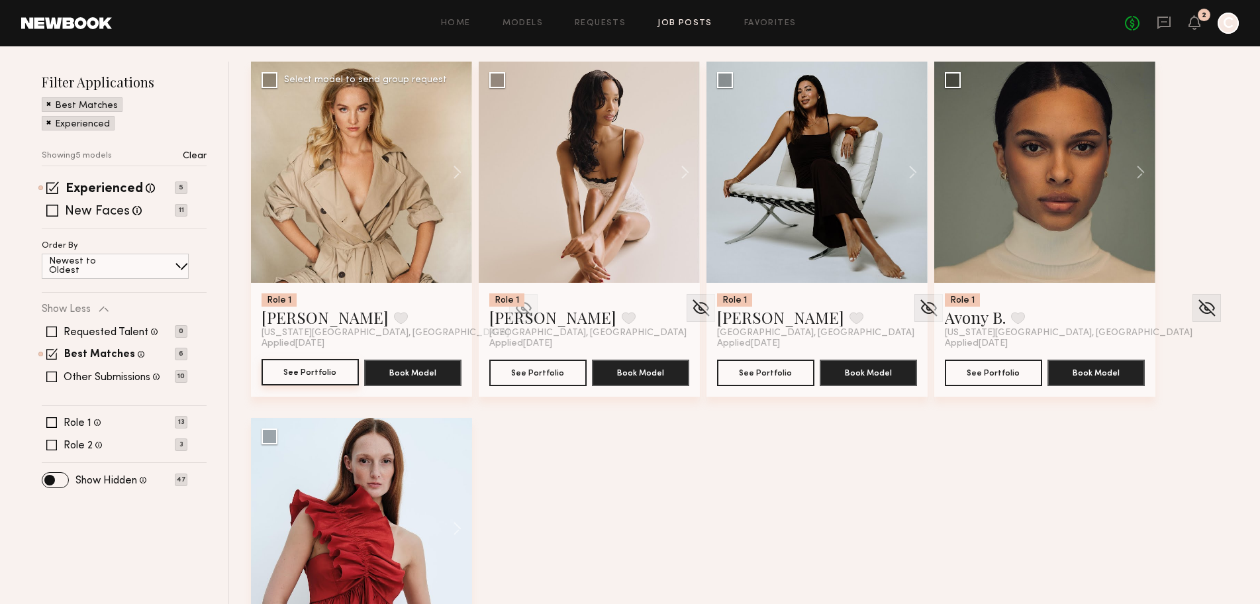
click at [309, 377] on button "See Portfolio" at bounding box center [309, 372] width 97 height 26
click at [513, 310] on img at bounding box center [523, 308] width 21 height 20
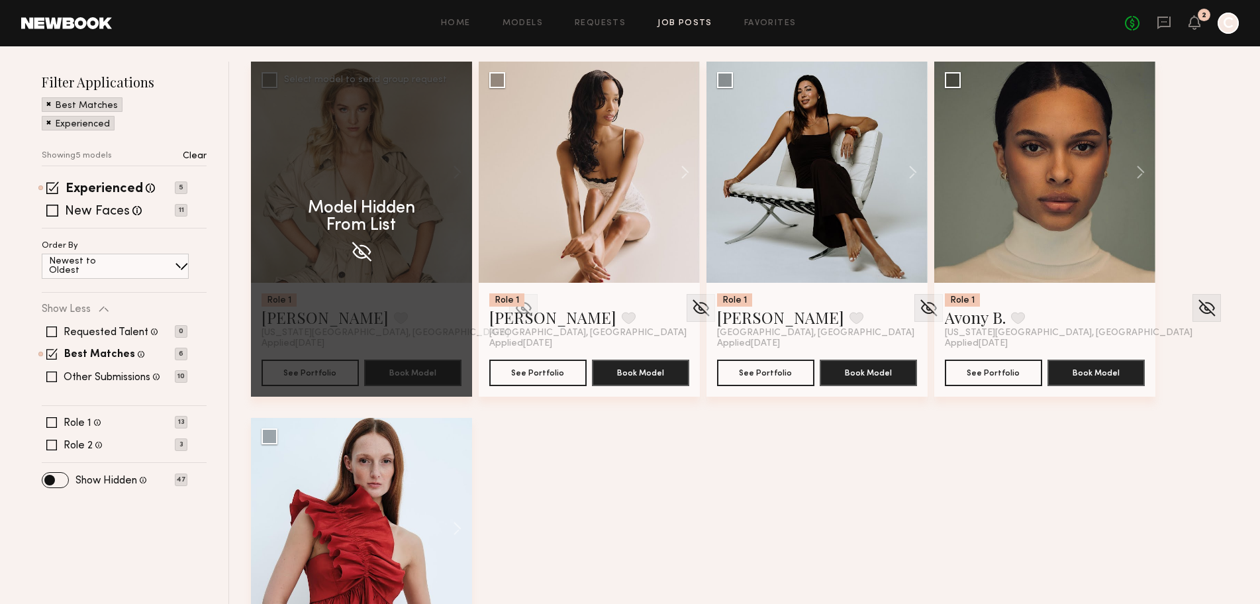
scroll to position [105, 0]
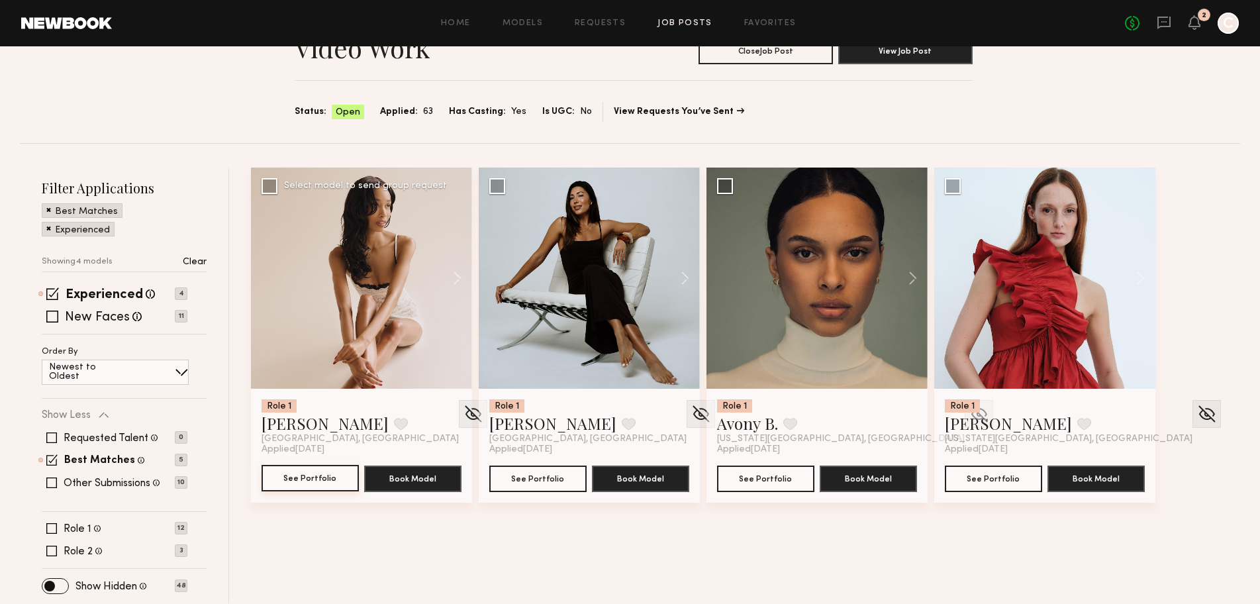
click at [320, 485] on button "See Portfolio" at bounding box center [309, 478] width 97 height 26
click at [463, 412] on img at bounding box center [473, 414] width 21 height 20
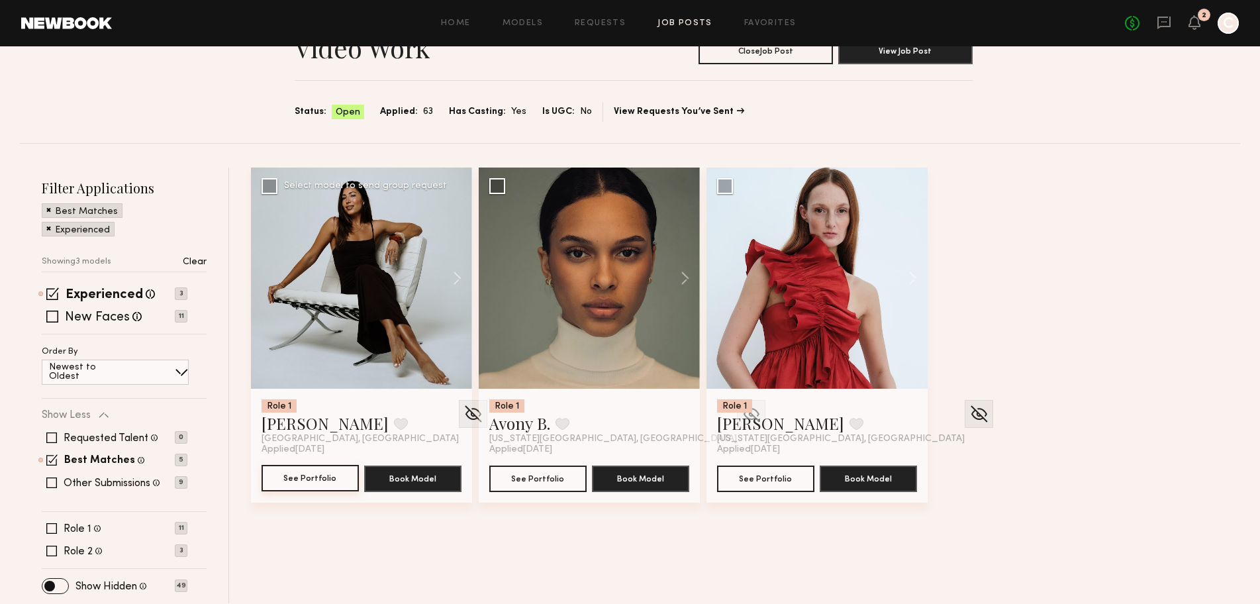
click at [283, 476] on button "See Portfolio" at bounding box center [309, 478] width 97 height 26
click at [463, 413] on img at bounding box center [473, 414] width 21 height 20
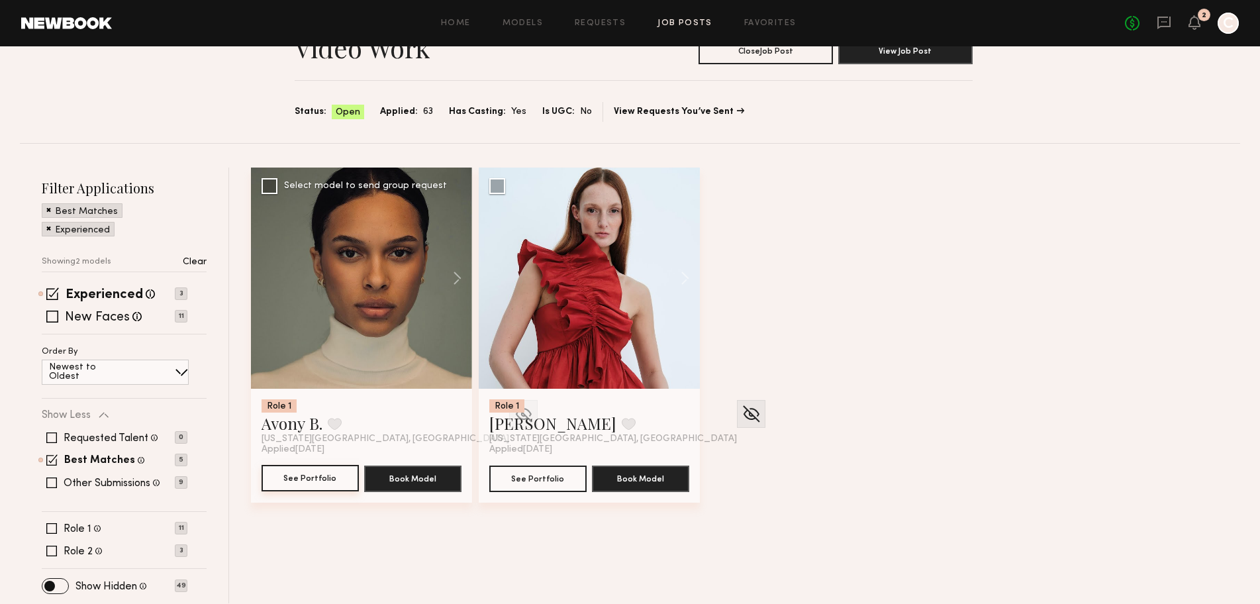
click at [295, 479] on button "See Portfolio" at bounding box center [309, 478] width 97 height 26
click at [513, 411] on img at bounding box center [523, 414] width 21 height 20
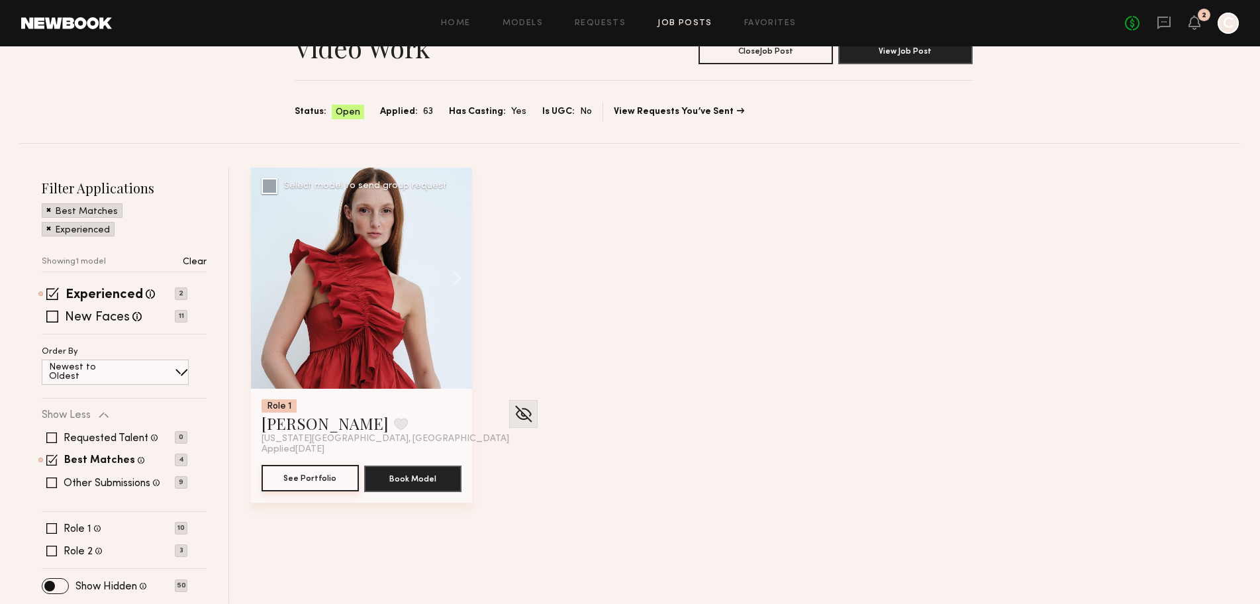
click at [291, 483] on button "See Portfolio" at bounding box center [309, 478] width 97 height 26
click at [513, 411] on img at bounding box center [523, 414] width 21 height 20
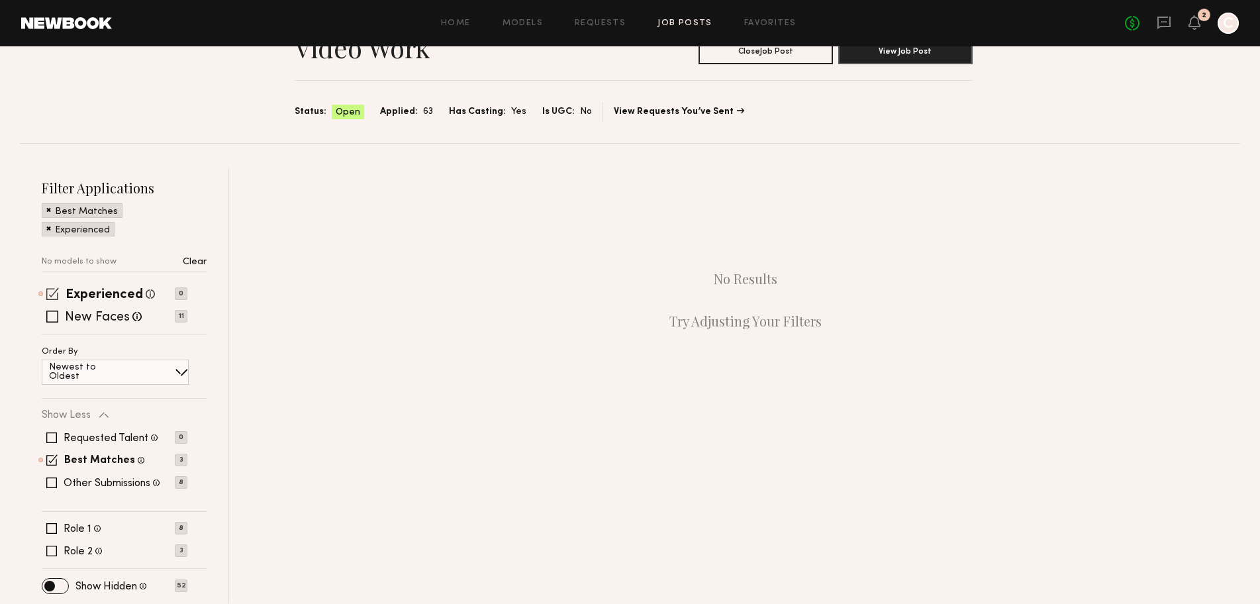
click at [51, 289] on span at bounding box center [52, 293] width 13 height 13
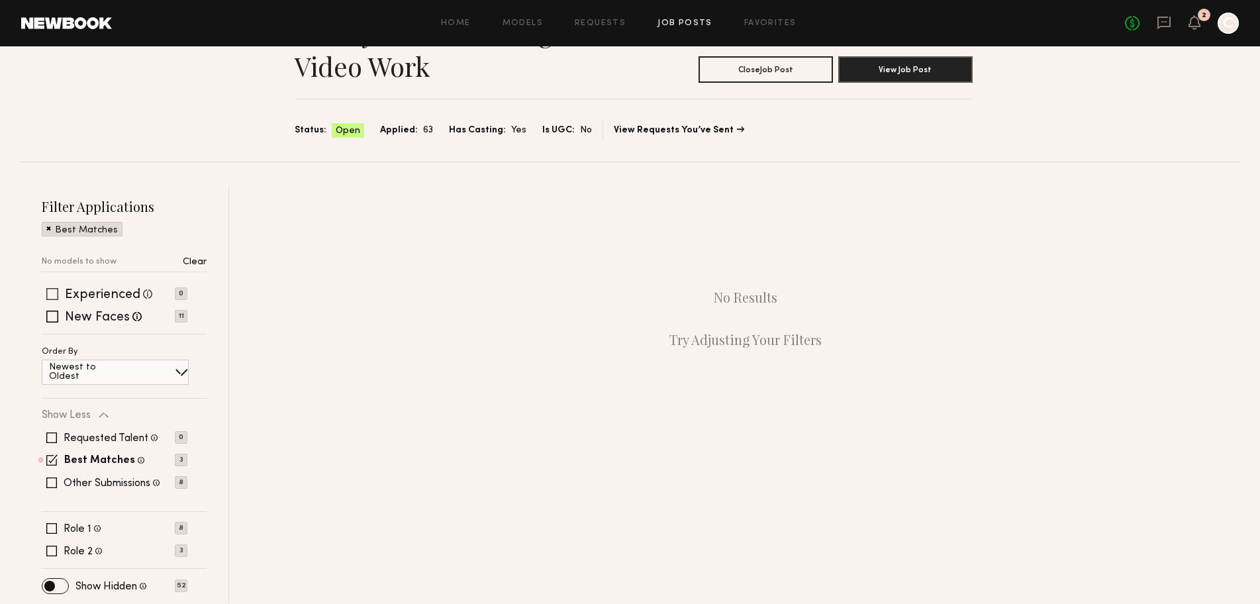
scroll to position [87, 0]
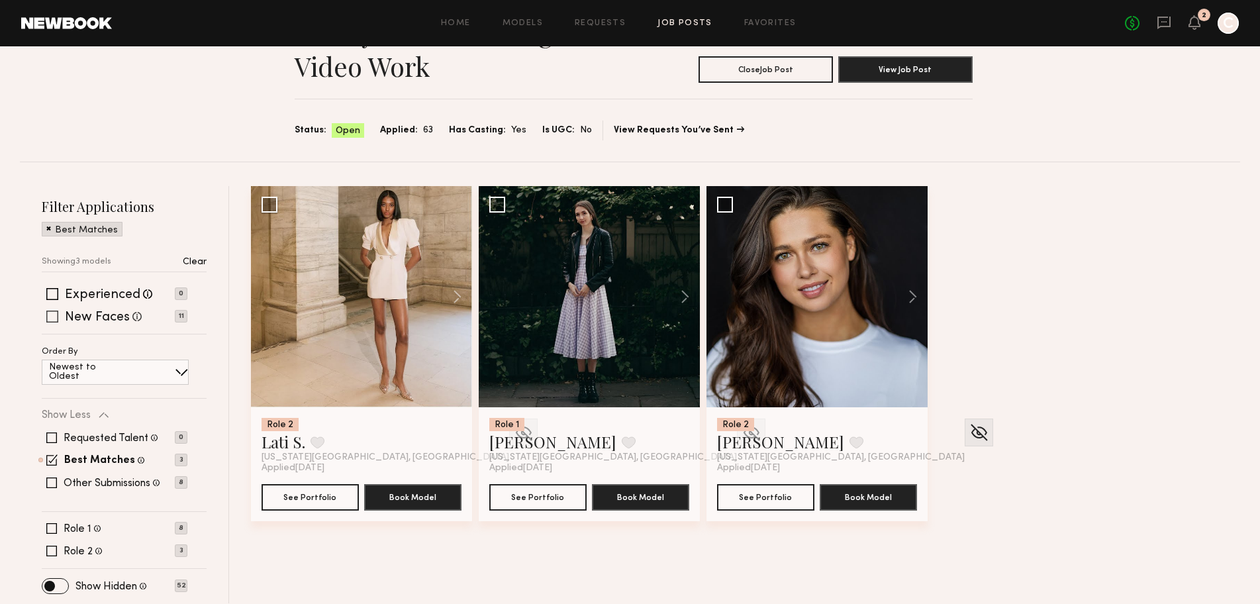
click at [51, 316] on span at bounding box center [52, 316] width 12 height 12
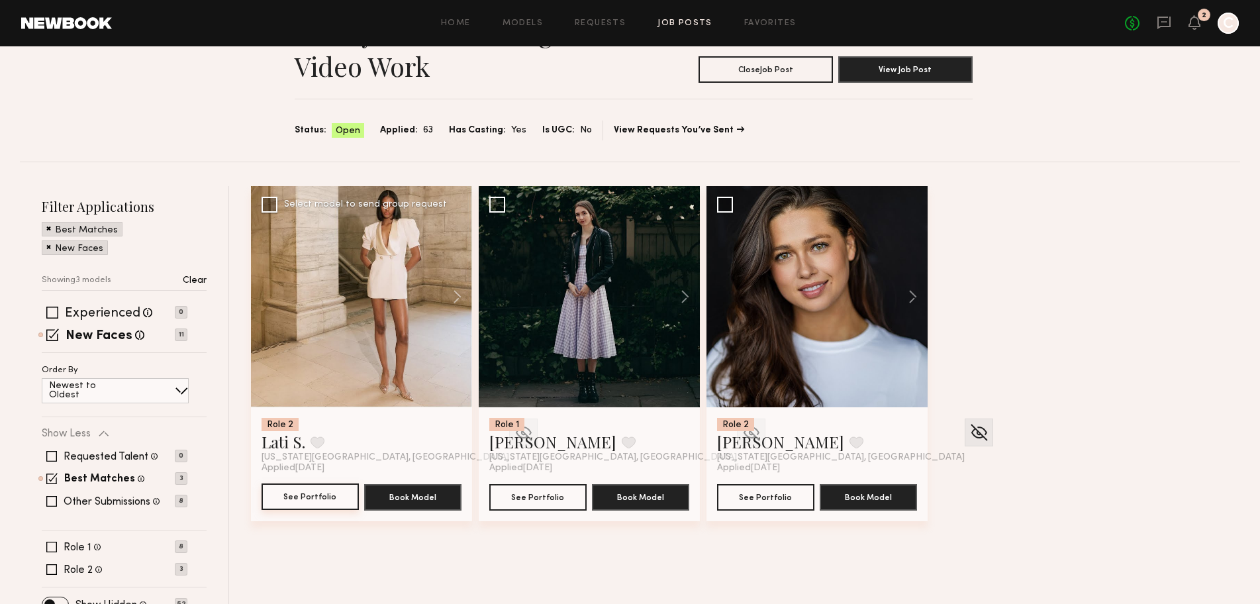
click at [324, 504] on button "See Portfolio" at bounding box center [309, 496] width 97 height 26
click at [513, 431] on img at bounding box center [523, 432] width 21 height 20
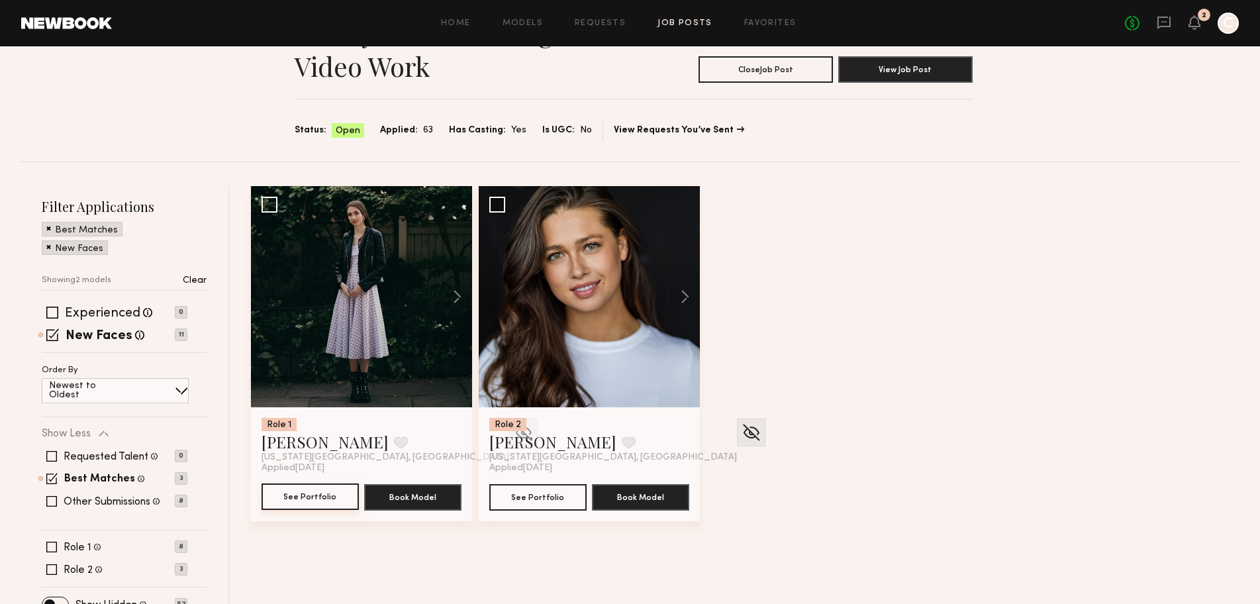
click at [286, 507] on button "See Portfolio" at bounding box center [309, 496] width 97 height 26
click at [513, 434] on img at bounding box center [523, 432] width 21 height 20
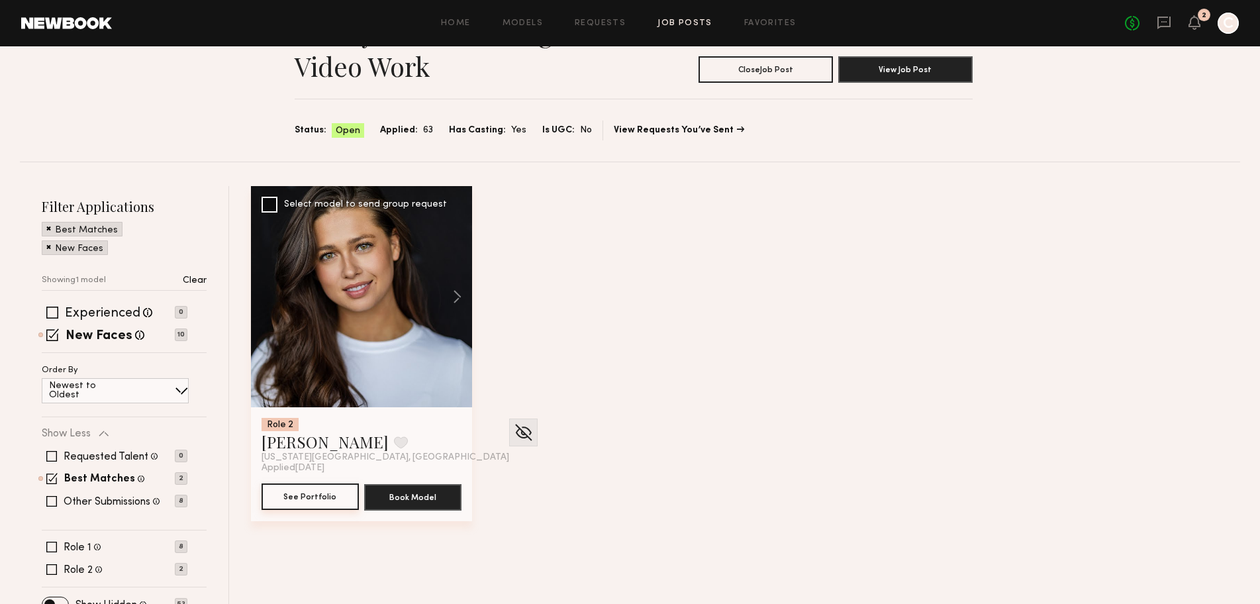
click at [301, 489] on button "See Portfolio" at bounding box center [309, 496] width 97 height 26
click at [513, 428] on img at bounding box center [523, 432] width 21 height 20
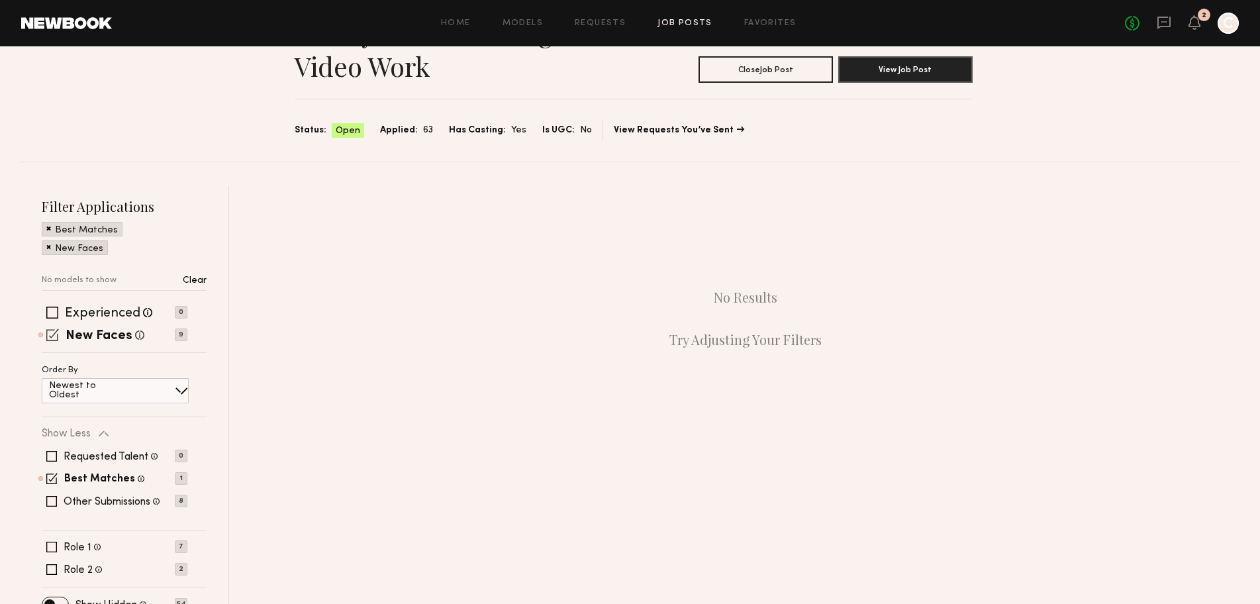
click at [53, 328] on span at bounding box center [52, 334] width 13 height 13
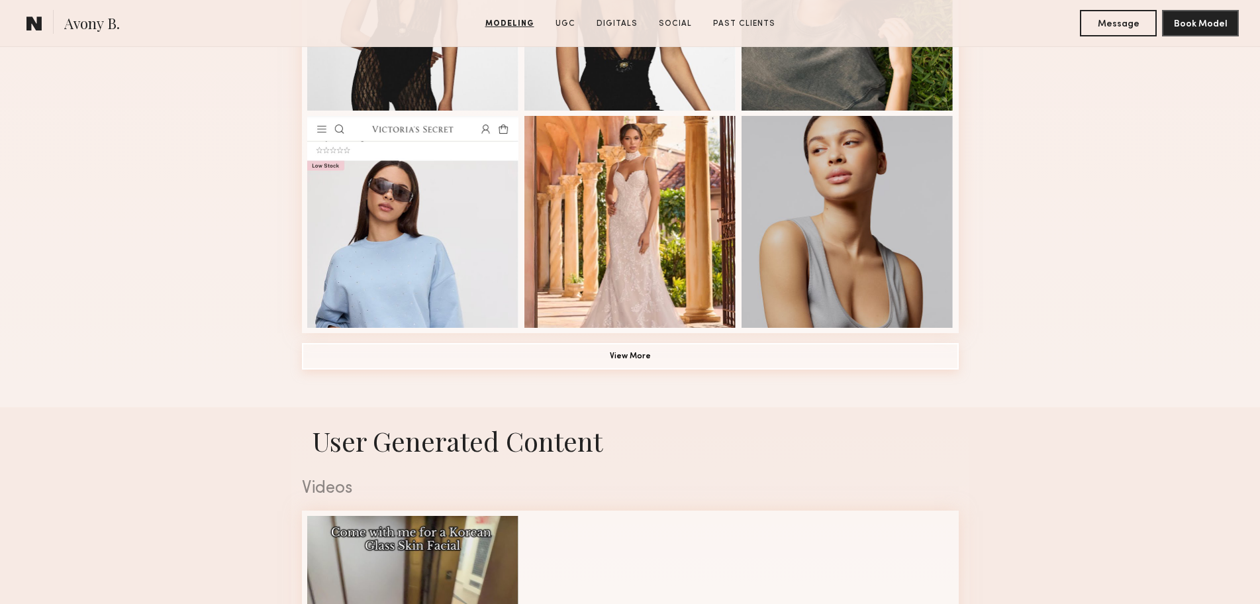
scroll to position [971, 0]
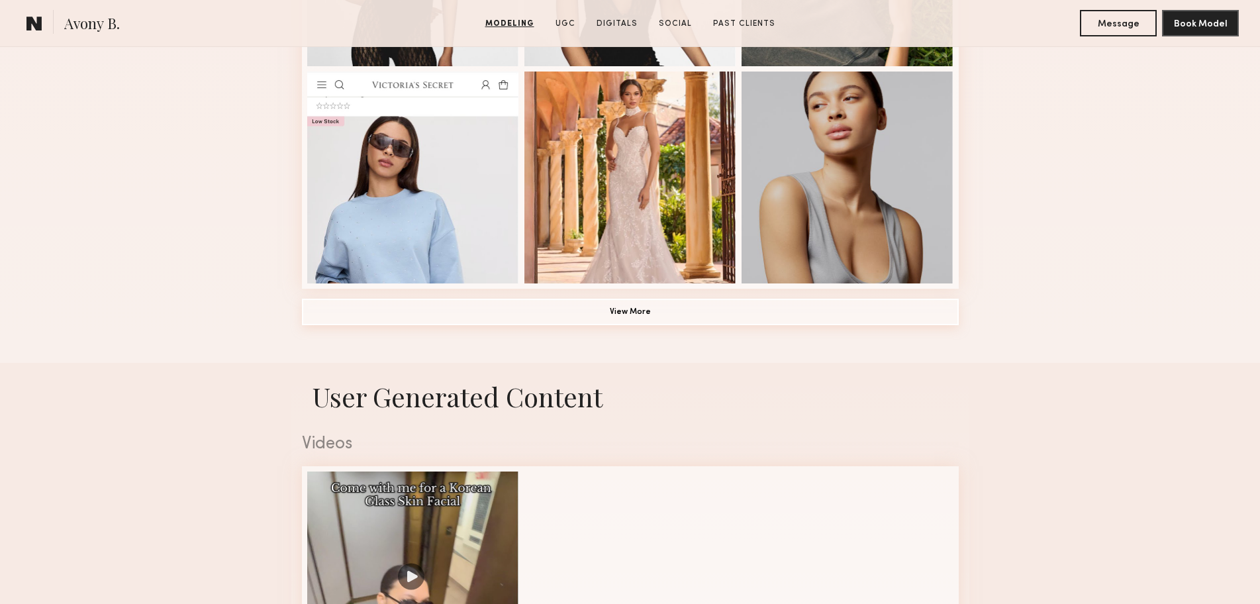
click at [703, 320] on button "View More" at bounding box center [630, 312] width 657 height 26
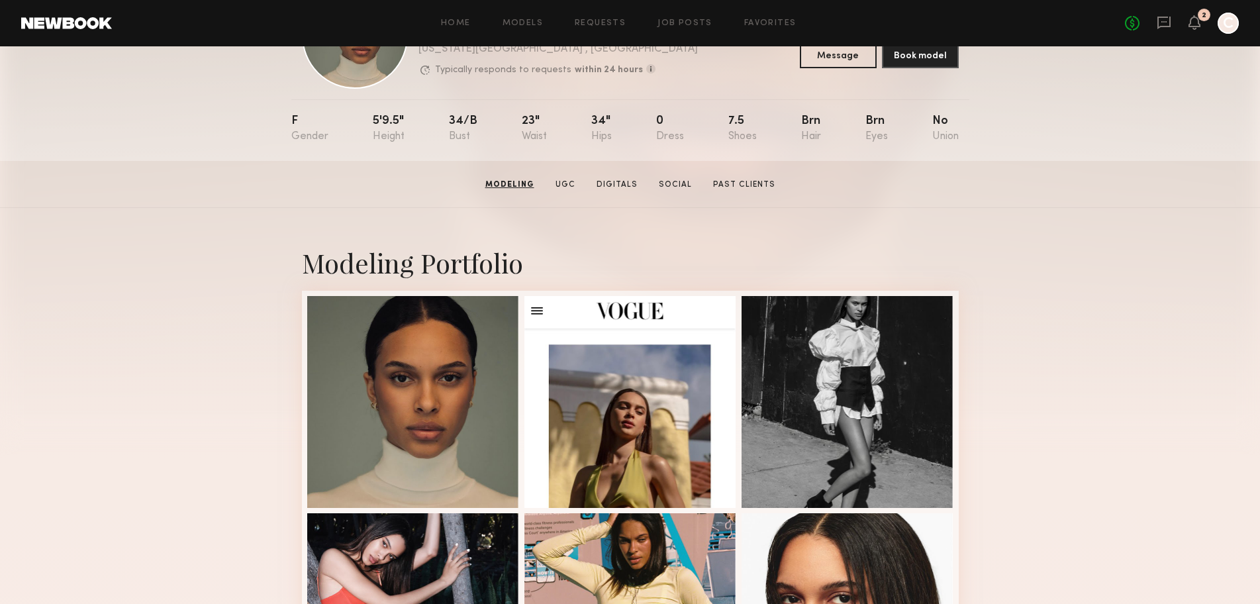
scroll to position [0, 0]
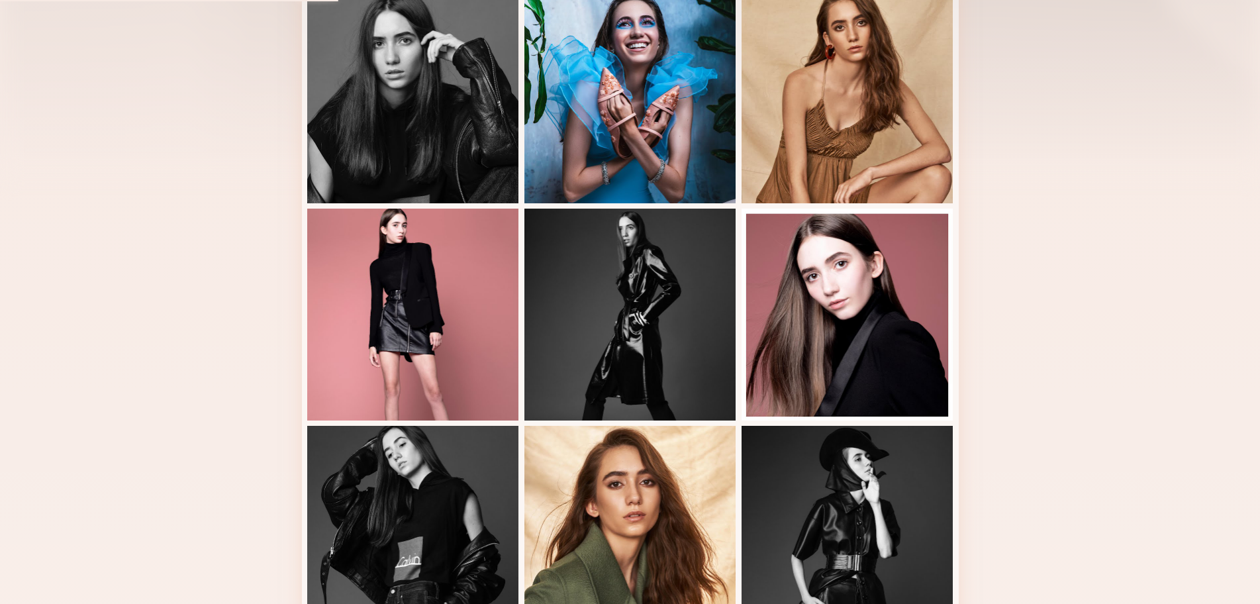
scroll to position [706, 0]
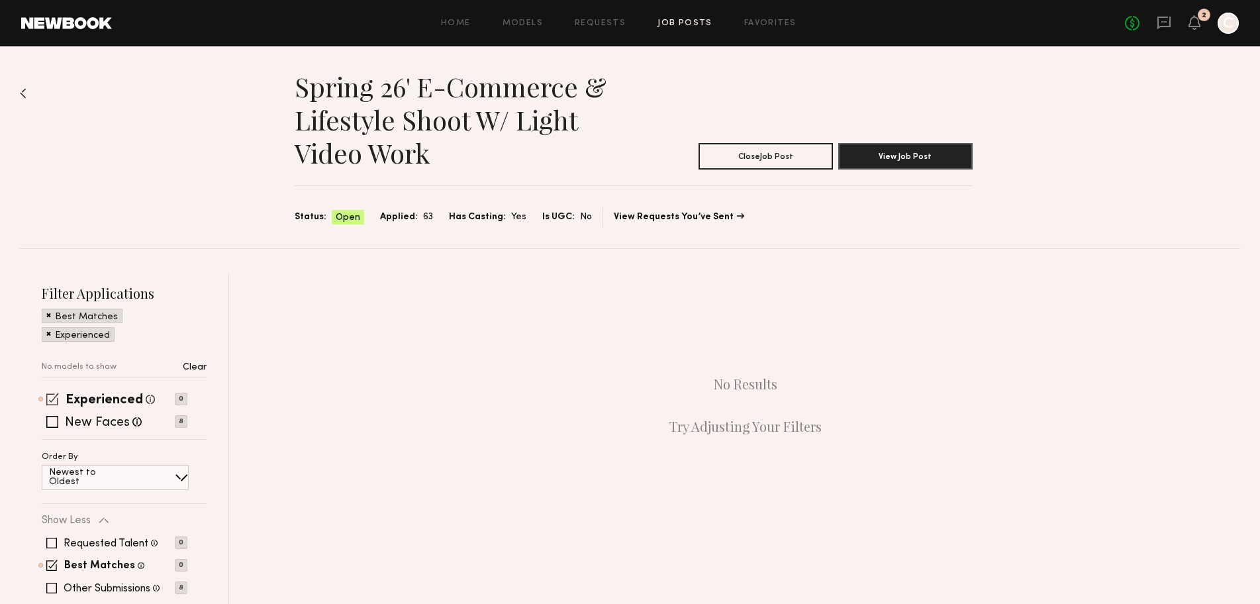
click at [54, 401] on span at bounding box center [52, 399] width 13 height 13
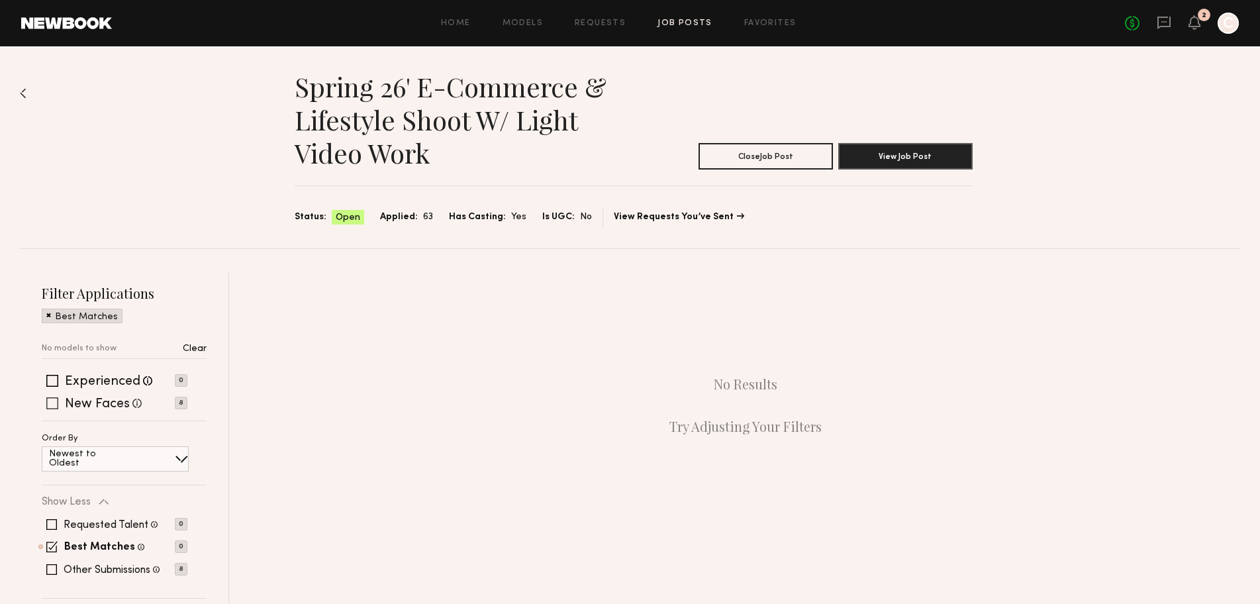
click at [52, 401] on span at bounding box center [52, 403] width 12 height 12
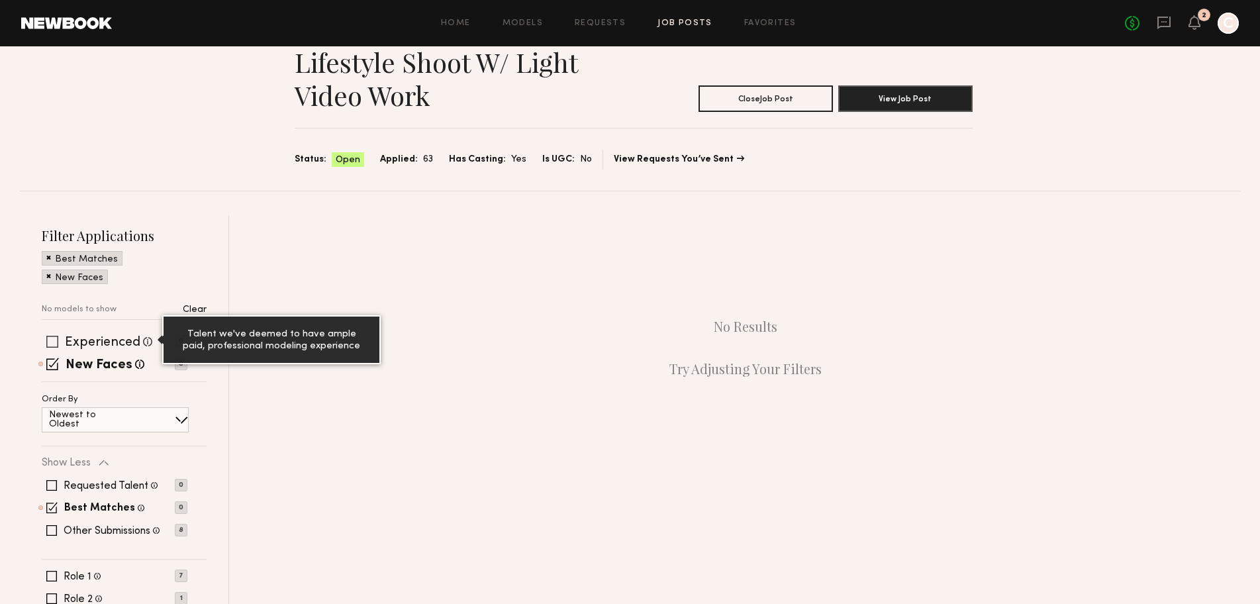
scroll to position [87, 0]
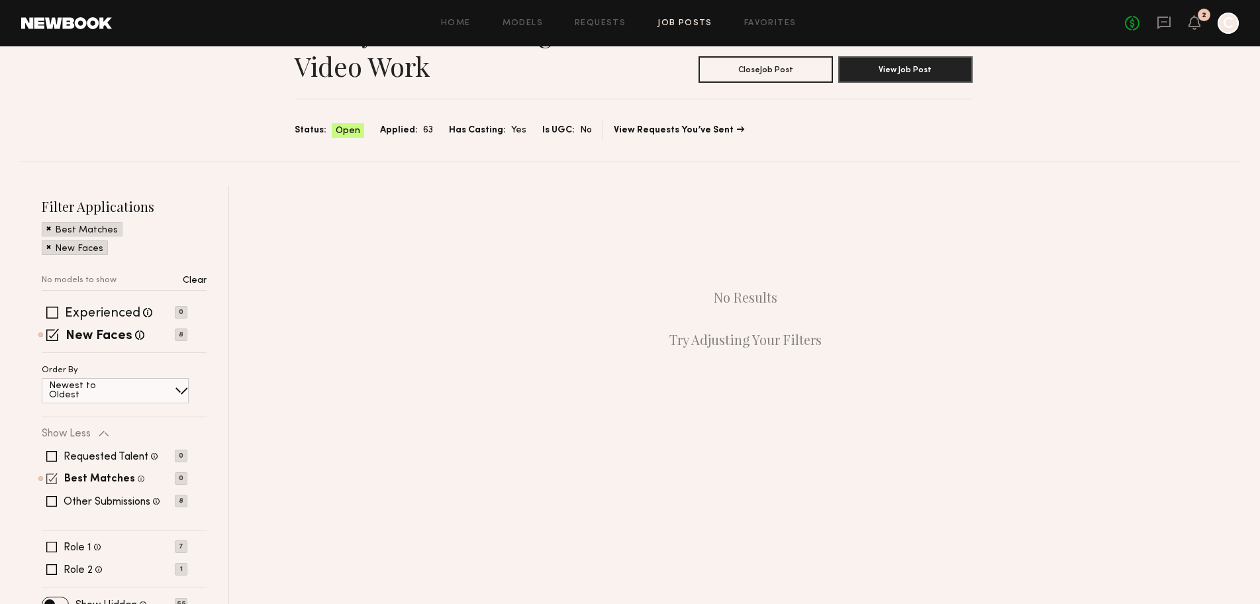
click at [51, 473] on span at bounding box center [51, 478] width 11 height 11
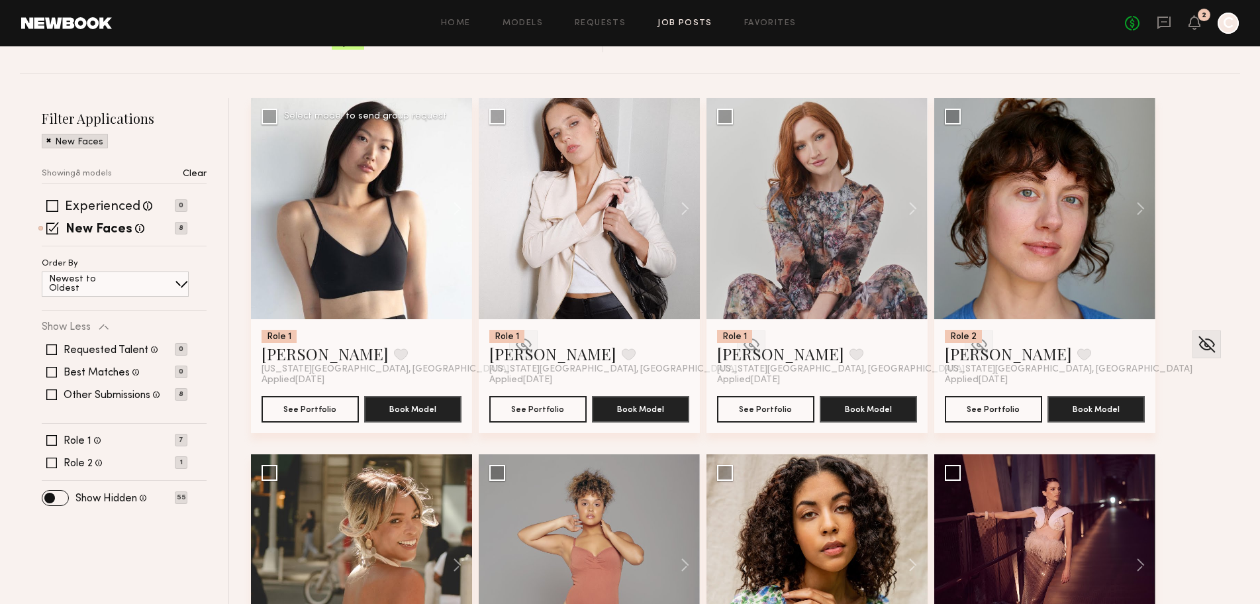
scroll to position [263, 0]
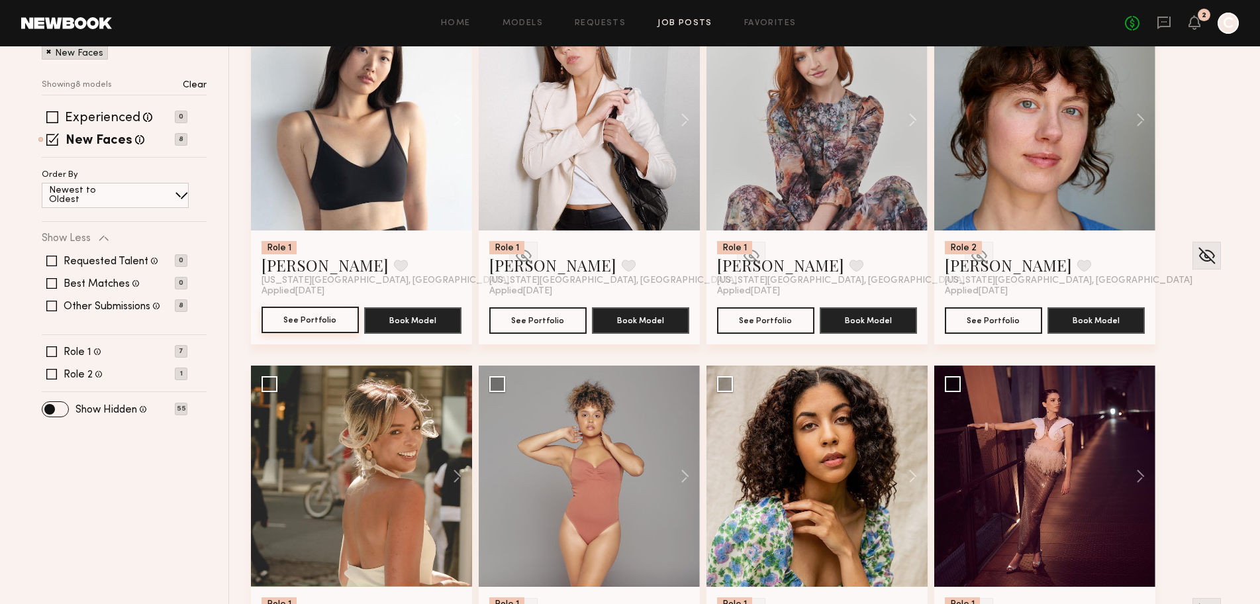
click at [295, 320] on button "See Portfolio" at bounding box center [309, 320] width 97 height 26
click at [513, 252] on img at bounding box center [523, 256] width 21 height 20
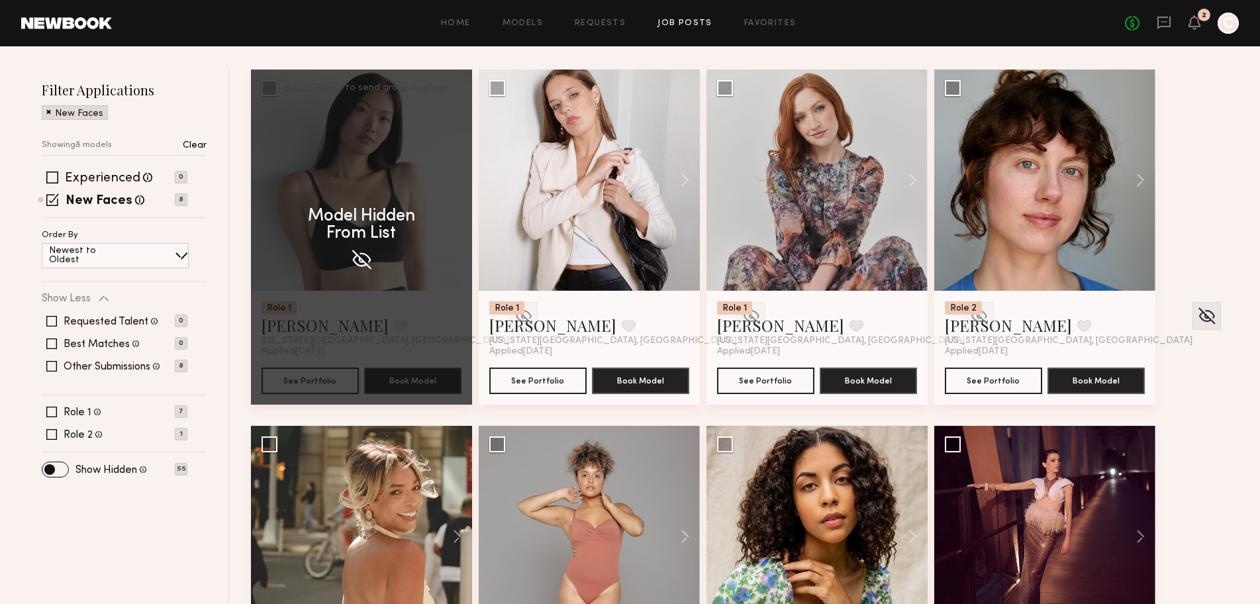
scroll to position [175, 0]
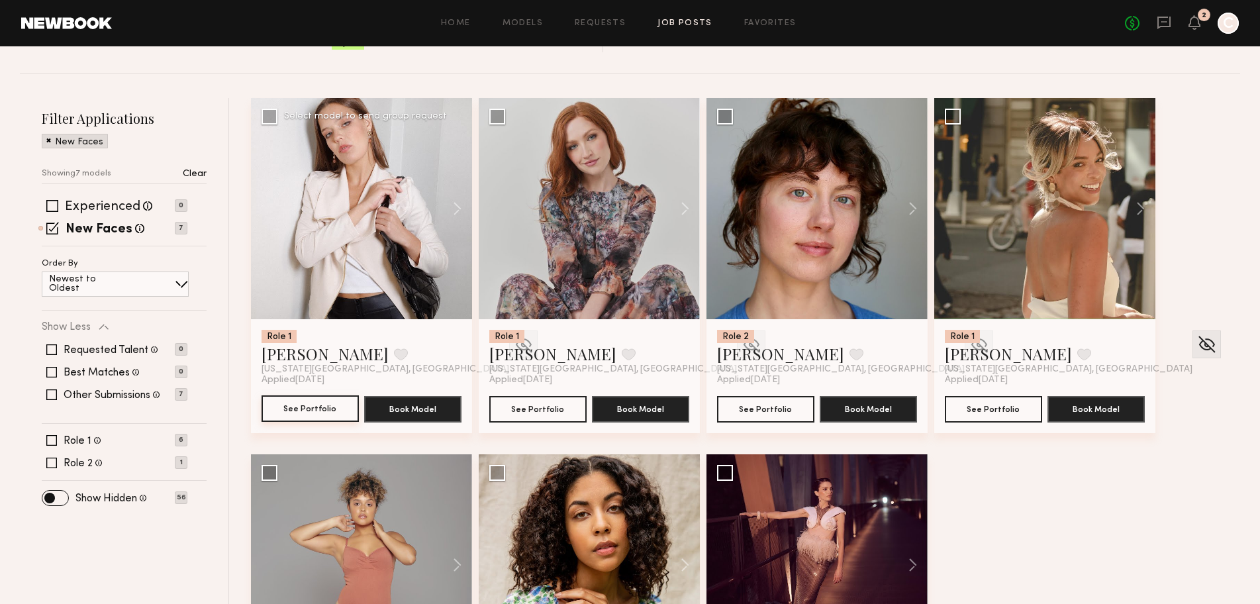
click at [293, 414] on button "See Portfolio" at bounding box center [309, 408] width 97 height 26
click at [513, 348] on img at bounding box center [523, 344] width 21 height 20
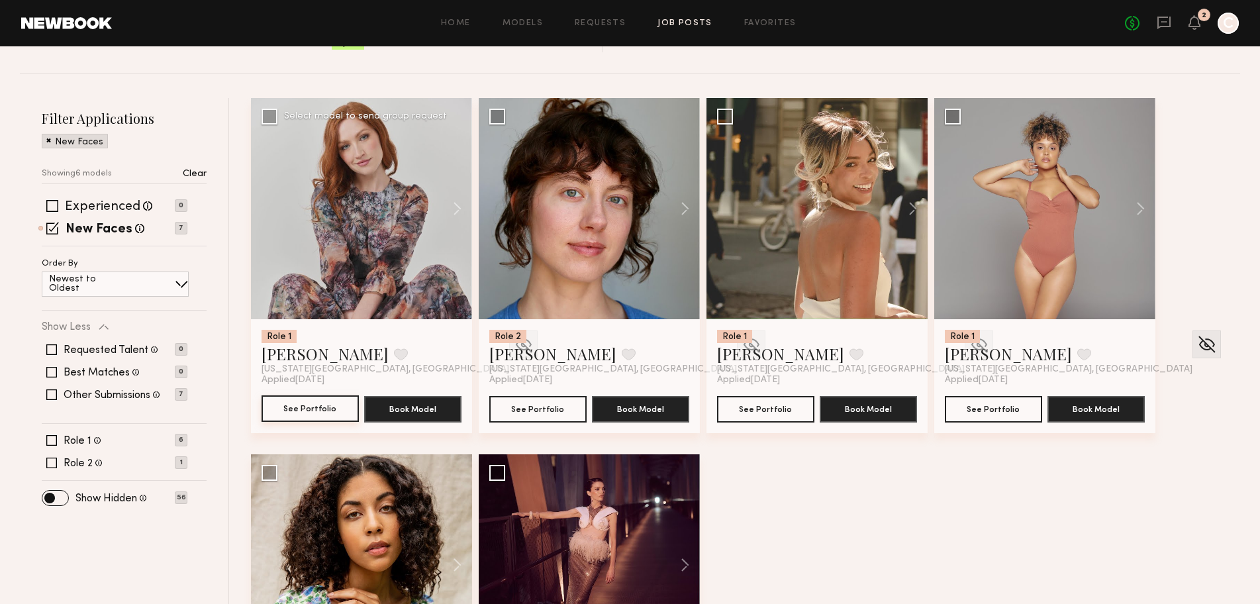
click at [322, 410] on button "See Portfolio" at bounding box center [309, 408] width 97 height 26
click at [513, 343] on img at bounding box center [523, 344] width 21 height 20
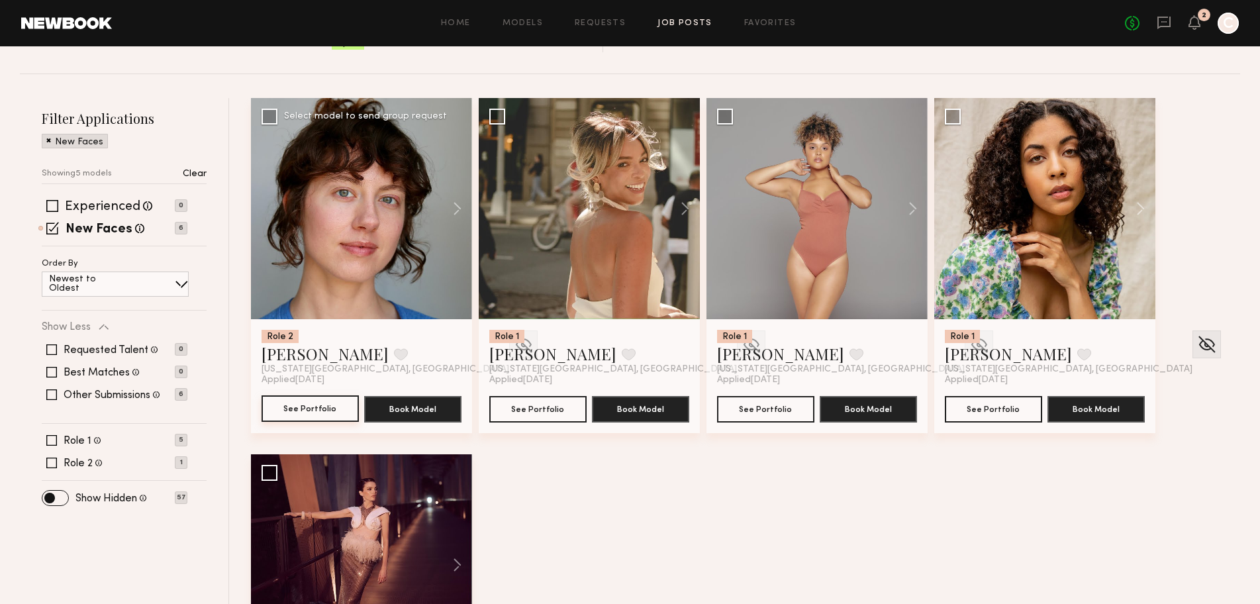
click at [316, 411] on button "See Portfolio" at bounding box center [309, 408] width 97 height 26
click at [513, 340] on img at bounding box center [523, 344] width 21 height 20
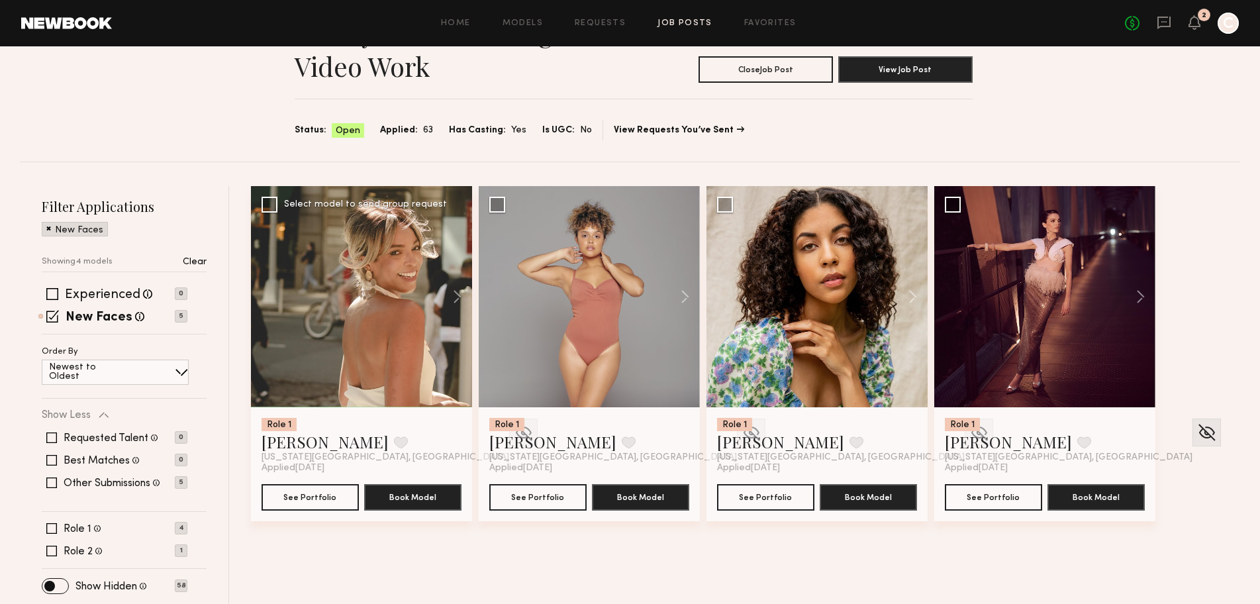
scroll to position [87, 0]
click at [316, 495] on button "See Portfolio" at bounding box center [309, 496] width 97 height 26
click at [513, 428] on img at bounding box center [523, 432] width 21 height 20
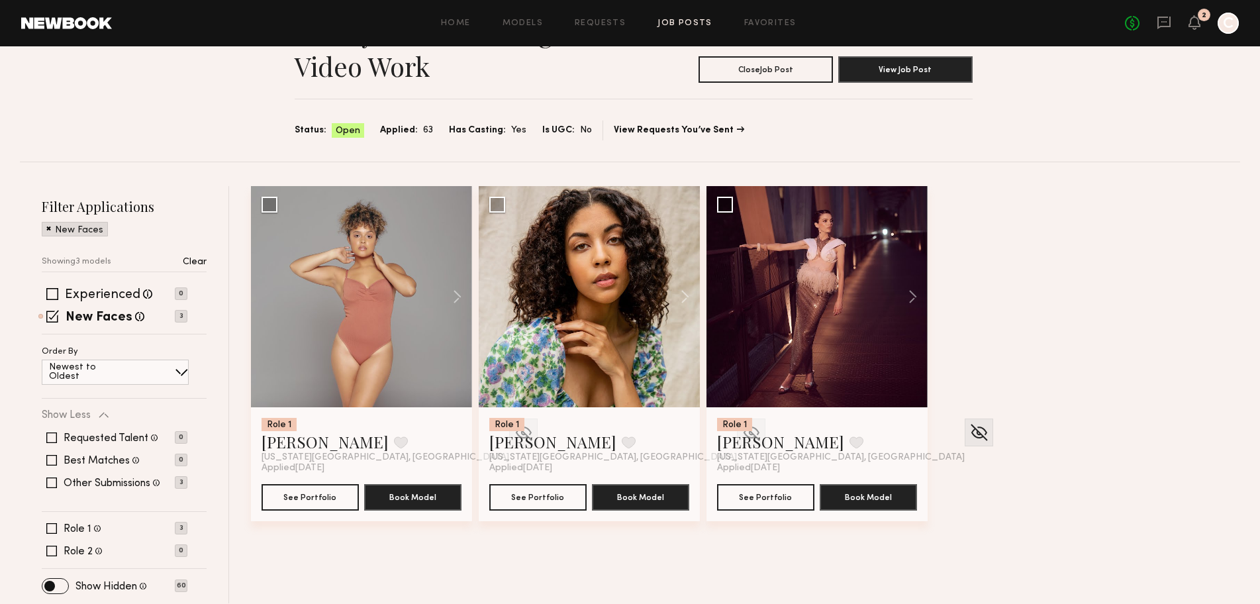
click at [513, 428] on img at bounding box center [523, 432] width 21 height 20
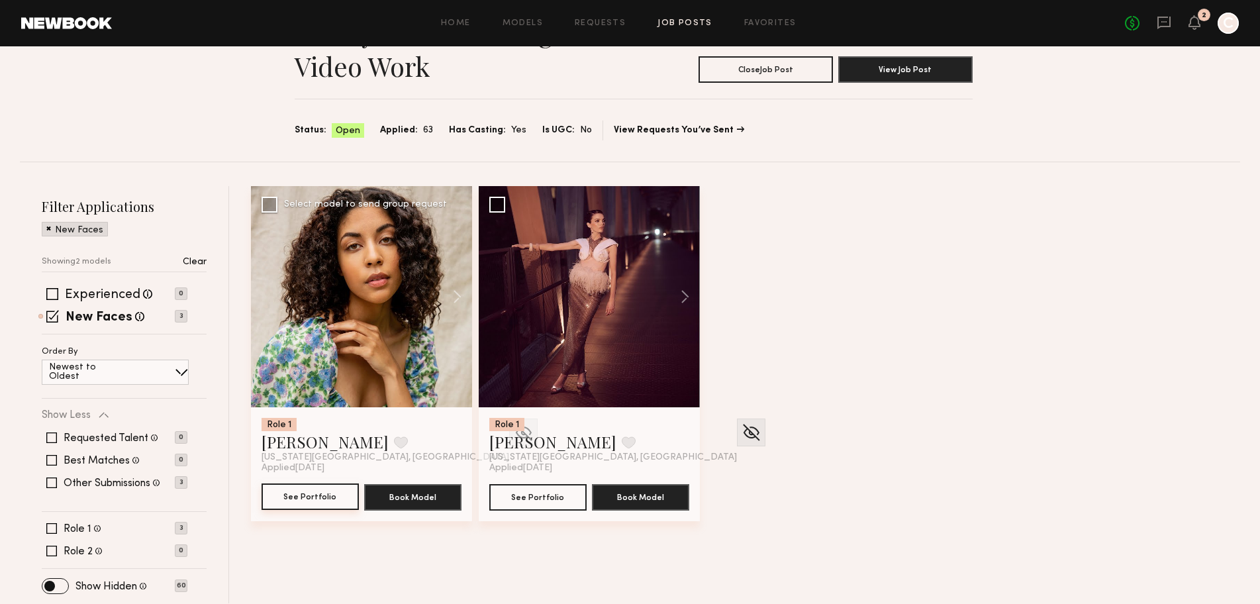
click at [277, 498] on button "See Portfolio" at bounding box center [309, 496] width 97 height 26
click at [513, 431] on img at bounding box center [523, 432] width 21 height 20
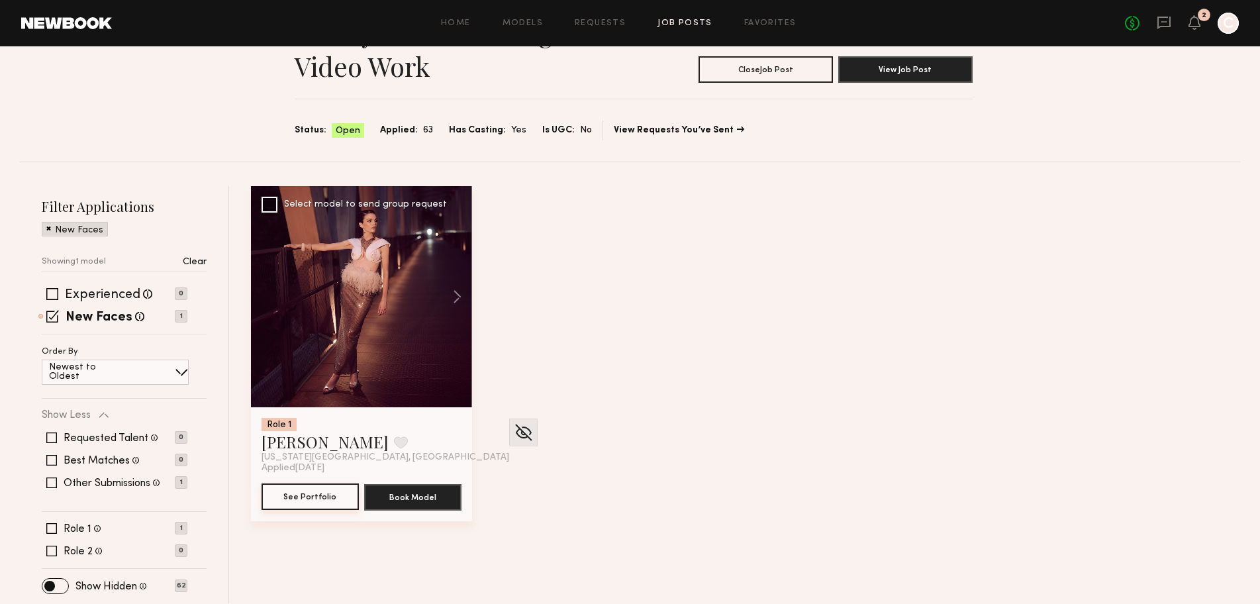
click at [288, 496] on button "See Portfolio" at bounding box center [309, 496] width 97 height 26
click at [513, 431] on img at bounding box center [523, 432] width 21 height 20
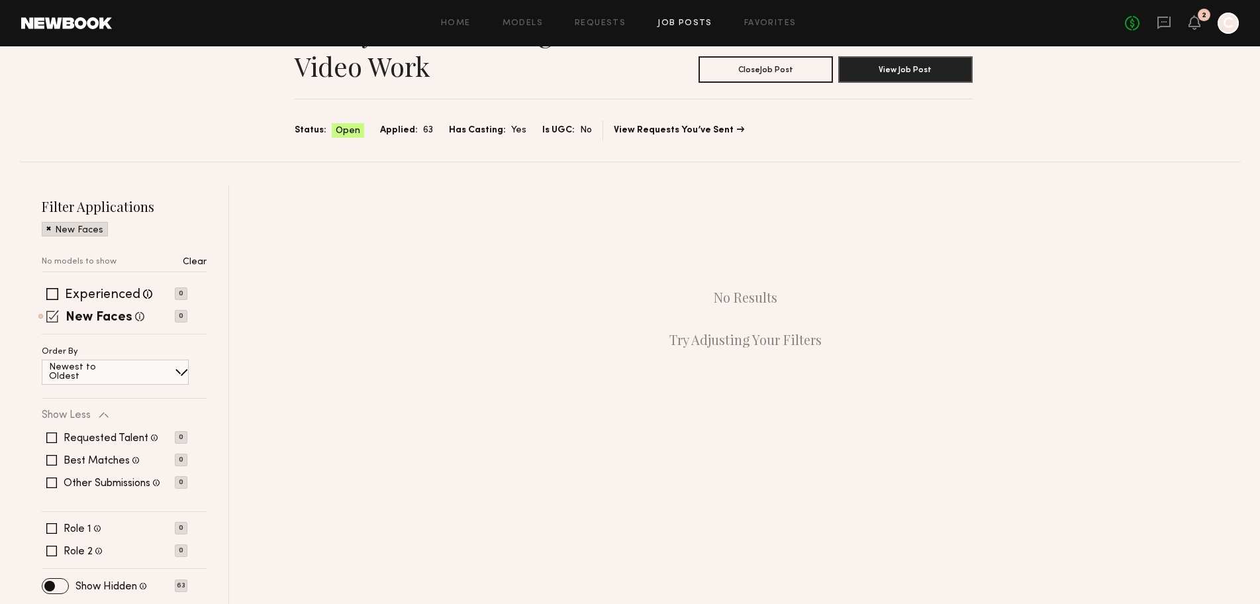
click at [50, 319] on span at bounding box center [52, 316] width 13 height 13
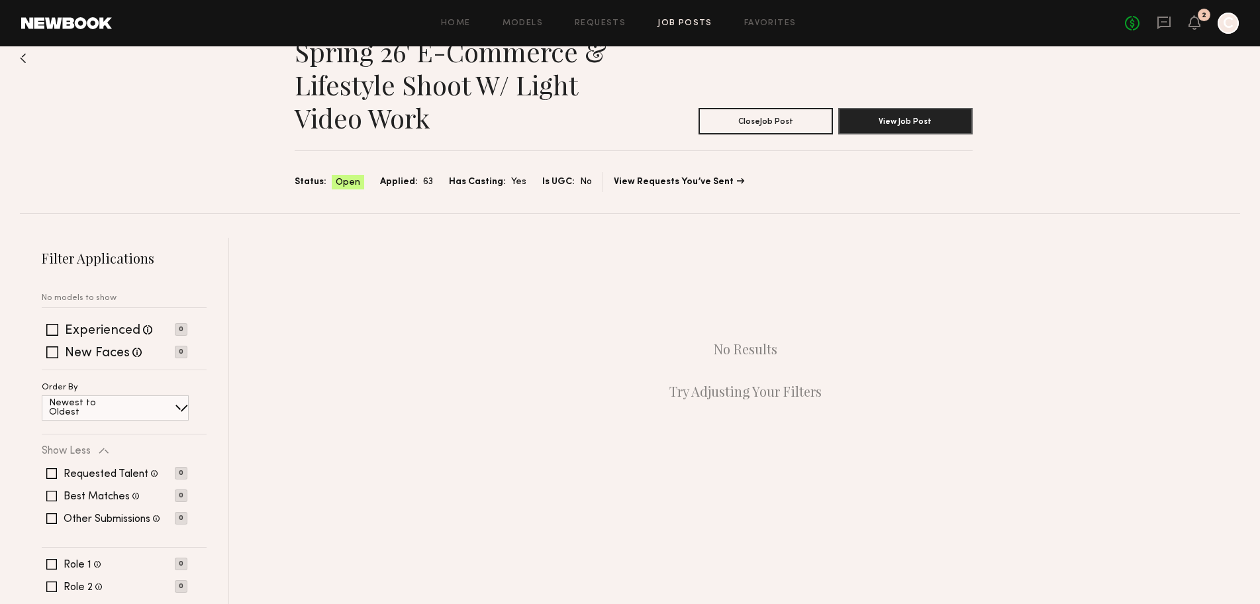
scroll to position [0, 0]
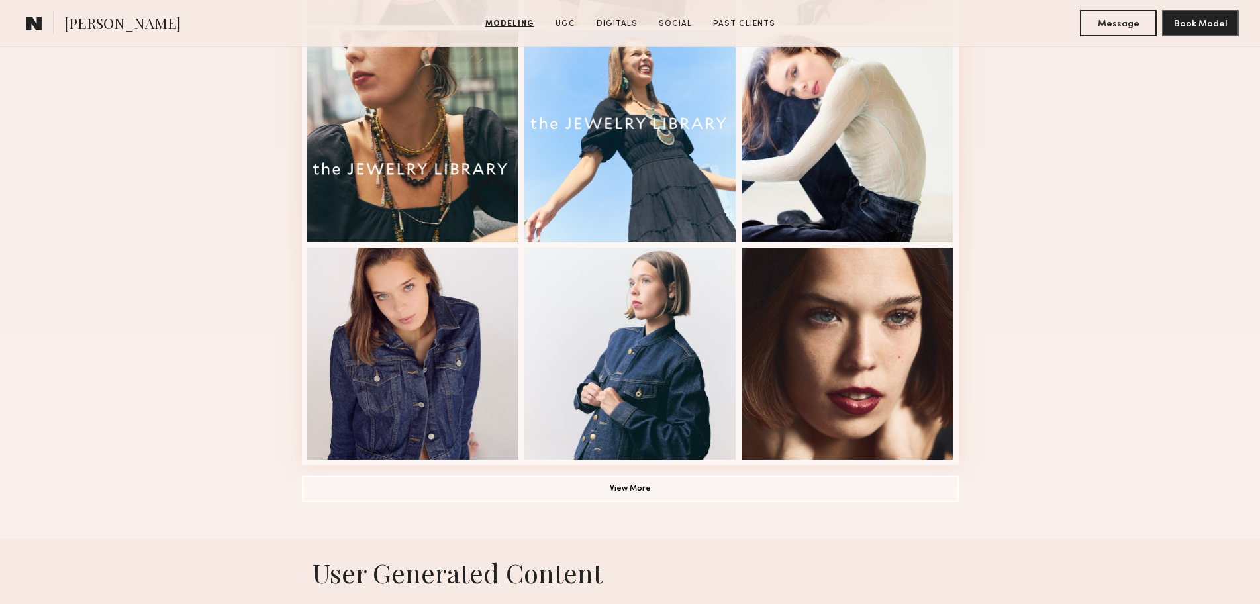
scroll to position [794, 0]
click at [643, 507] on div "Modeling Portfolio View More" at bounding box center [630, 24] width 657 height 1031
click at [620, 487] on button "View More" at bounding box center [630, 488] width 657 height 26
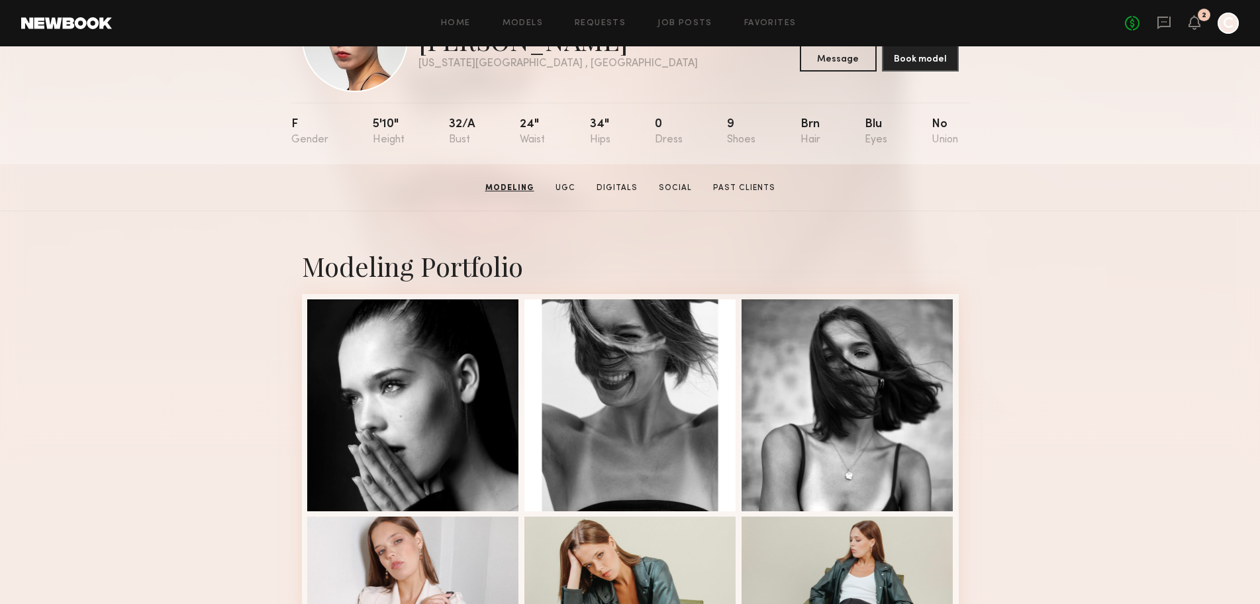
scroll to position [0, 0]
